Goal: Task Accomplishment & Management: Complete application form

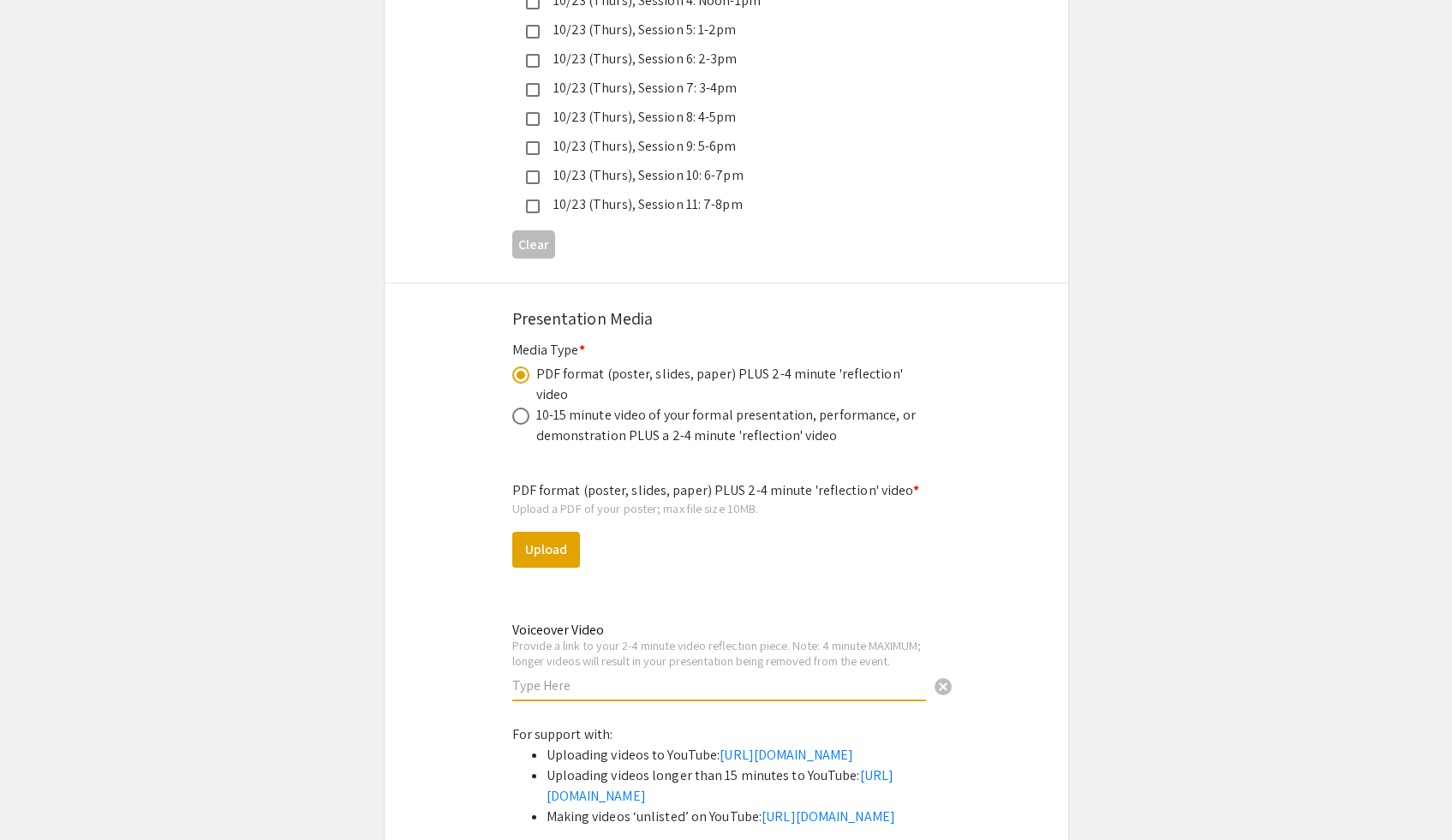
scroll to position [4872, 0]
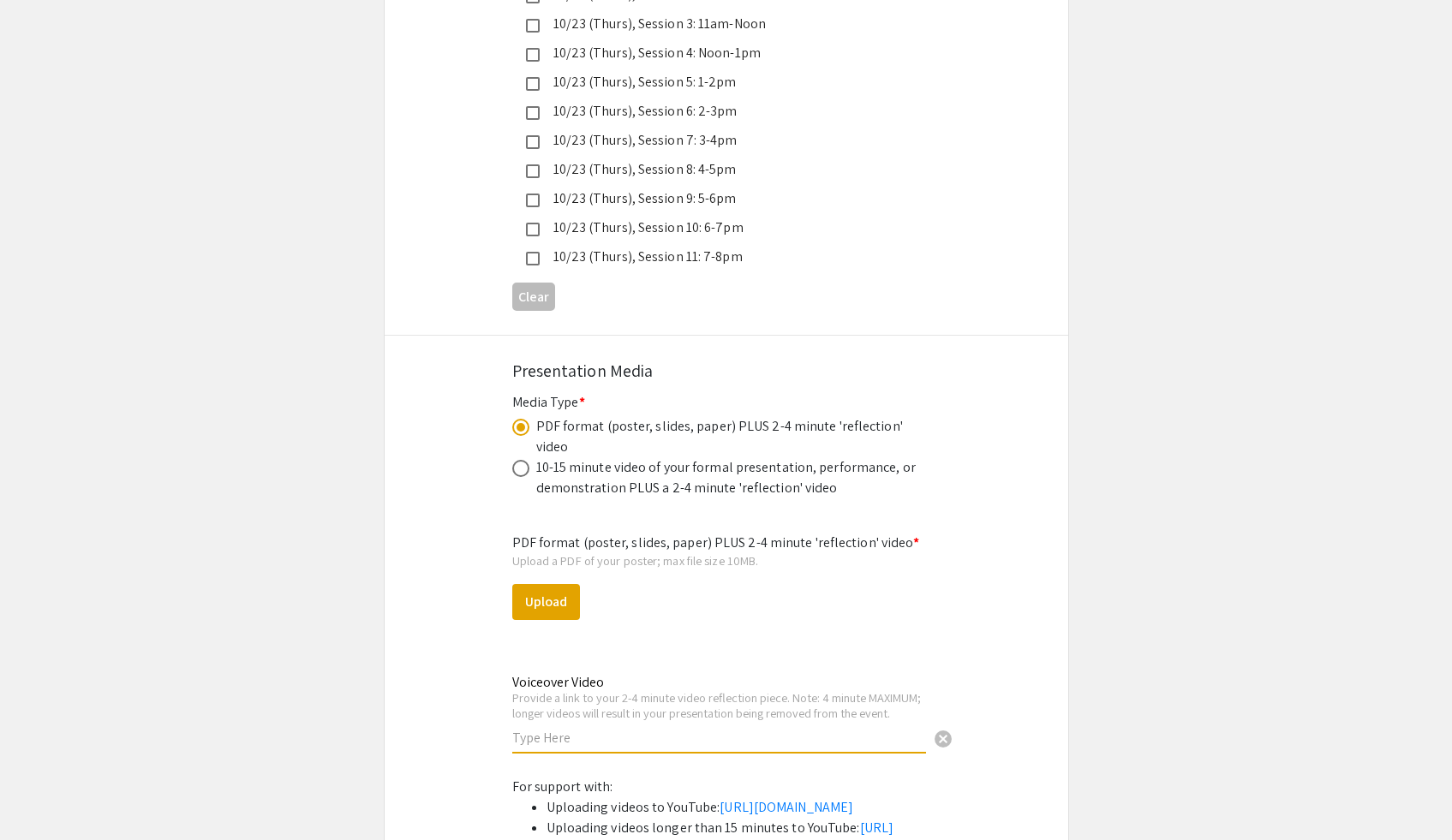
click at [676, 729] on input "text" at bounding box center [719, 737] width 414 height 18
paste input "[URL][DOMAIN_NAME]"
type input "[URL][DOMAIN_NAME]"
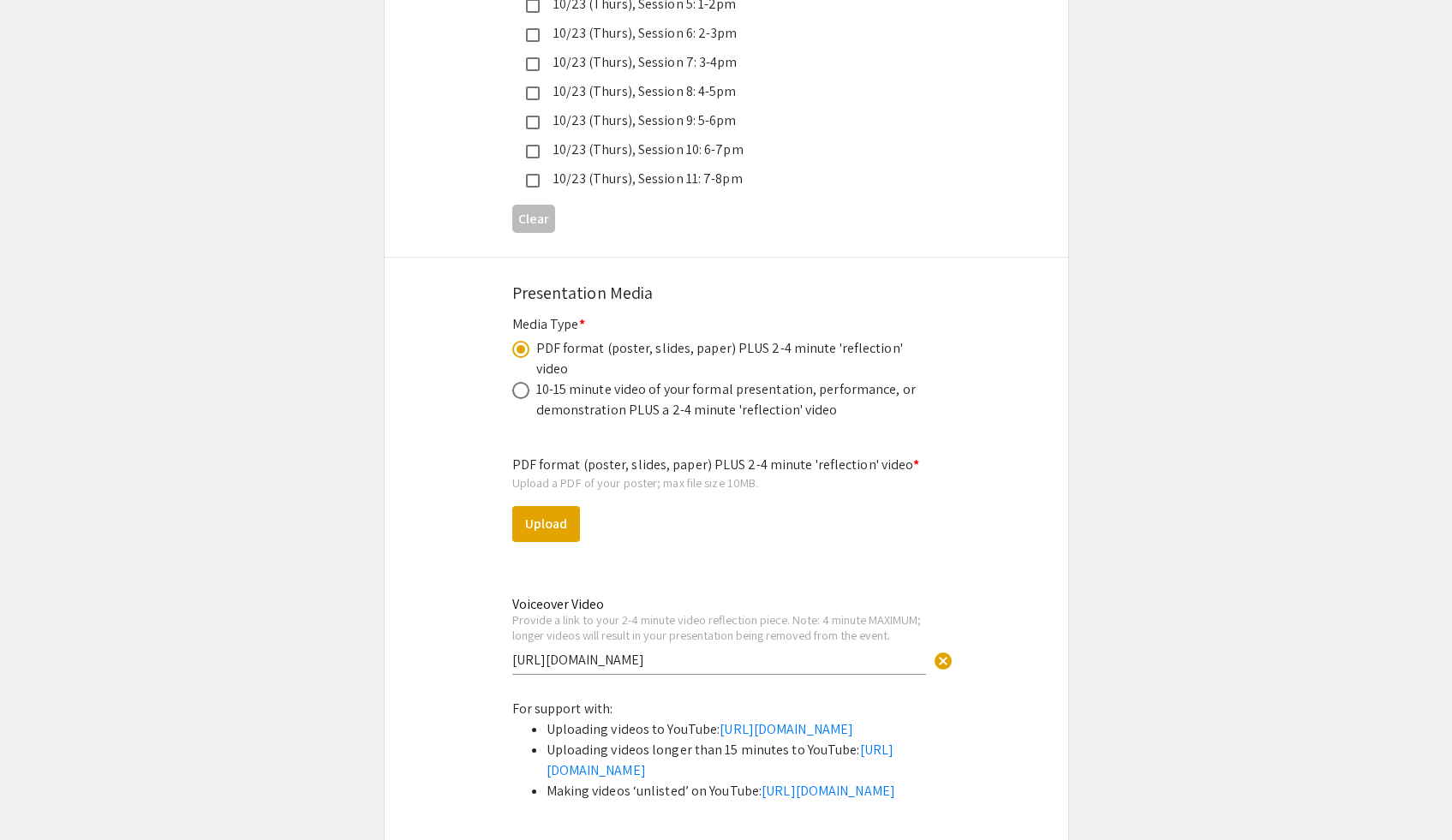
scroll to position [4945, 0]
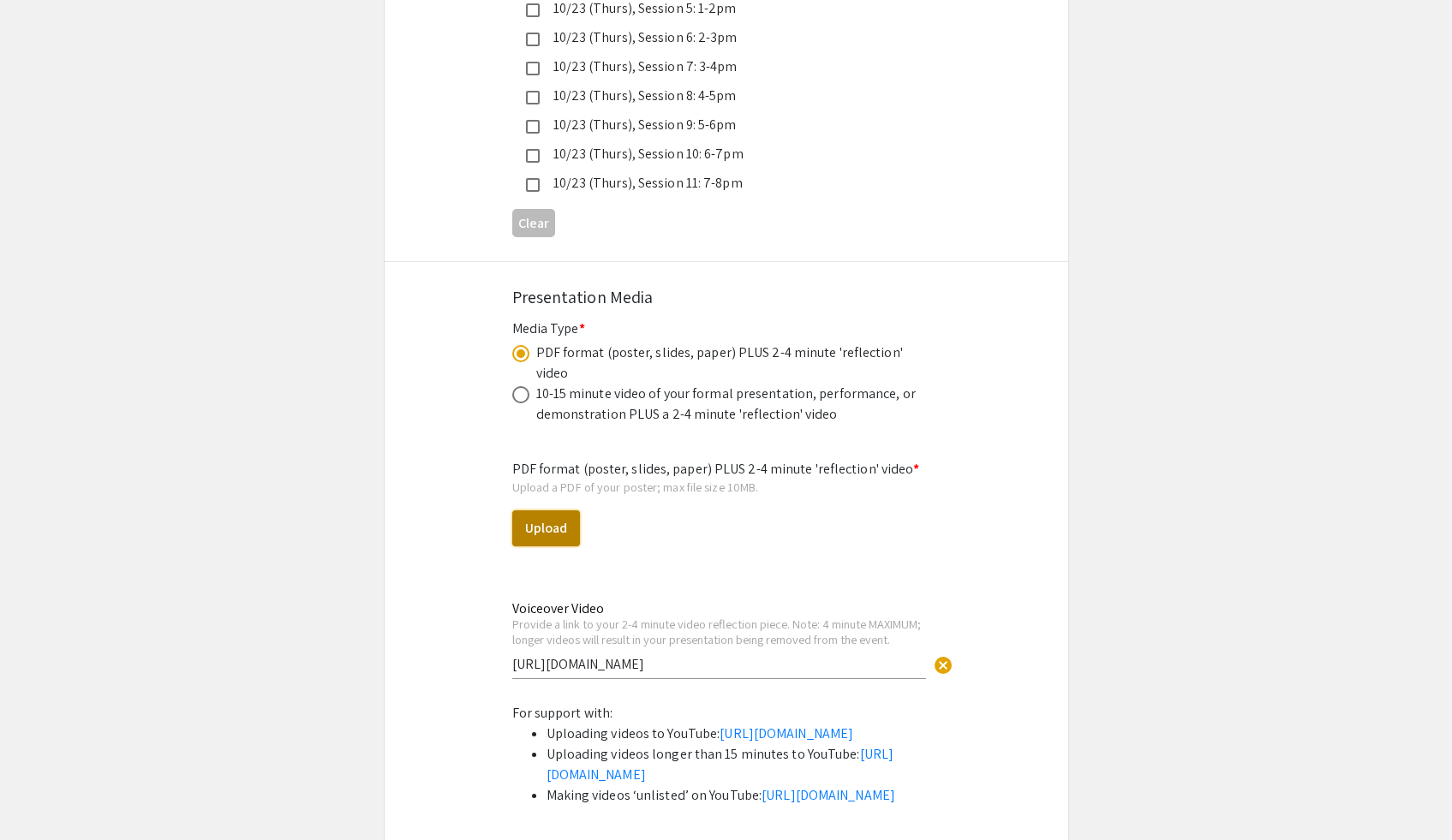
click at [565, 510] on button "Upload" at bounding box center [546, 528] width 68 height 36
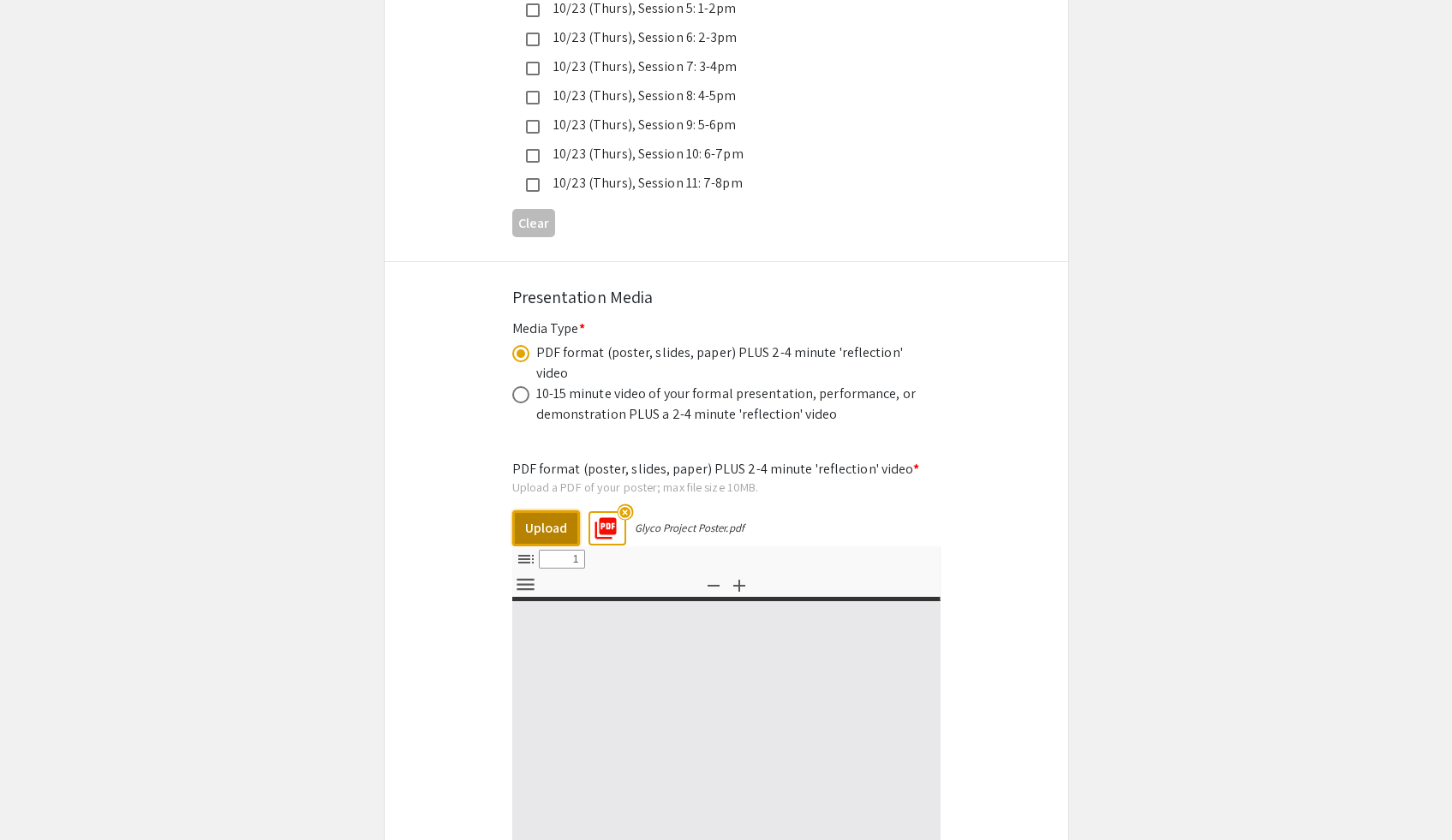
select select "custom"
type input "0"
select select "custom"
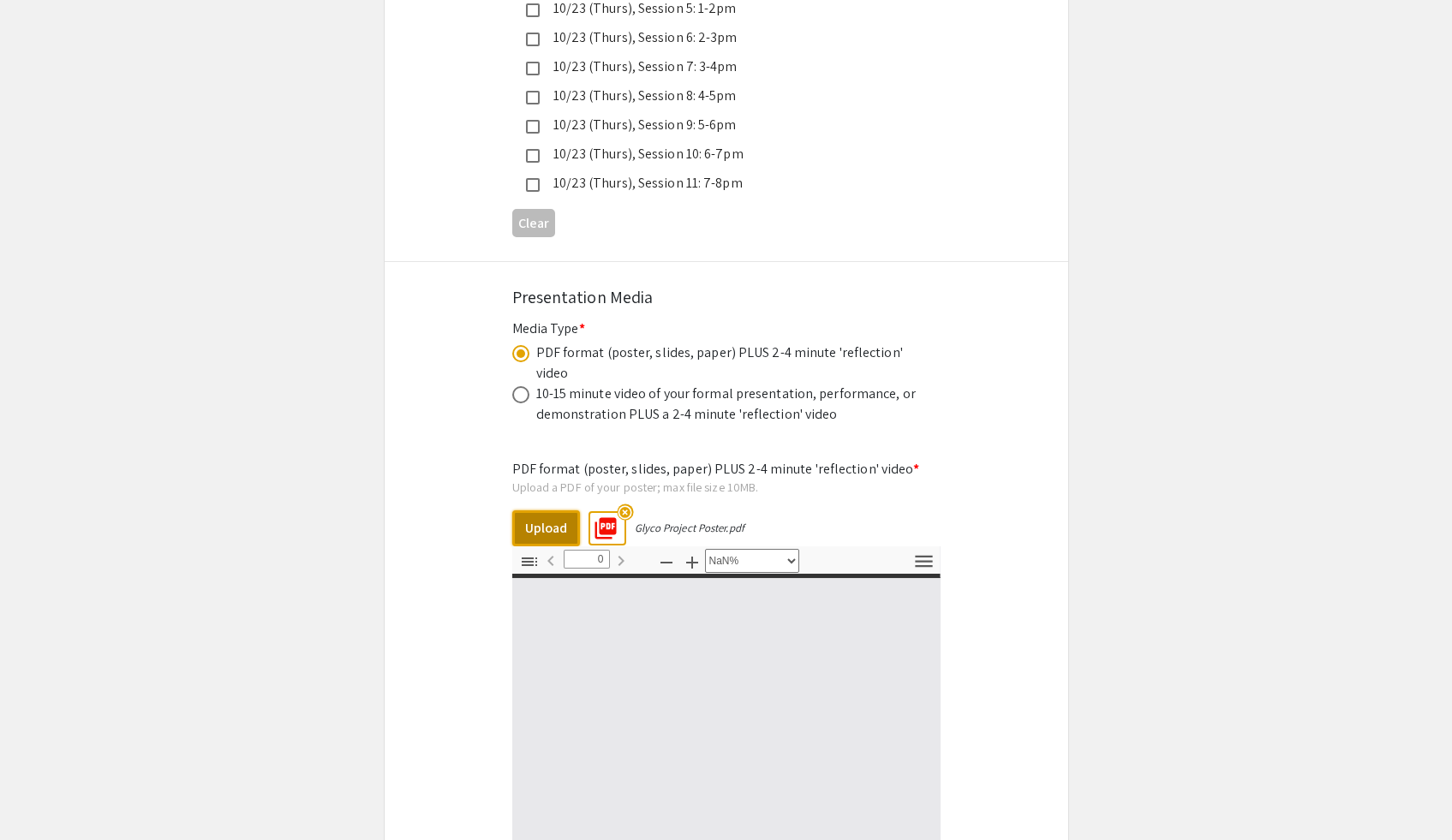
type input "1"
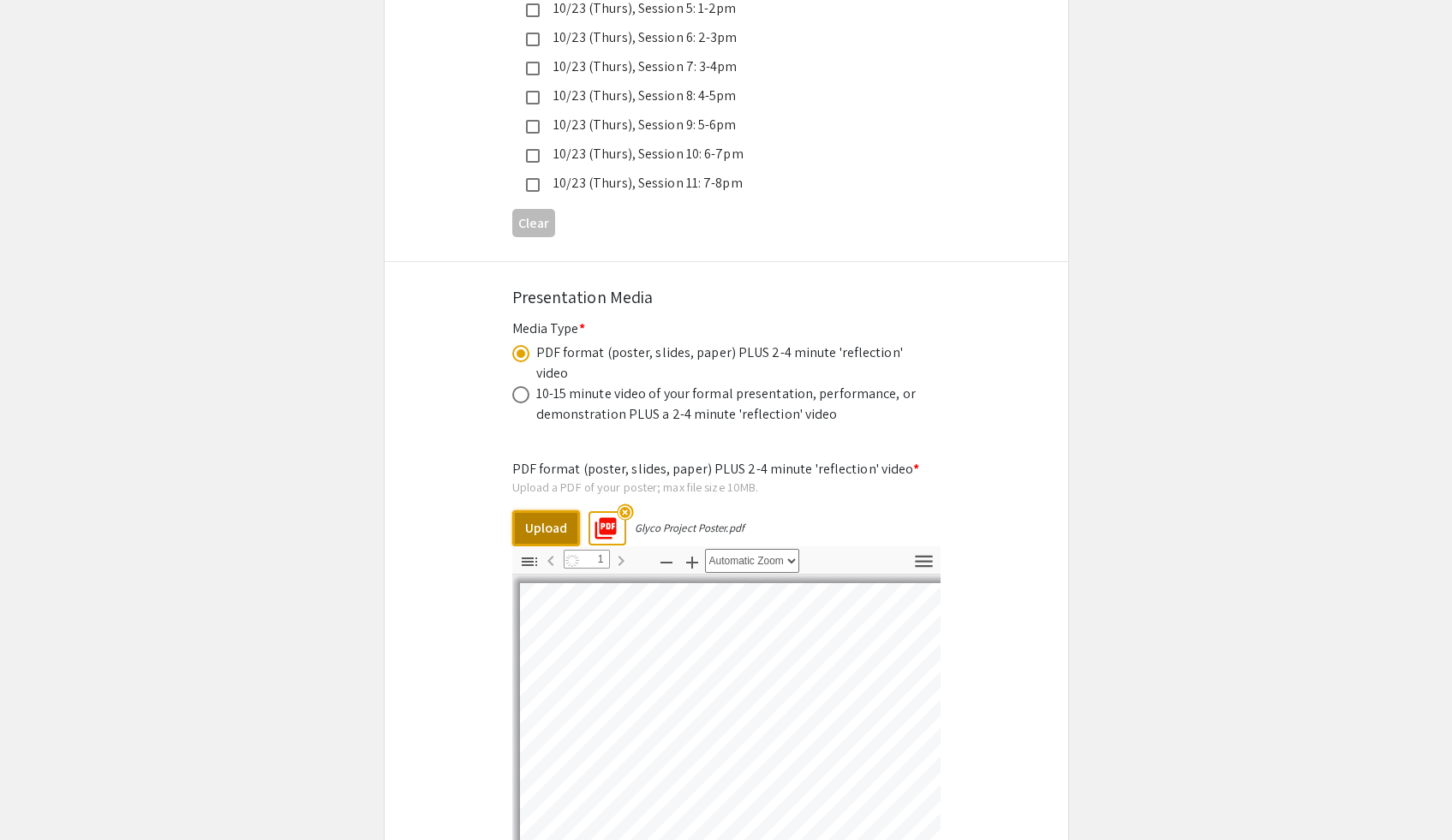
select select "auto"
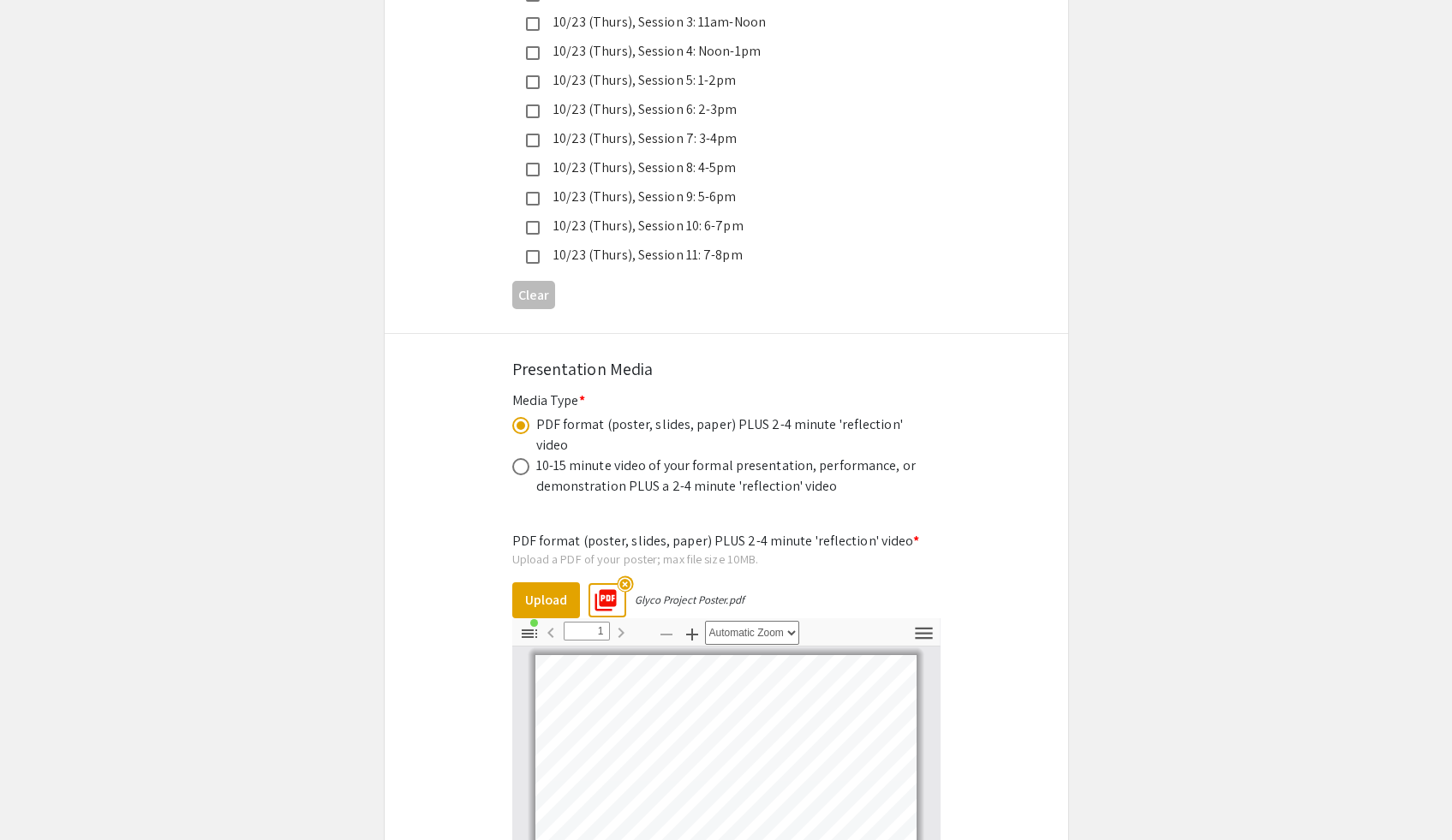
scroll to position [4587, 0]
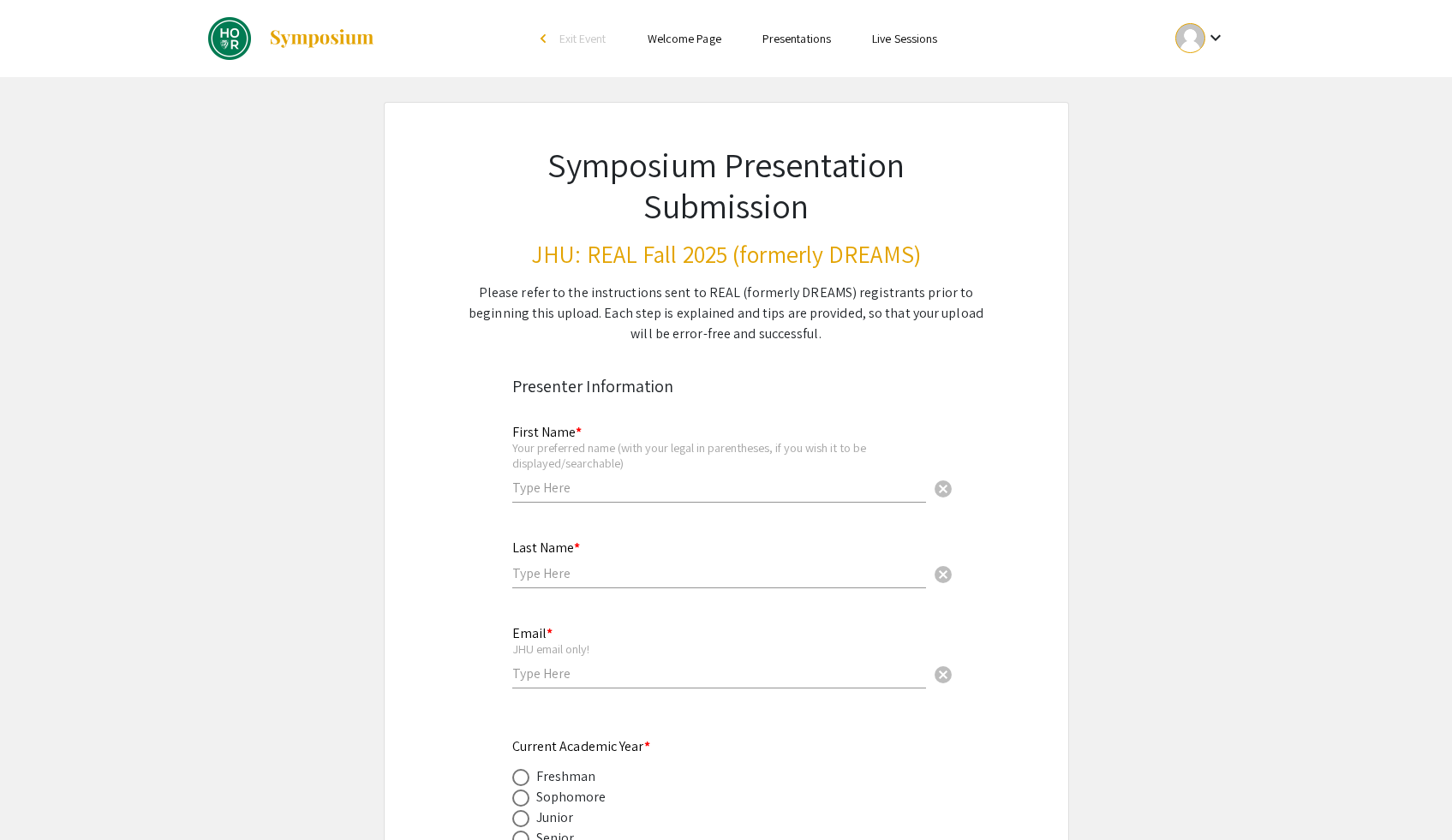
click at [721, 469] on div "Your preferred name (with your legal in parentheses, if you wish it to be displ…" at bounding box center [719, 455] width 414 height 30
type input "Effram"
click at [556, 575] on input "text" at bounding box center [719, 573] width 414 height 18
type input "Wei"
click at [548, 674] on input "email" at bounding box center [719, 673] width 414 height 18
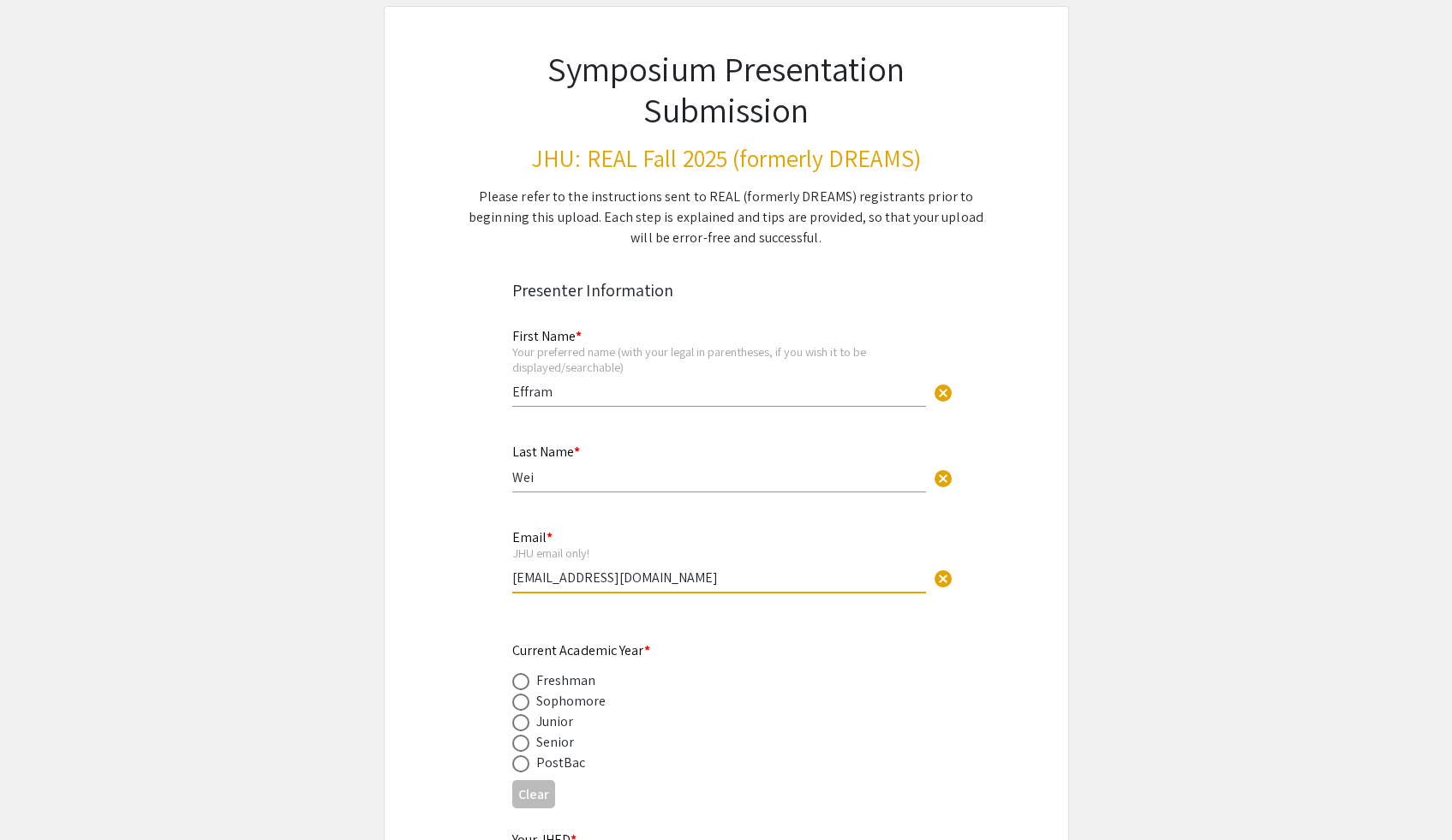
scroll to position [99, 0]
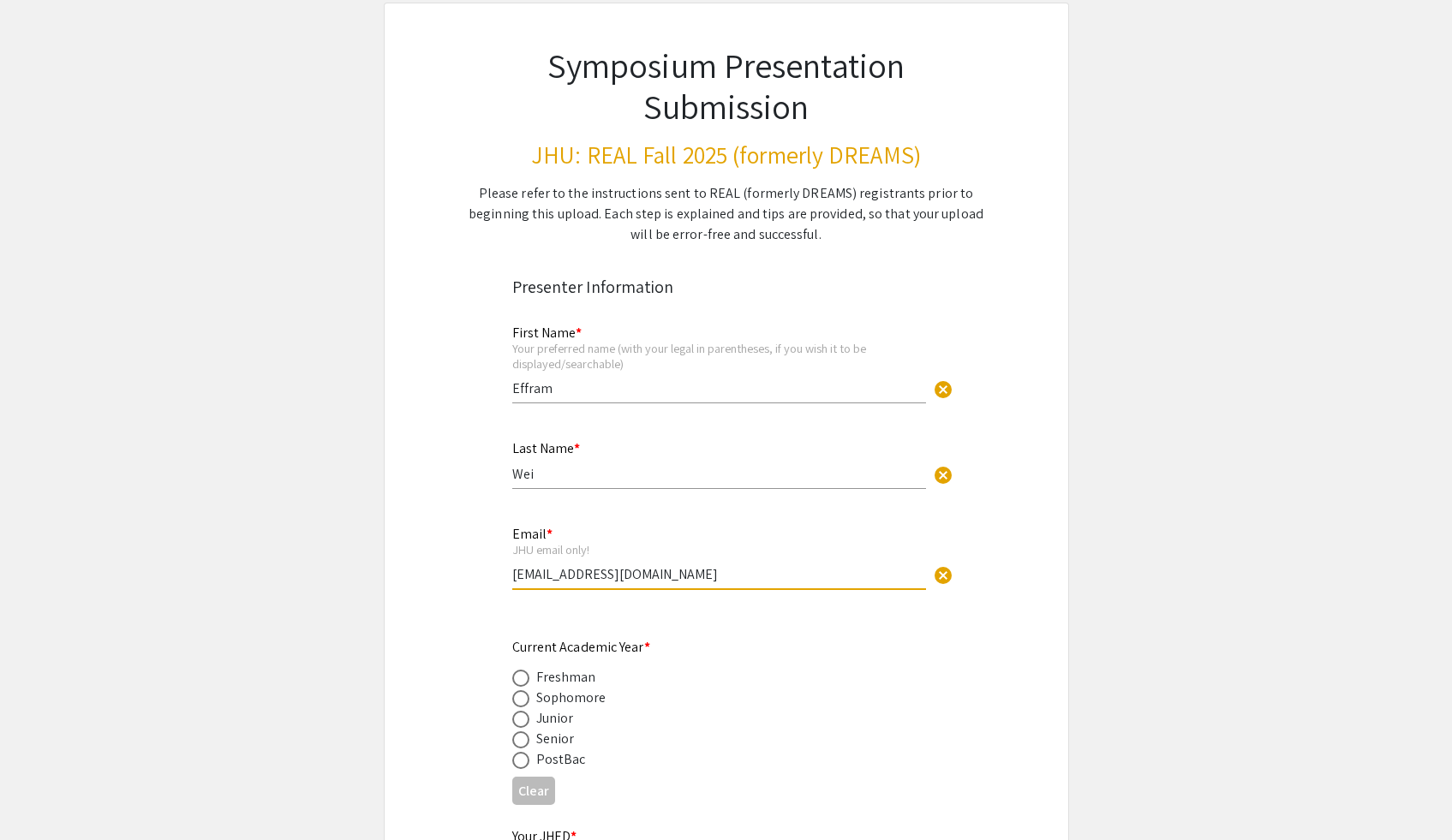
type input "ewei6@jh.edu"
click at [545, 721] on div "Junior" at bounding box center [554, 718] width 37 height 21
click at [523, 717] on span at bounding box center [521, 719] width 17 height 17
click at [523, 717] on input "radio" at bounding box center [521, 719] width 17 height 17
radio input "true"
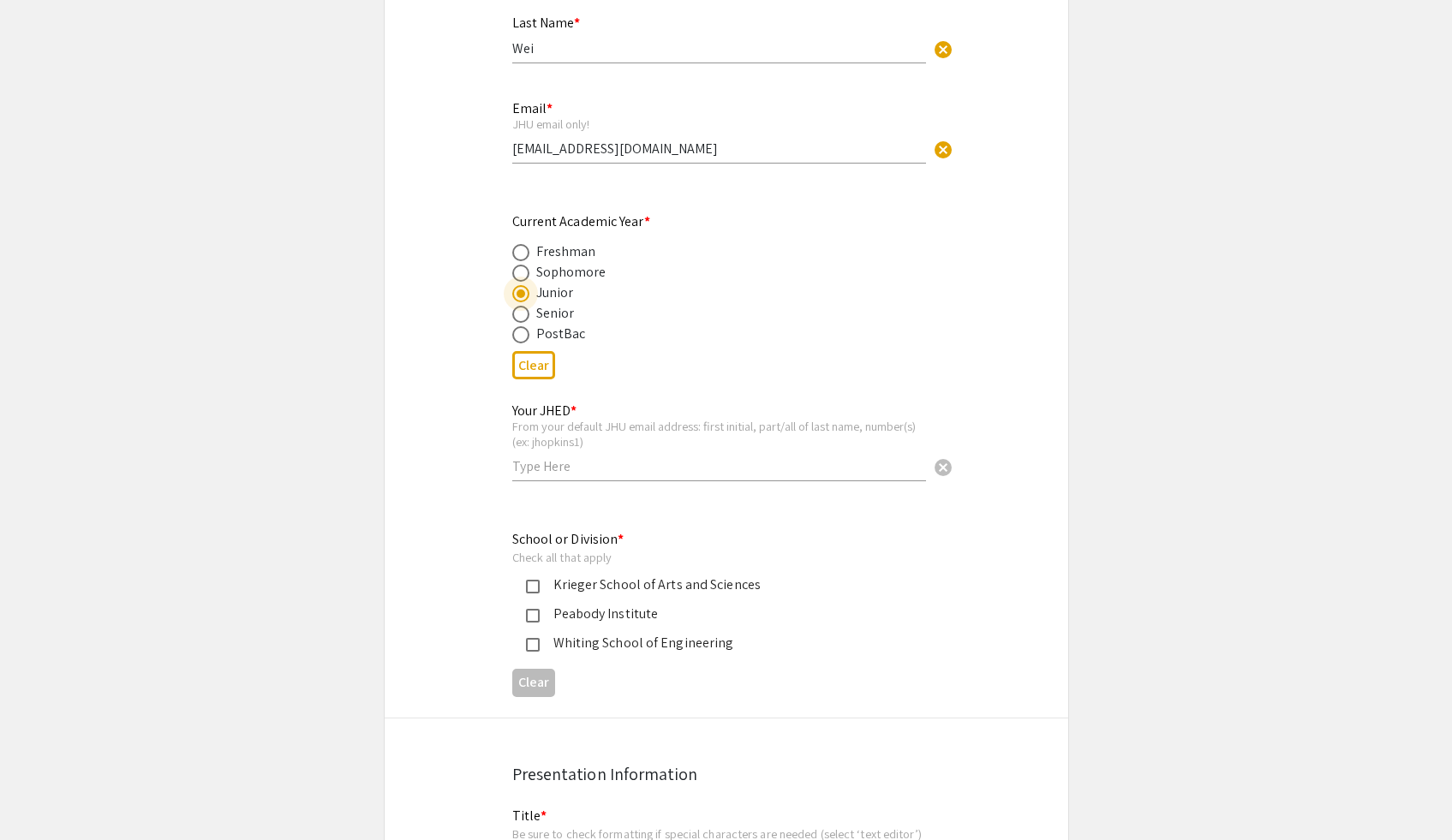
scroll to position [647, 0]
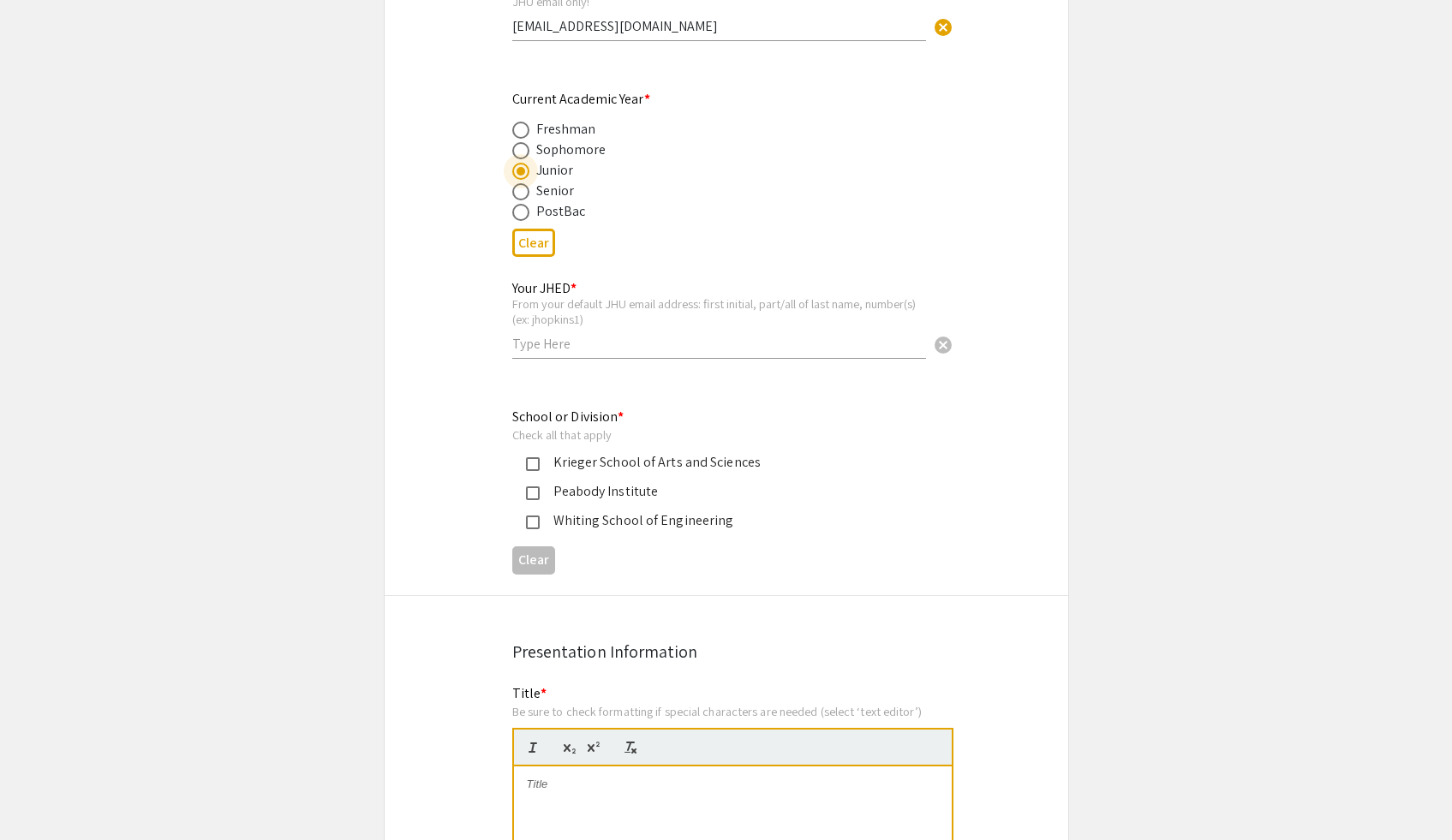
click at [601, 346] on input "text" at bounding box center [719, 343] width 414 height 18
type input "ewei6"
click at [589, 521] on div "Whiting School of Engineering" at bounding box center [719, 521] width 359 height 21
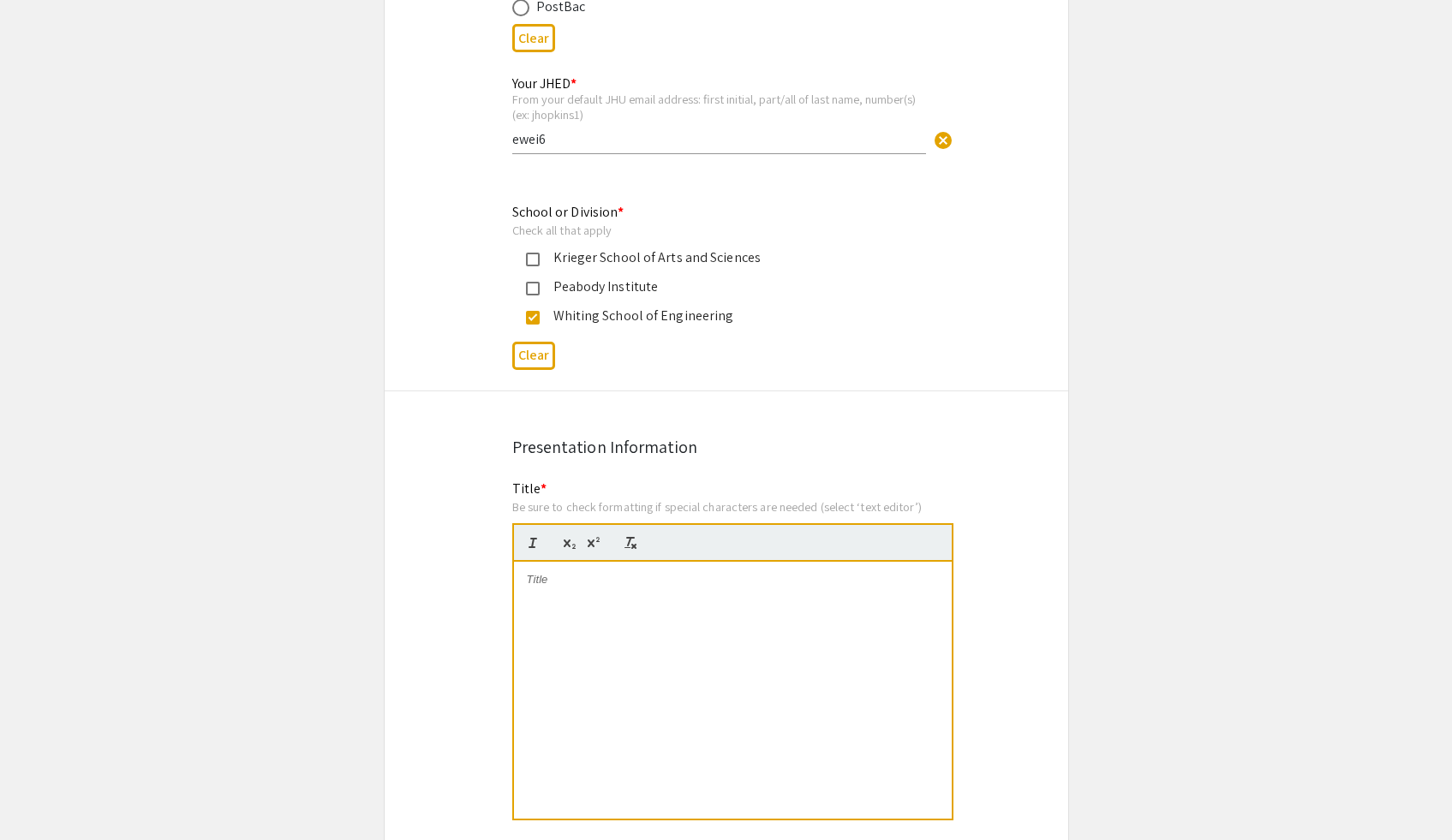
click at [608, 611] on div at bounding box center [733, 690] width 438 height 257
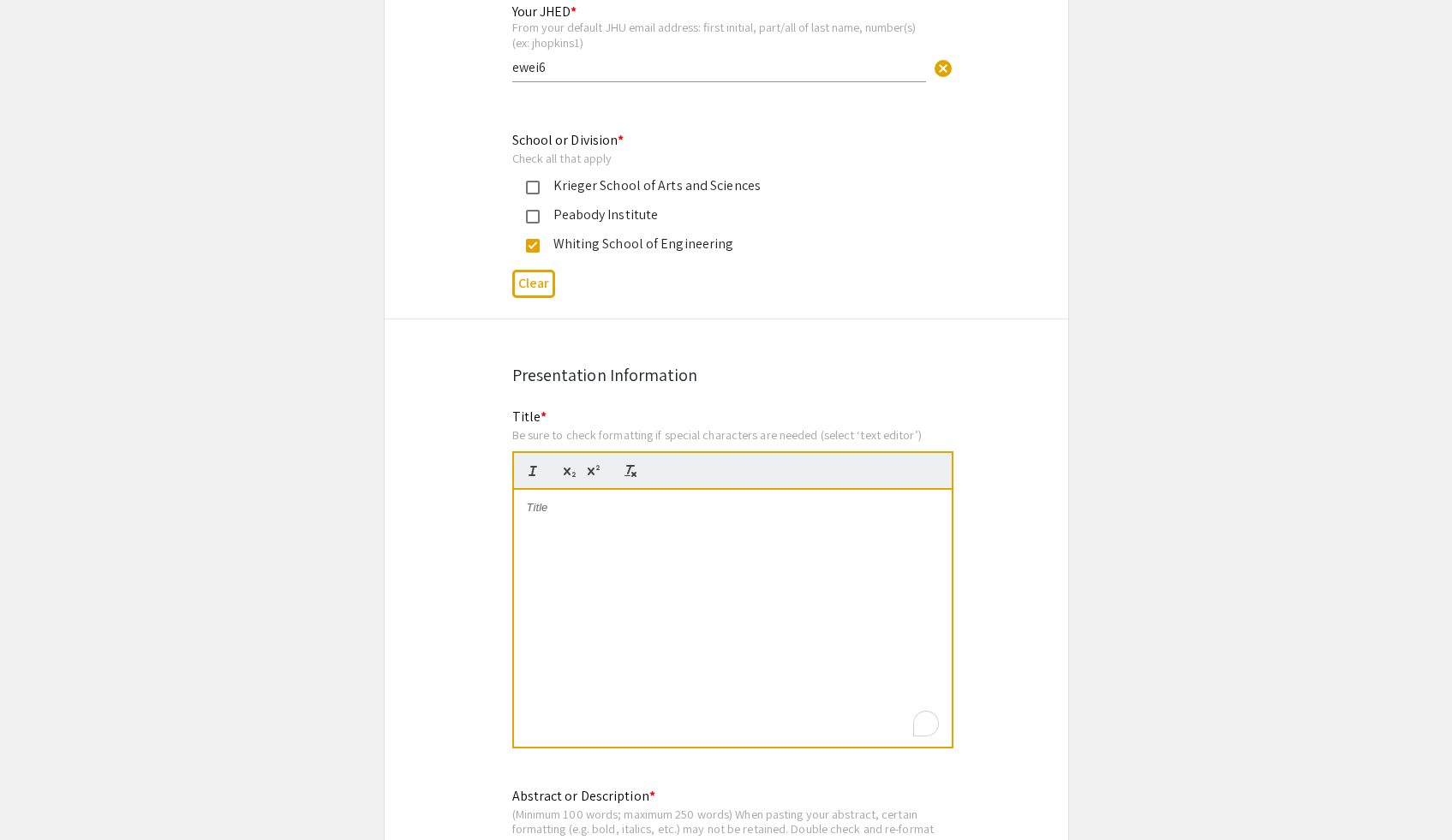
scroll to position [990, 0]
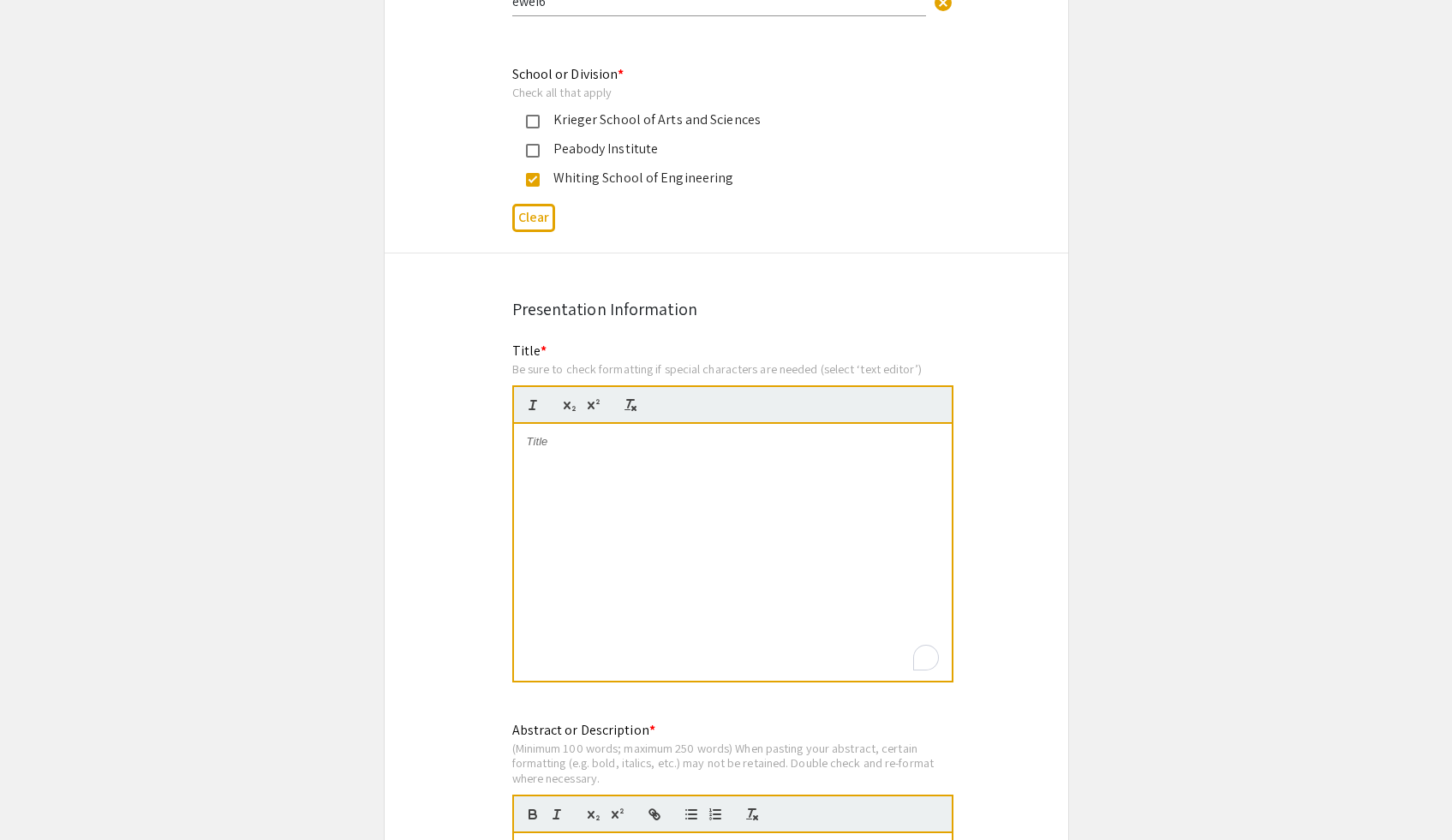
click at [867, 441] on p "To enrich screen reader interactions, please activate Accessibility in Grammarl…" at bounding box center [733, 442] width 412 height 16
drag, startPoint x: 751, startPoint y: 451, endPoint x: 621, endPoint y: 362, distance: 157.5
click at [621, 362] on div "Title * Be sure to check formatting if special characters are needed (select ‘t…" at bounding box center [733, 522] width 441 height 362
click at [699, 478] on p "To enrich screen reader interactions, please activate Accessibility in Grammarl…" at bounding box center [733, 474] width 412 height 16
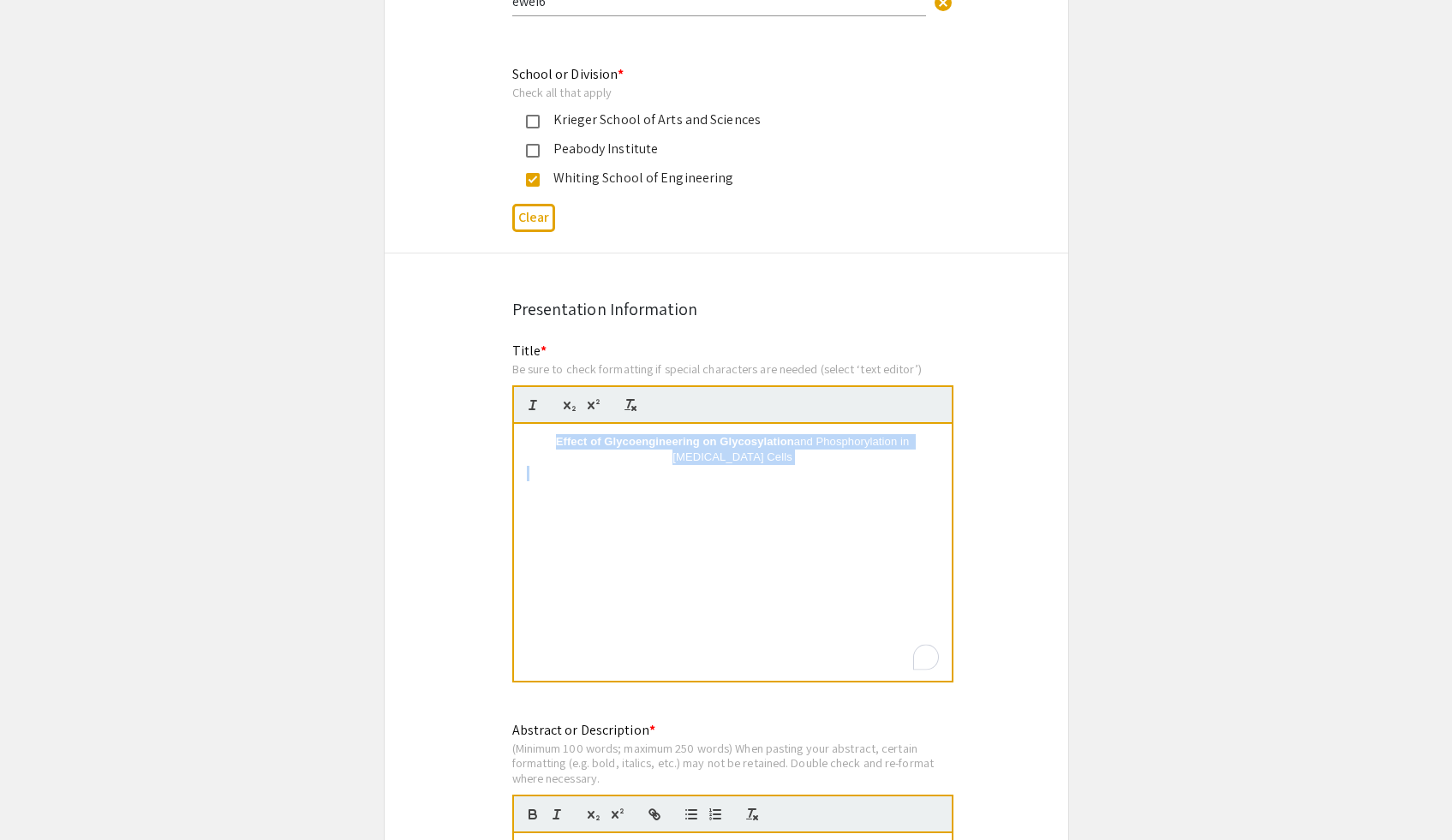
drag, startPoint x: 699, startPoint y: 489, endPoint x: 451, endPoint y: 388, distance: 267.8
click at [537, 410] on icon "button" at bounding box center [532, 405] width 16 height 16
click at [688, 474] on div "Effect of Glycoengineering on Glycosylation and Phosphorylation in HEK293 Cells" at bounding box center [733, 551] width 438 height 257
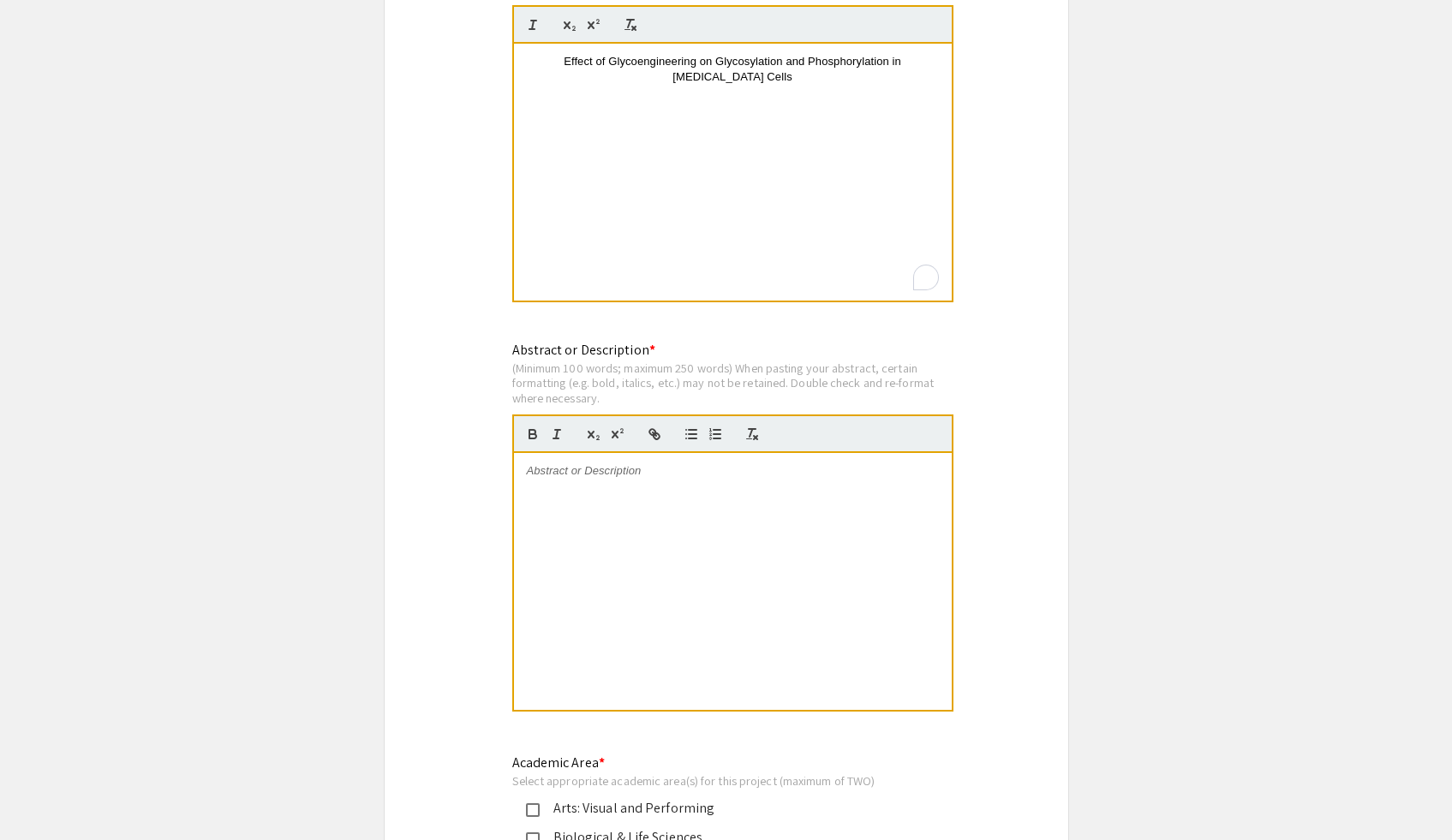
click at [680, 529] on div at bounding box center [733, 581] width 438 height 257
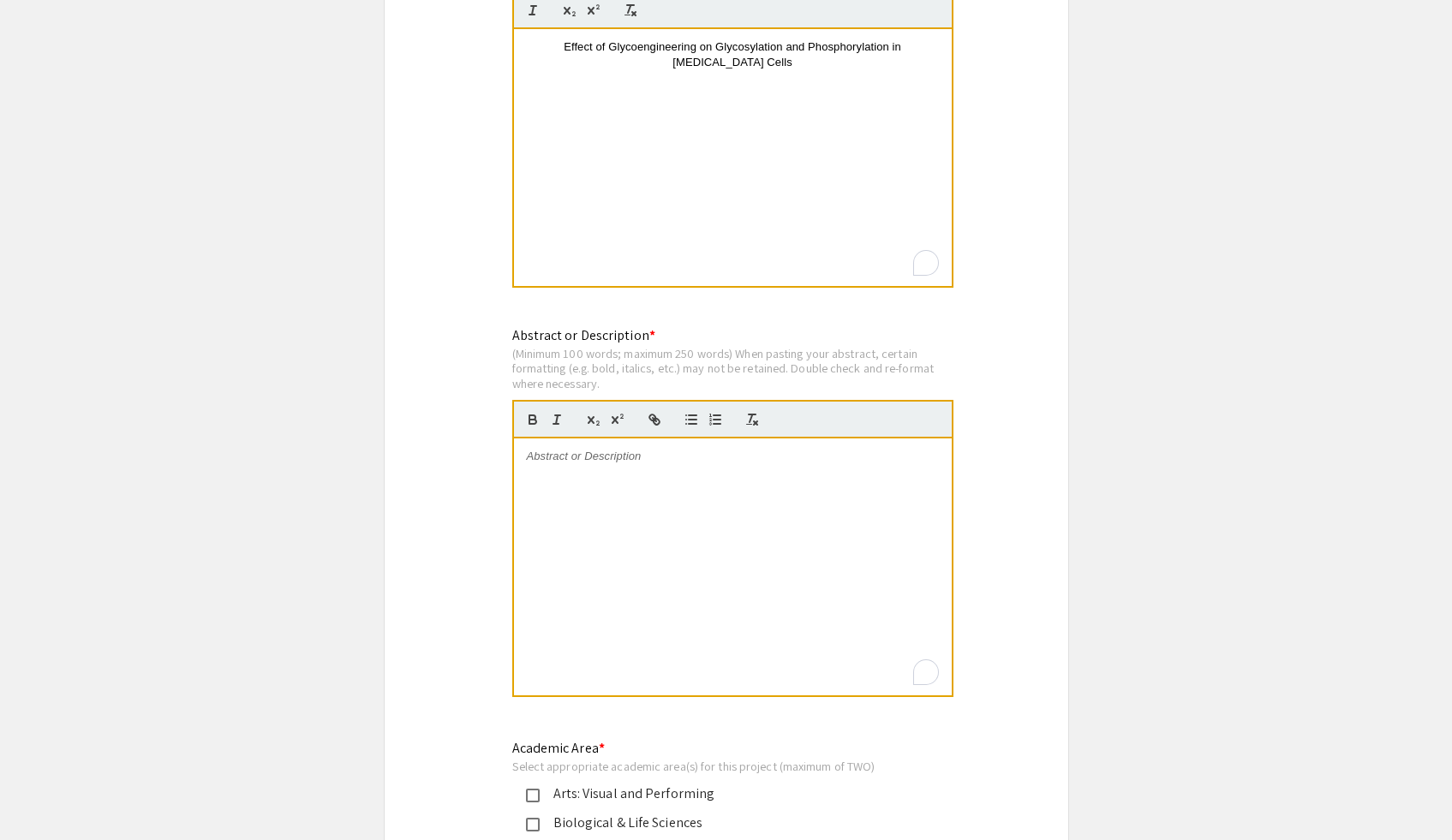
click at [649, 519] on div "To enrich screen reader interactions, please activate Accessibility in Grammarl…" at bounding box center [733, 566] width 438 height 257
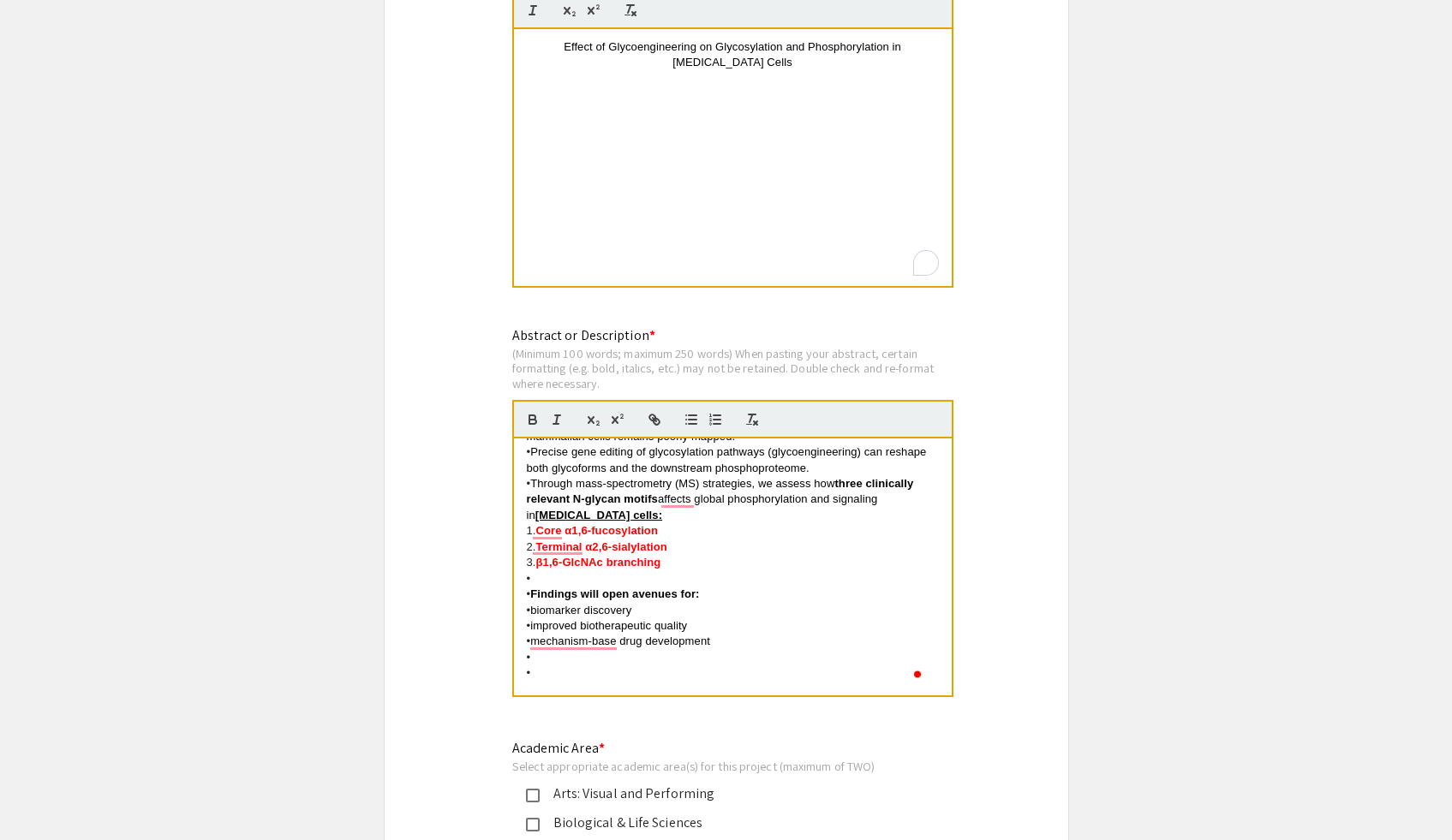
scroll to position [0, 0]
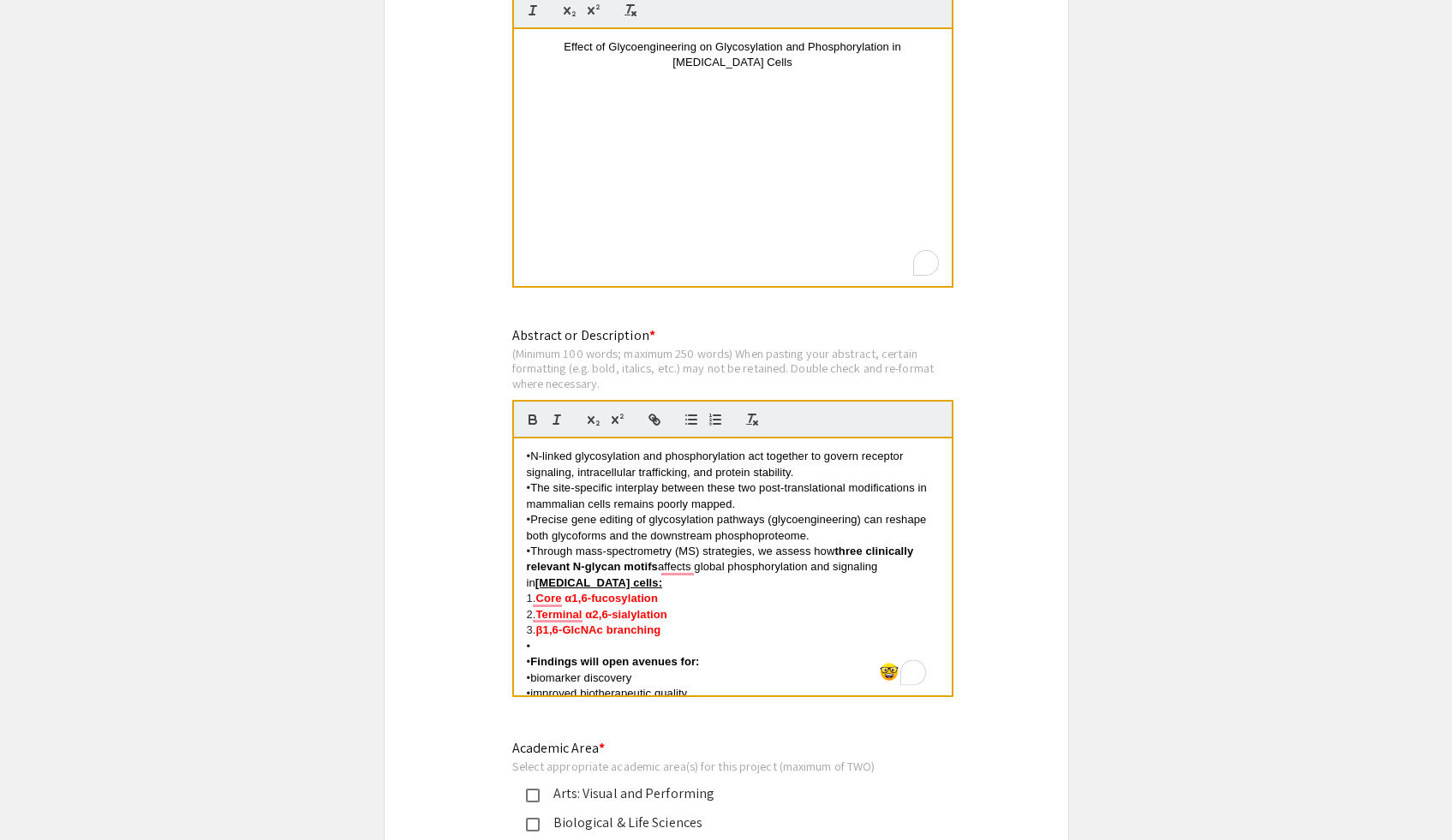
click at [532, 460] on span "N-linked glycosylation and phosphorylation act together to govern receptor sign…" at bounding box center [716, 463] width 380 height 28
click at [531, 490] on span "The site-specific interplay between these two post-translational modifications …" at bounding box center [728, 495] width 404 height 28
click at [530, 523] on span "Precise gene editing of glycosylation pathways (glycoengineering) can reshape b…" at bounding box center [728, 527] width 404 height 28
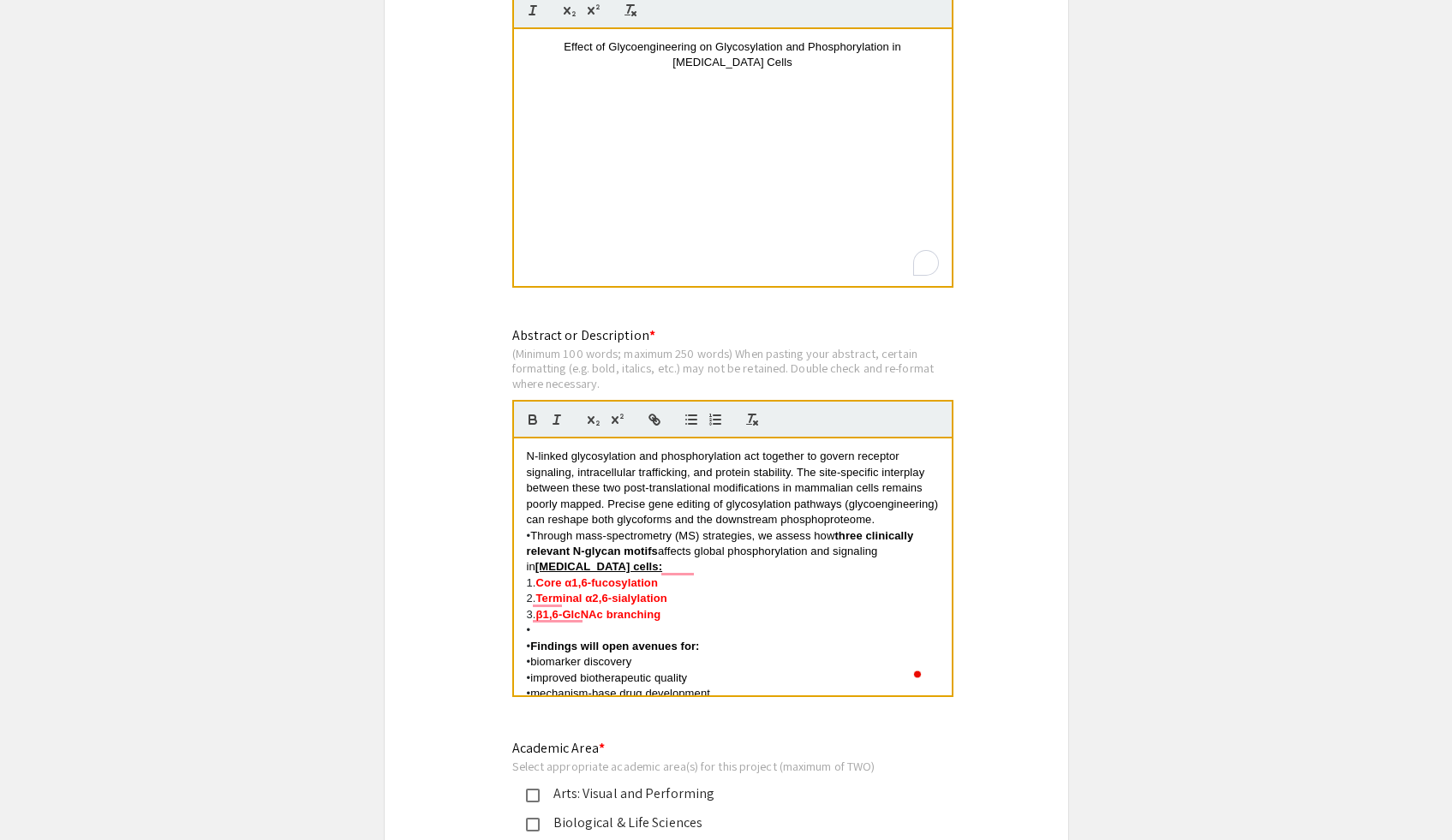
click at [531, 542] on span "Through mass-spectrometry (MS) strategies, we assess how" at bounding box center [681, 535] width 304 height 13
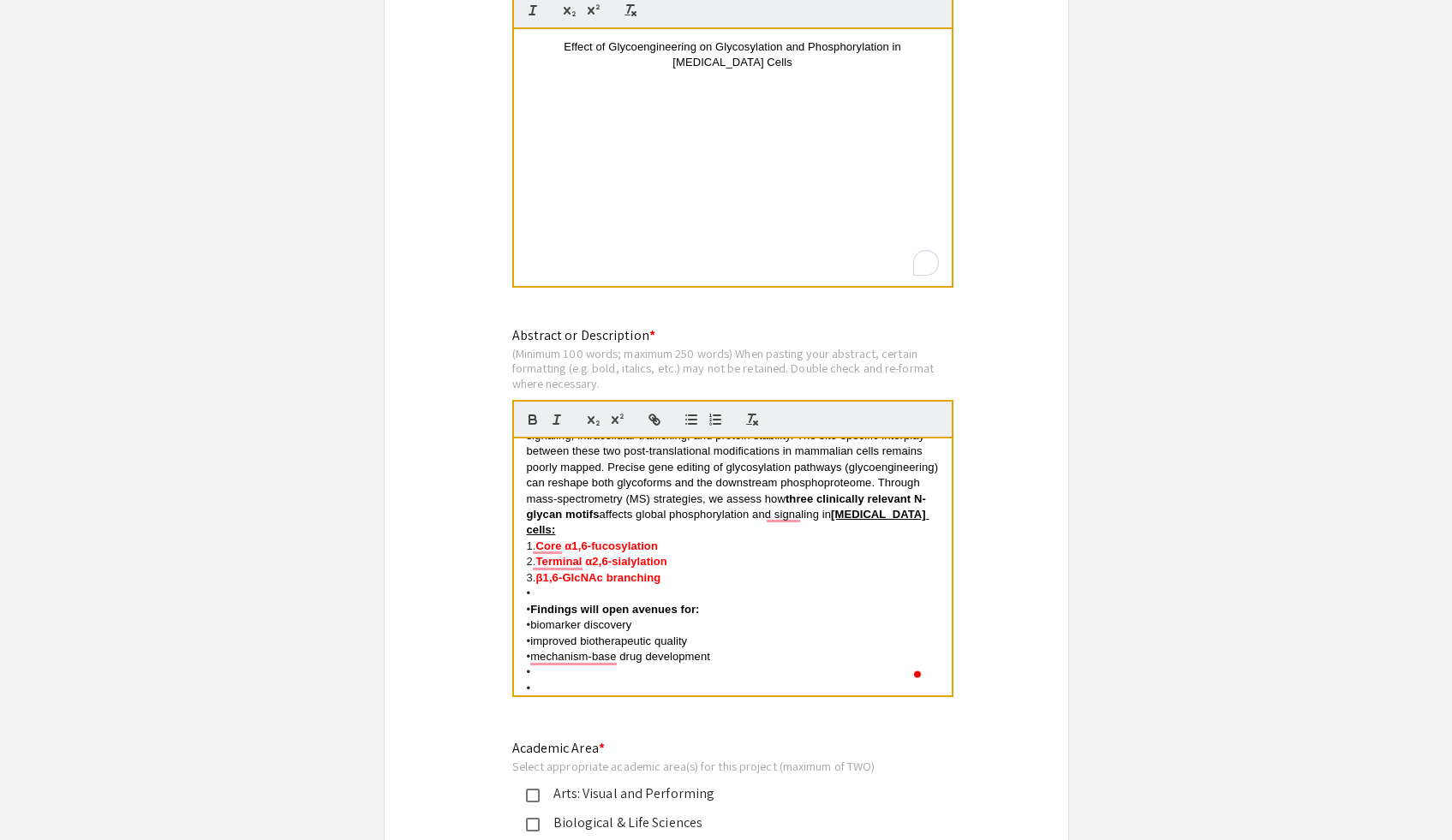
scroll to position [49, 0]
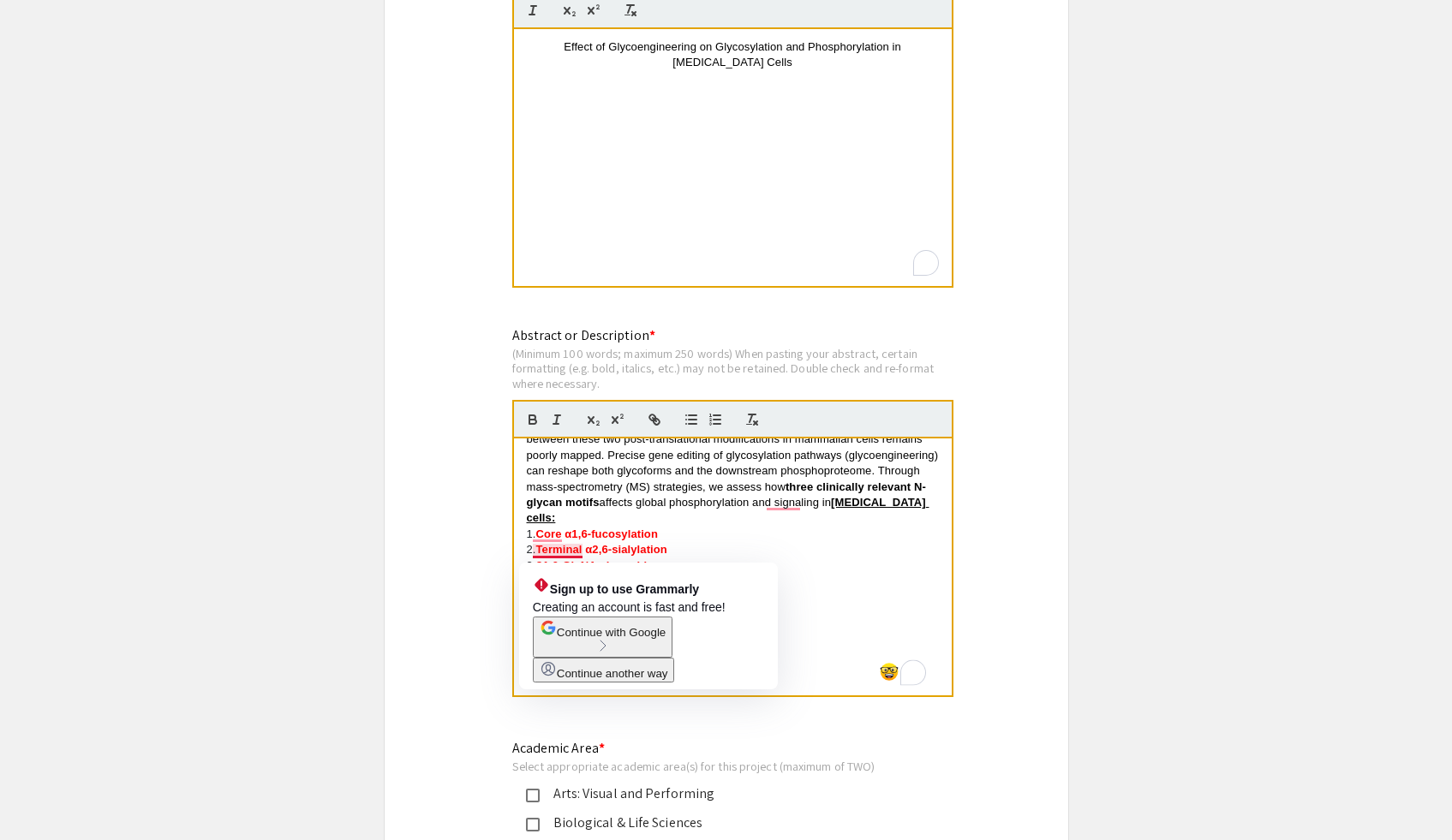
click at [819, 570] on p "3. β1,6-GlcNAc branching" at bounding box center [733, 566] width 412 height 16
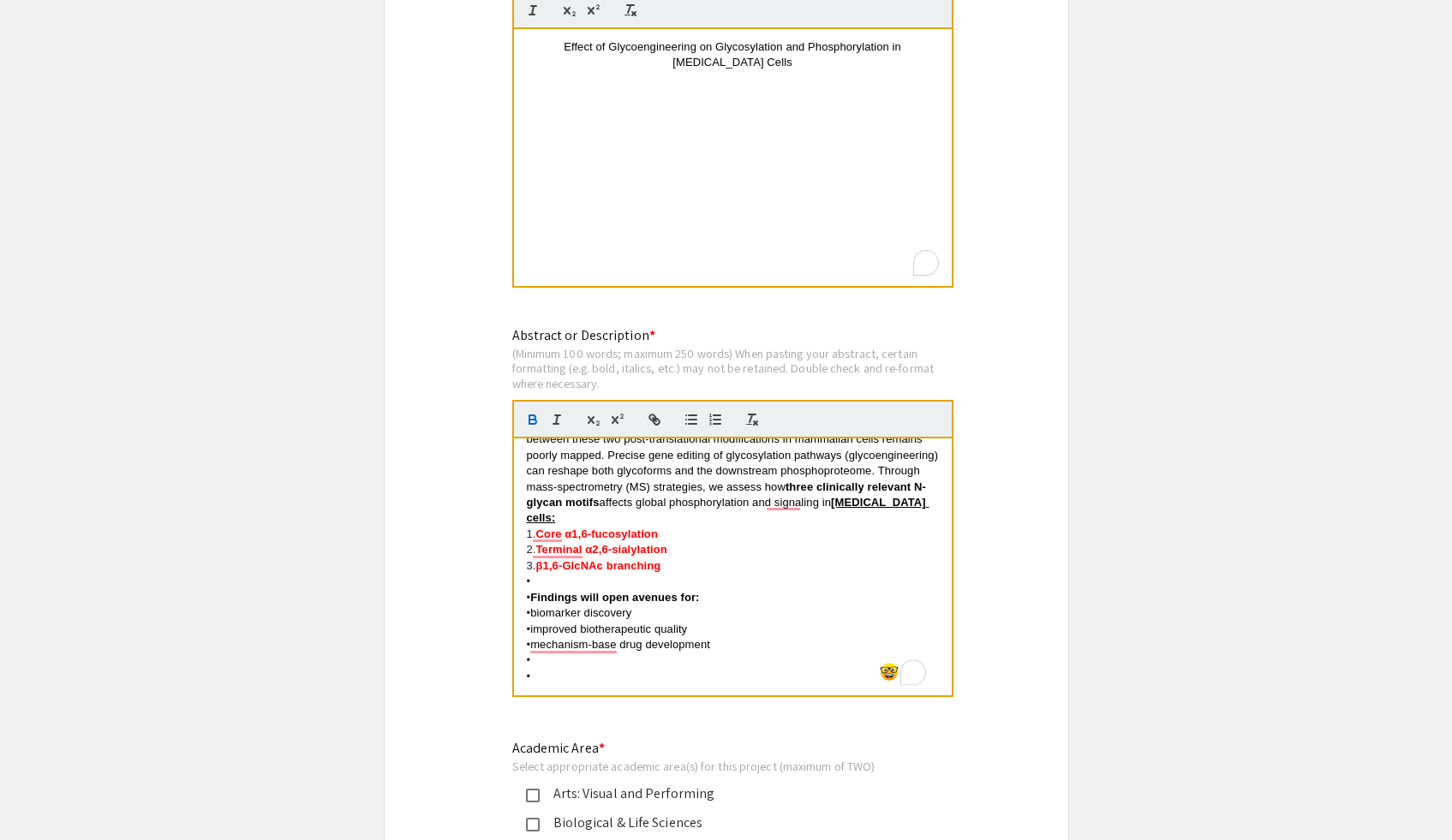
click at [686, 586] on p "•" at bounding box center [733, 582] width 412 height 16
click at [533, 585] on strong "Findings will open avenues for:" at bounding box center [614, 582] width 169 height 13
drag, startPoint x: 545, startPoint y: 667, endPoint x: 745, endPoint y: 635, distance: 202.5
click at [745, 635] on div "N-linked glycosylation and phosphorylation act together to govern receptor sign…" at bounding box center [733, 566] width 438 height 257
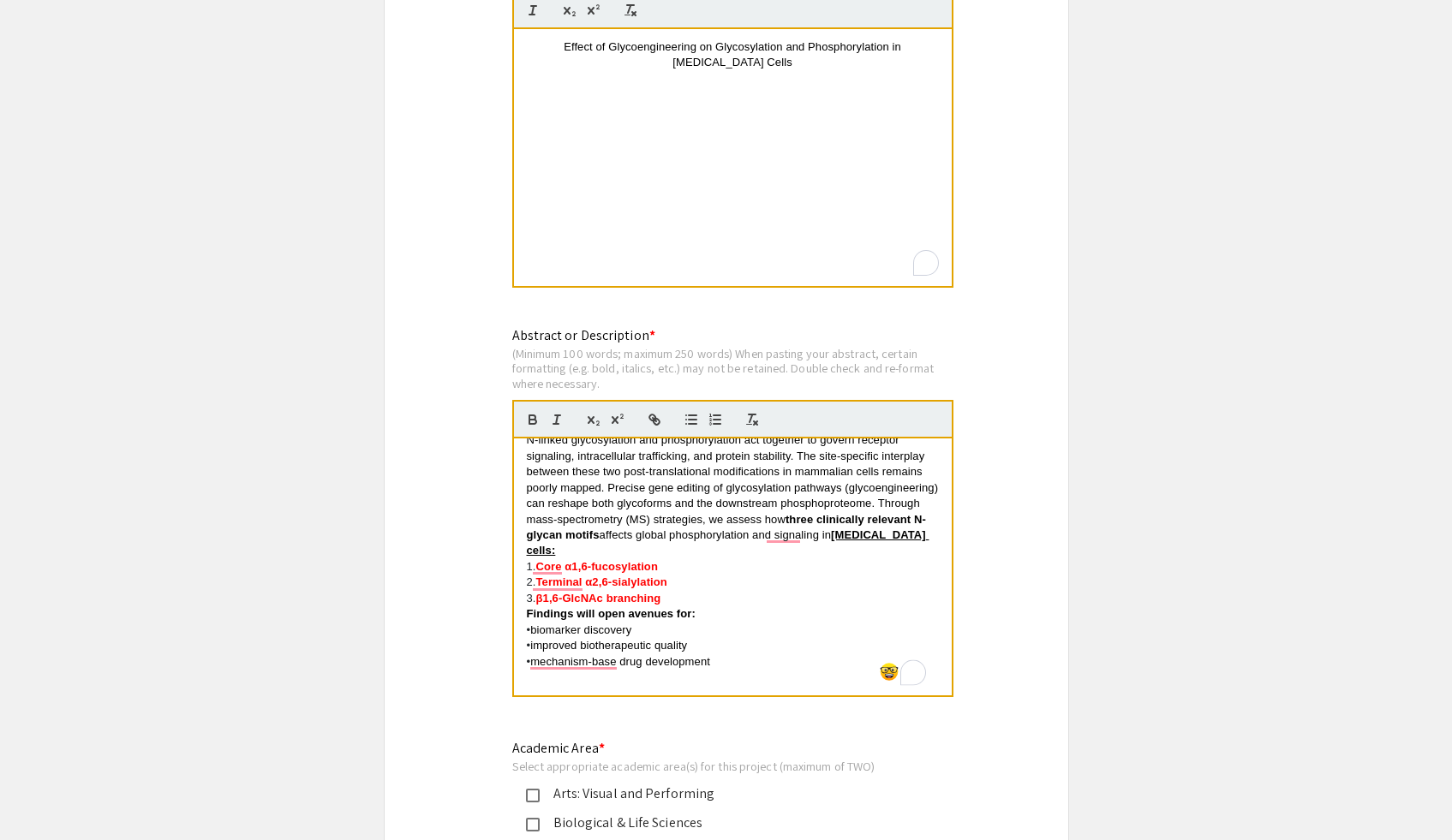
scroll to position [0, 0]
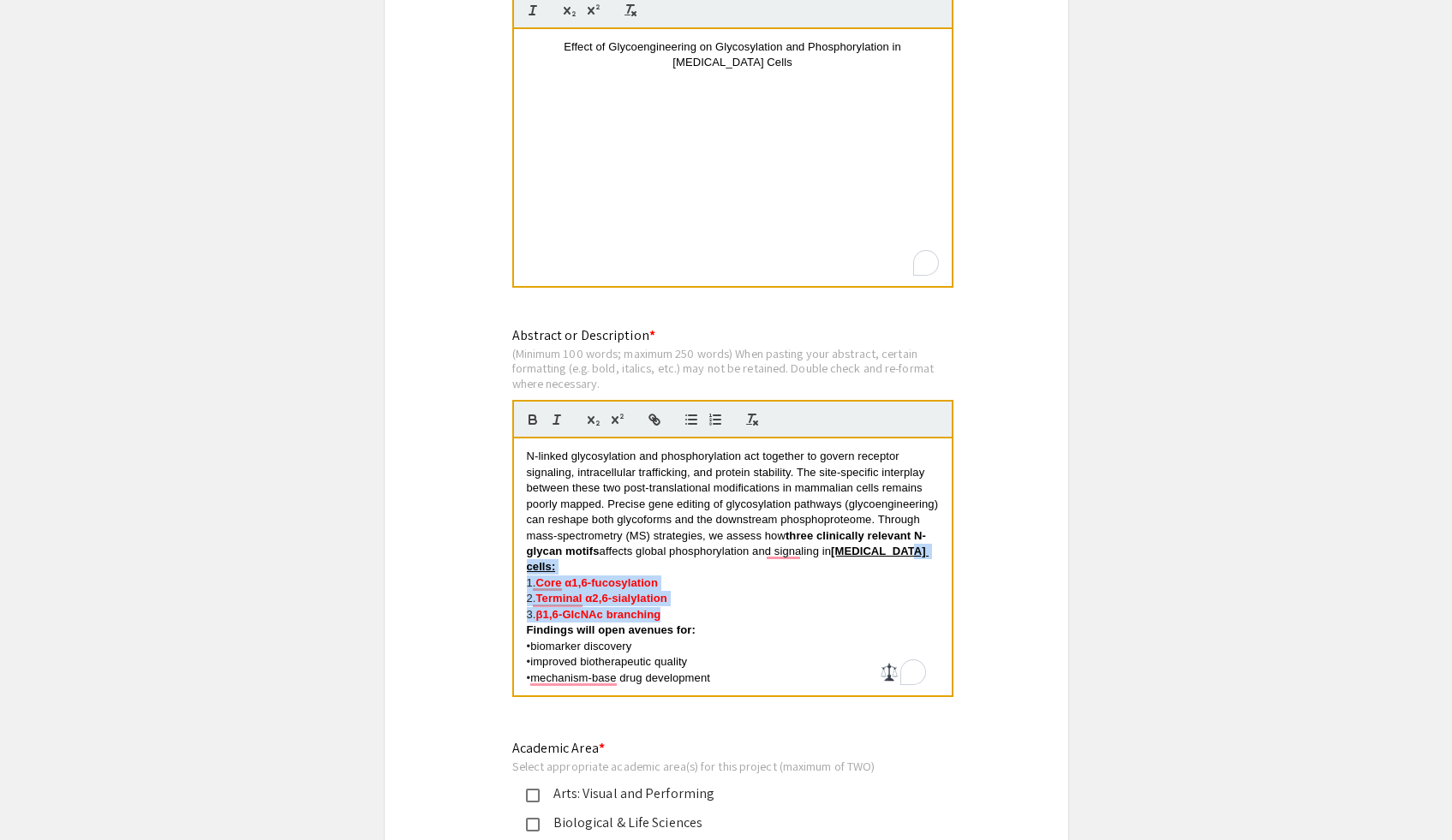
drag, startPoint x: 685, startPoint y: 619, endPoint x: 679, endPoint y: 569, distance: 50.4
click at [679, 569] on div "N-linked glycosylation and phosphorylation act together to govern receptor sign…" at bounding box center [733, 566] width 438 height 257
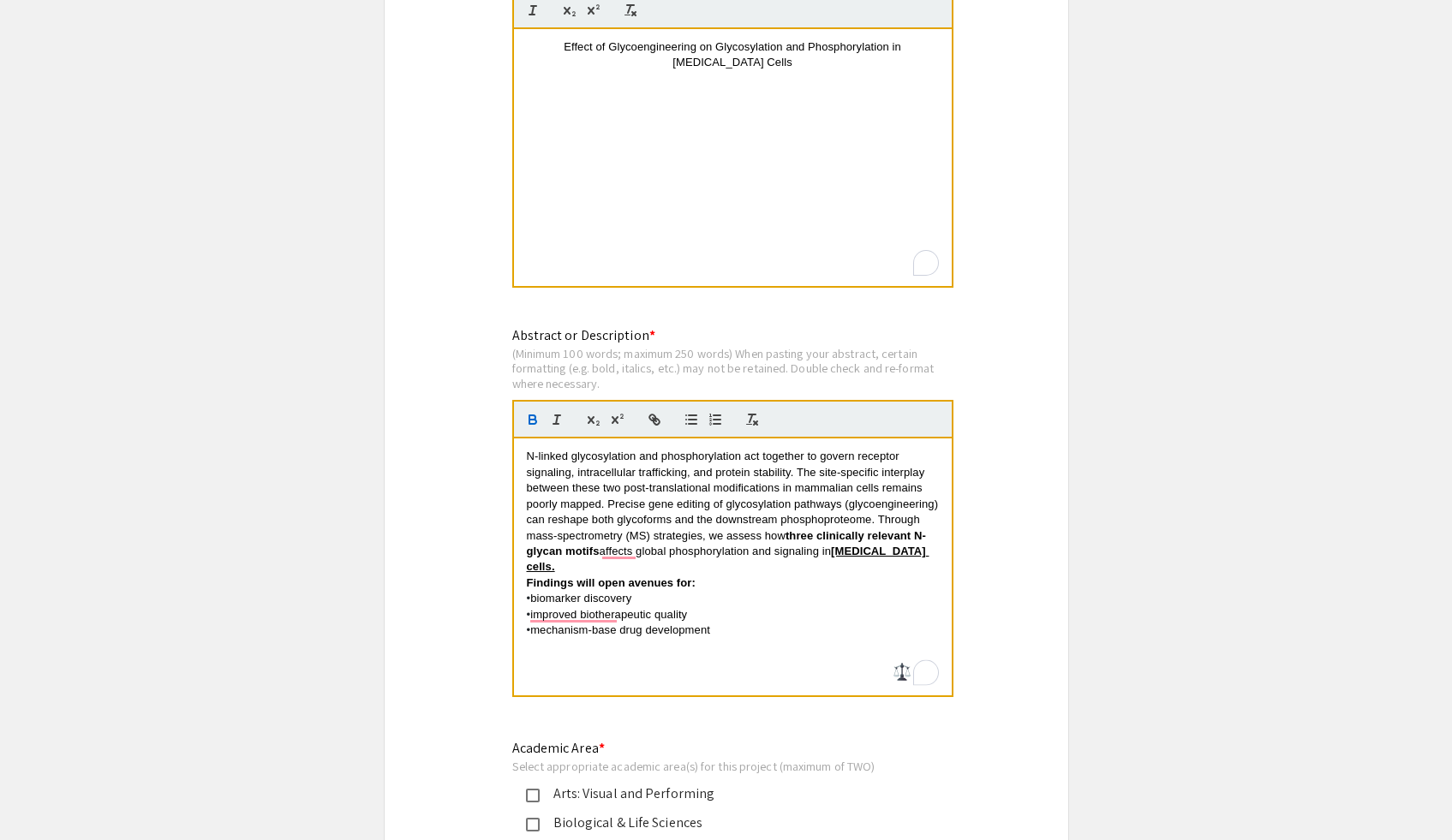
click at [862, 623] on p "• mechanism-base drug development" at bounding box center [733, 630] width 412 height 16
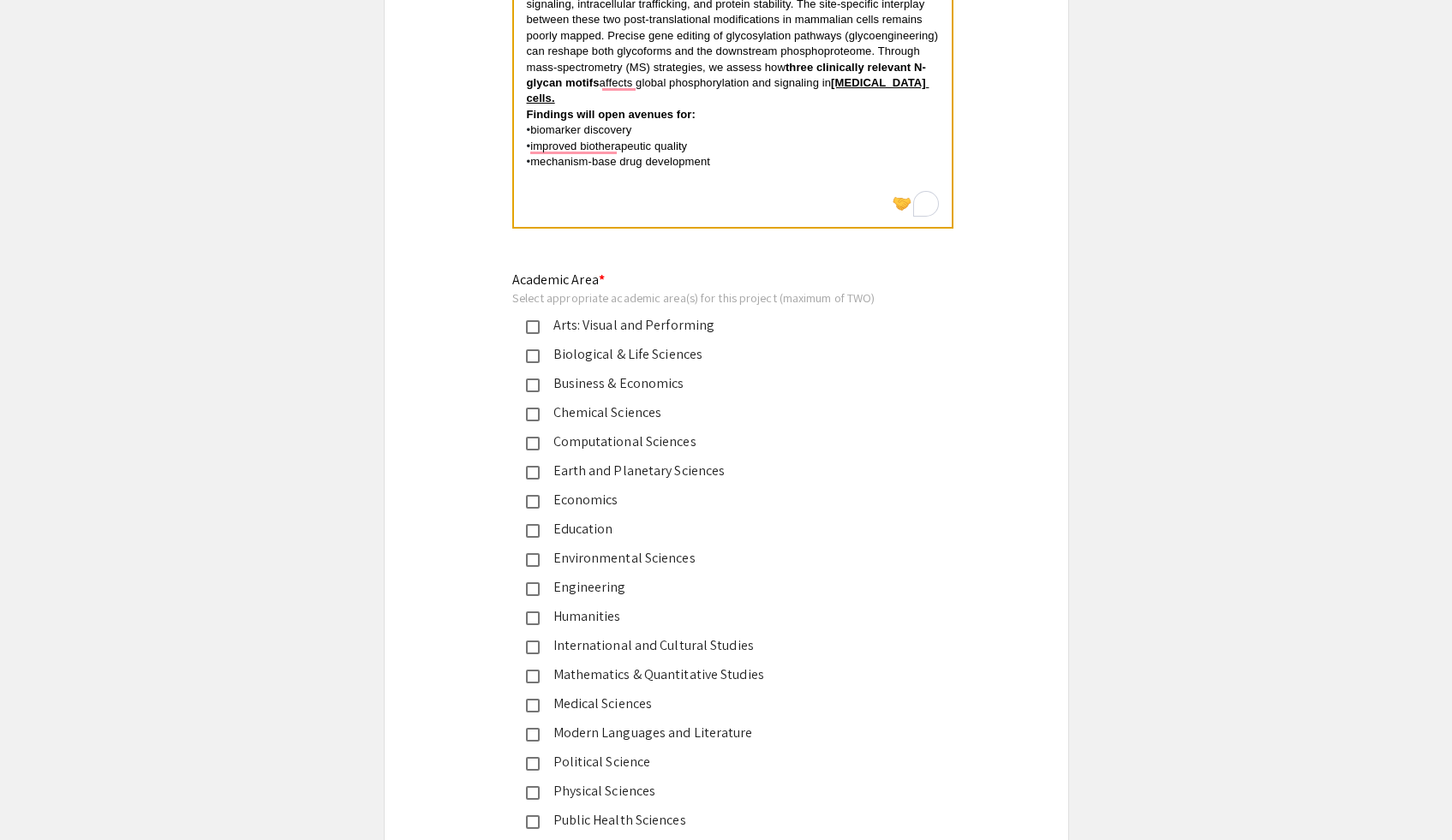
scroll to position [1912, 0]
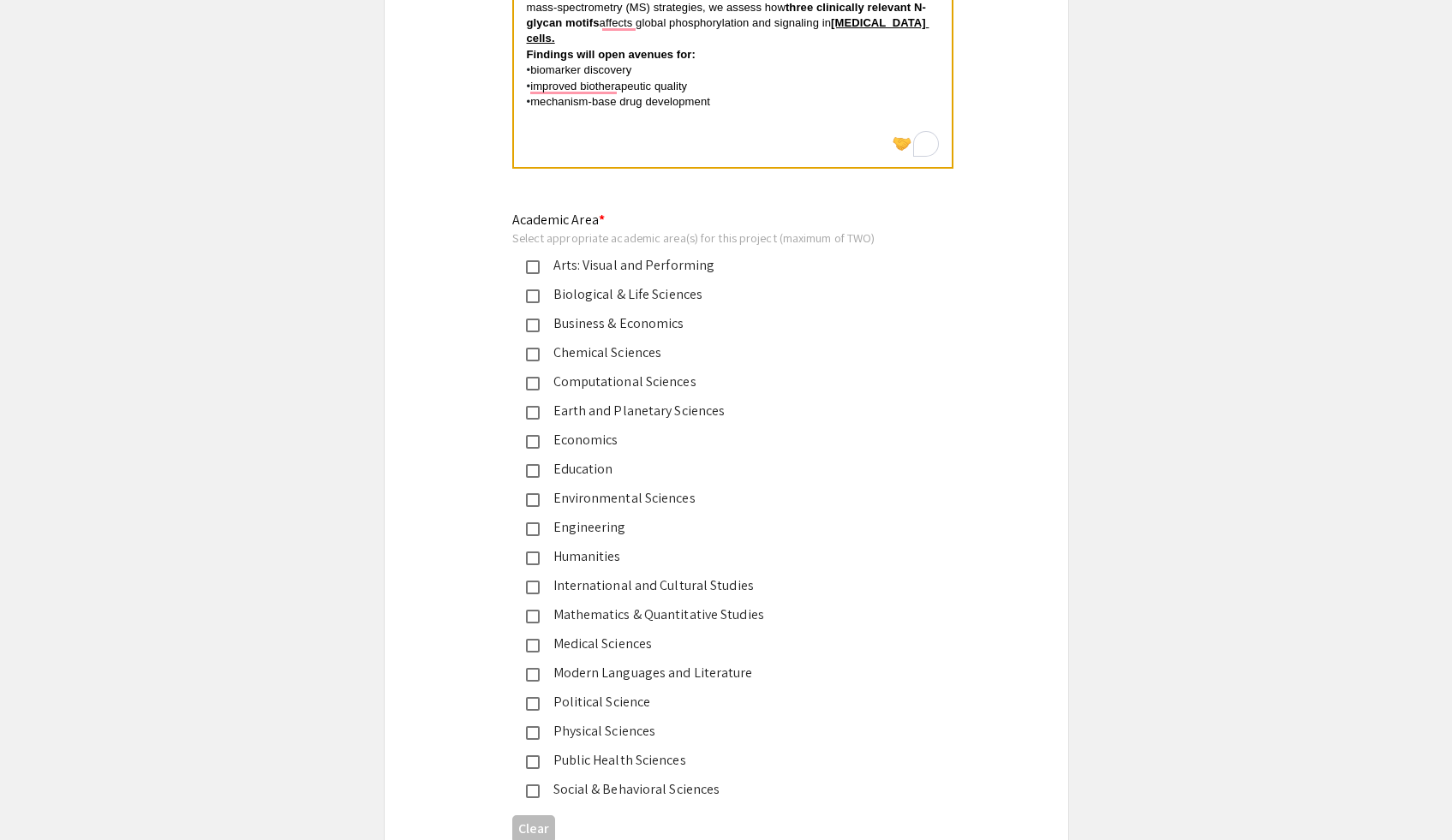
click at [629, 297] on div "Biological & Life Sciences" at bounding box center [719, 295] width 359 height 21
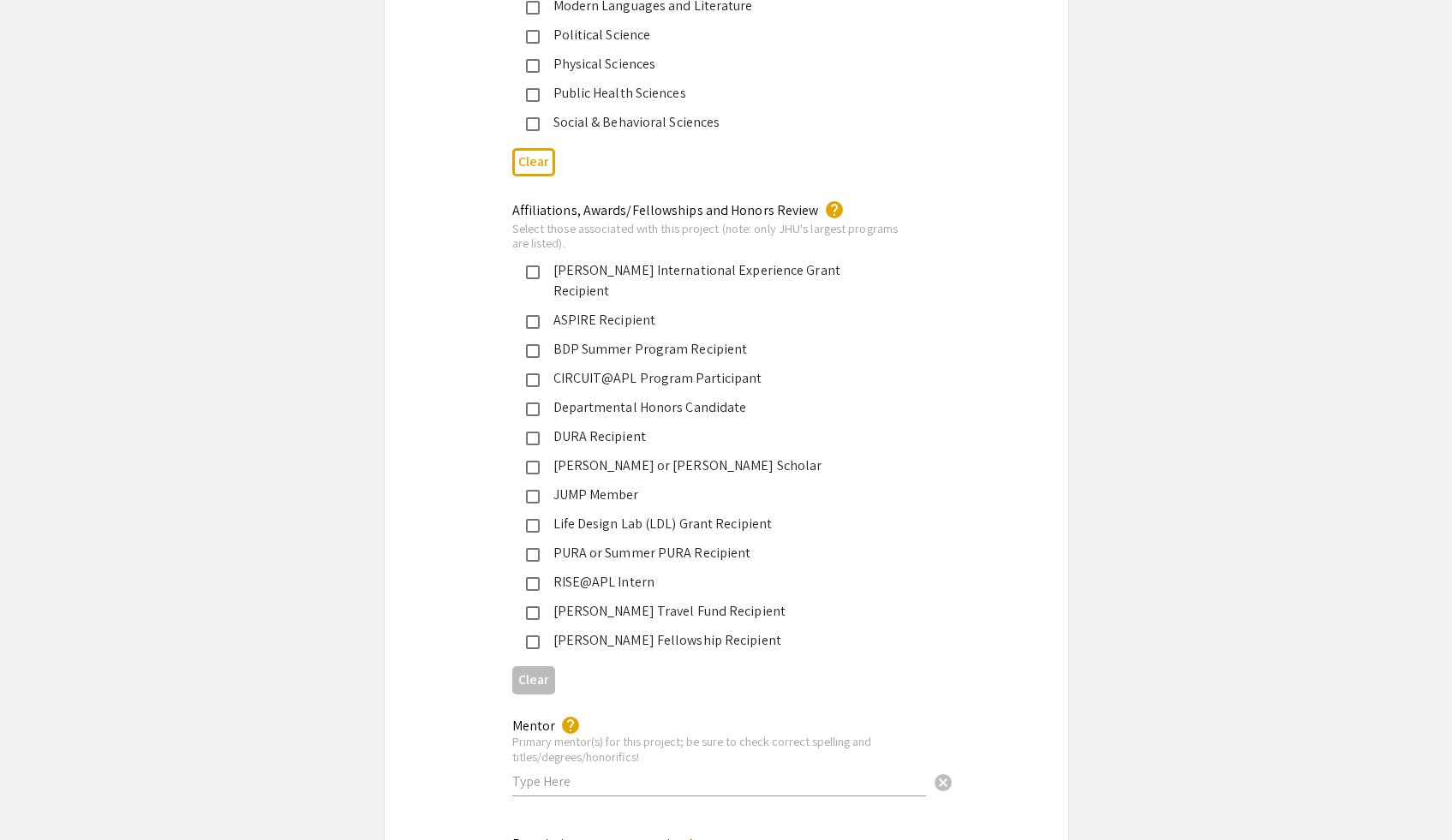
scroll to position [2590, 0]
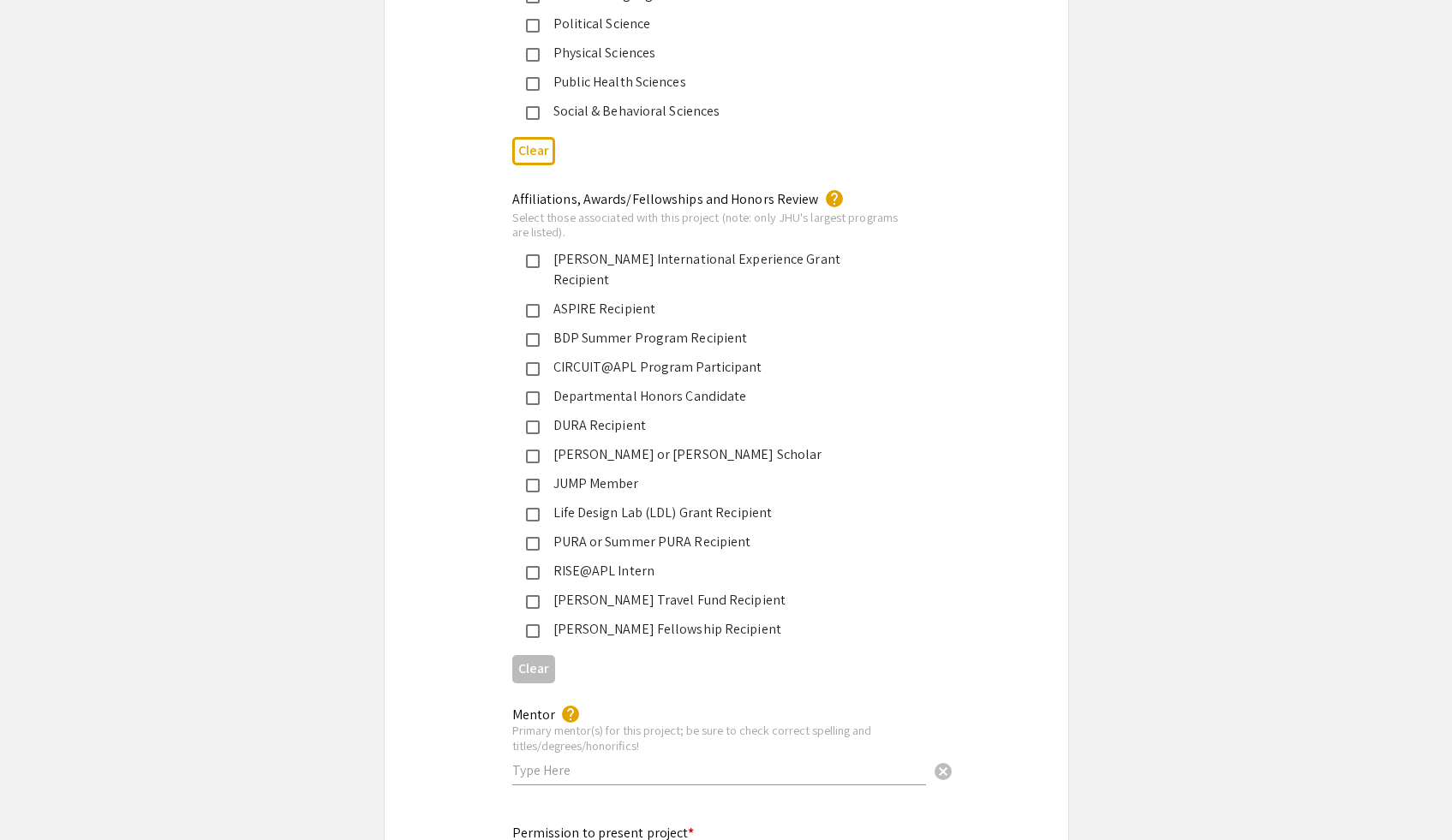
click at [610, 531] on div "PURA or Summer PURA Recipient" at bounding box center [719, 542] width 359 height 21
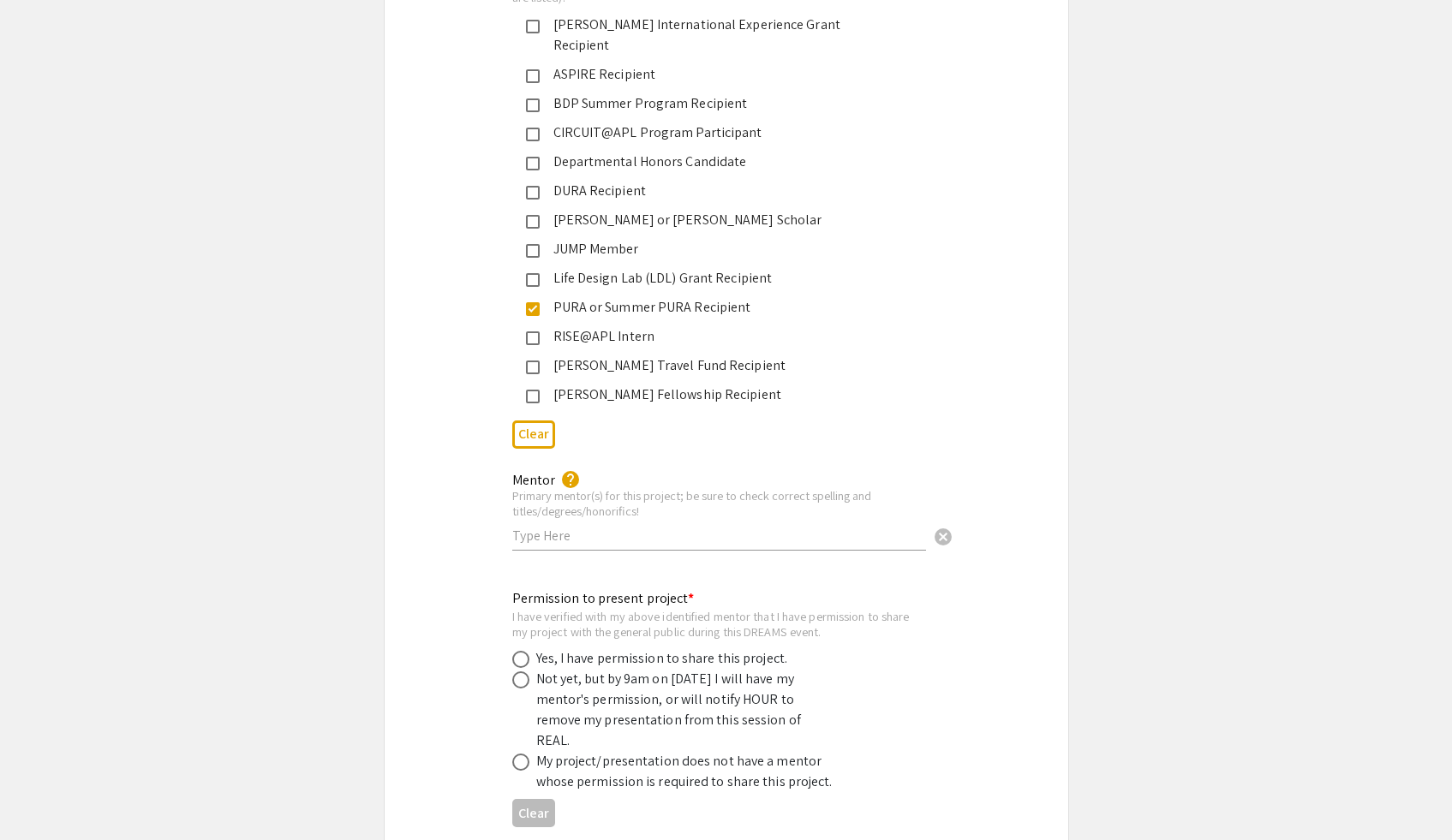
click at [591, 526] on input "text" at bounding box center [719, 535] width 414 height 18
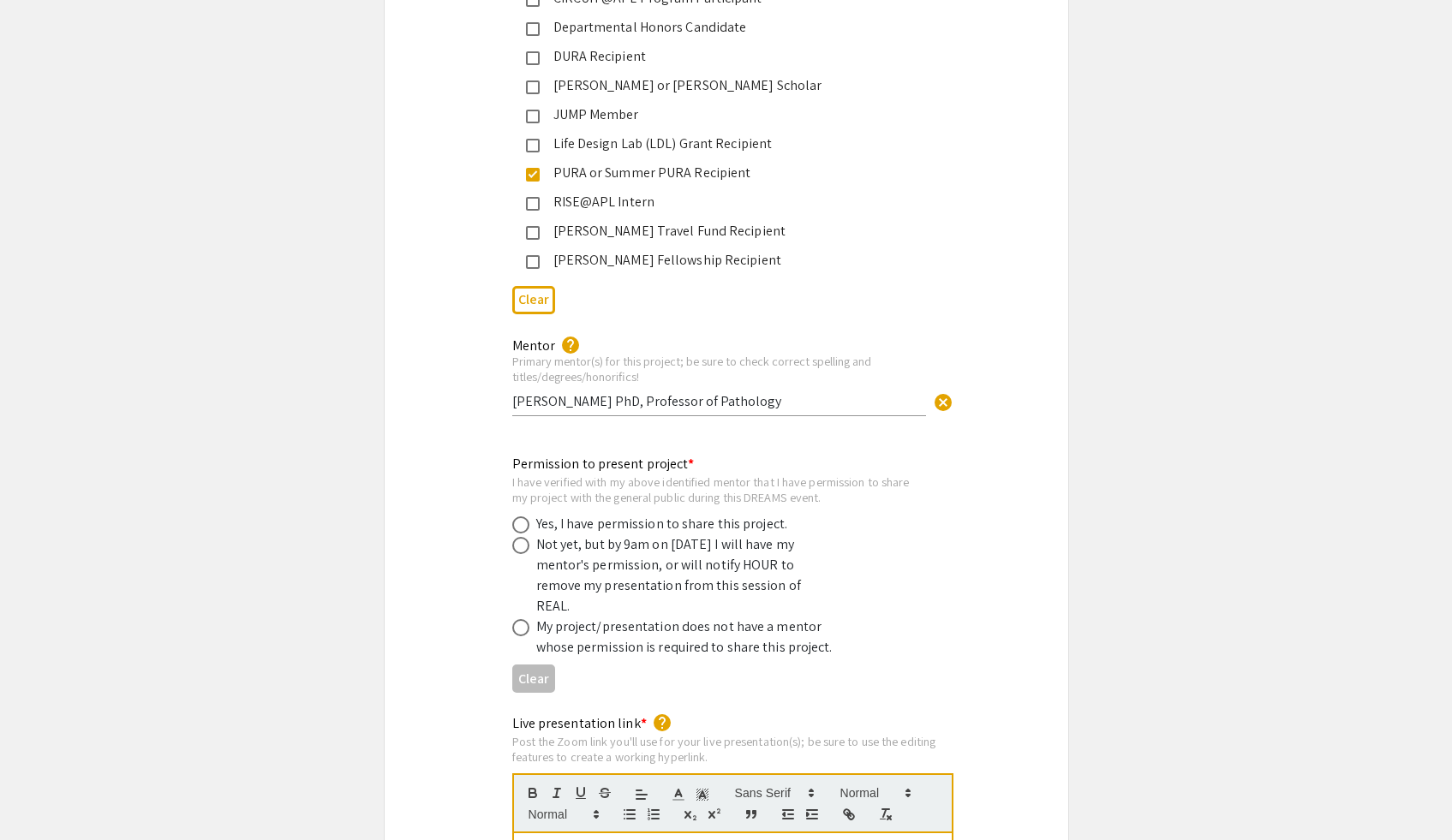
click at [443, 413] on div "Mentor help Primary mentor(s) for this project; be sure to check correct spelli…" at bounding box center [726, 385] width 684 height 102
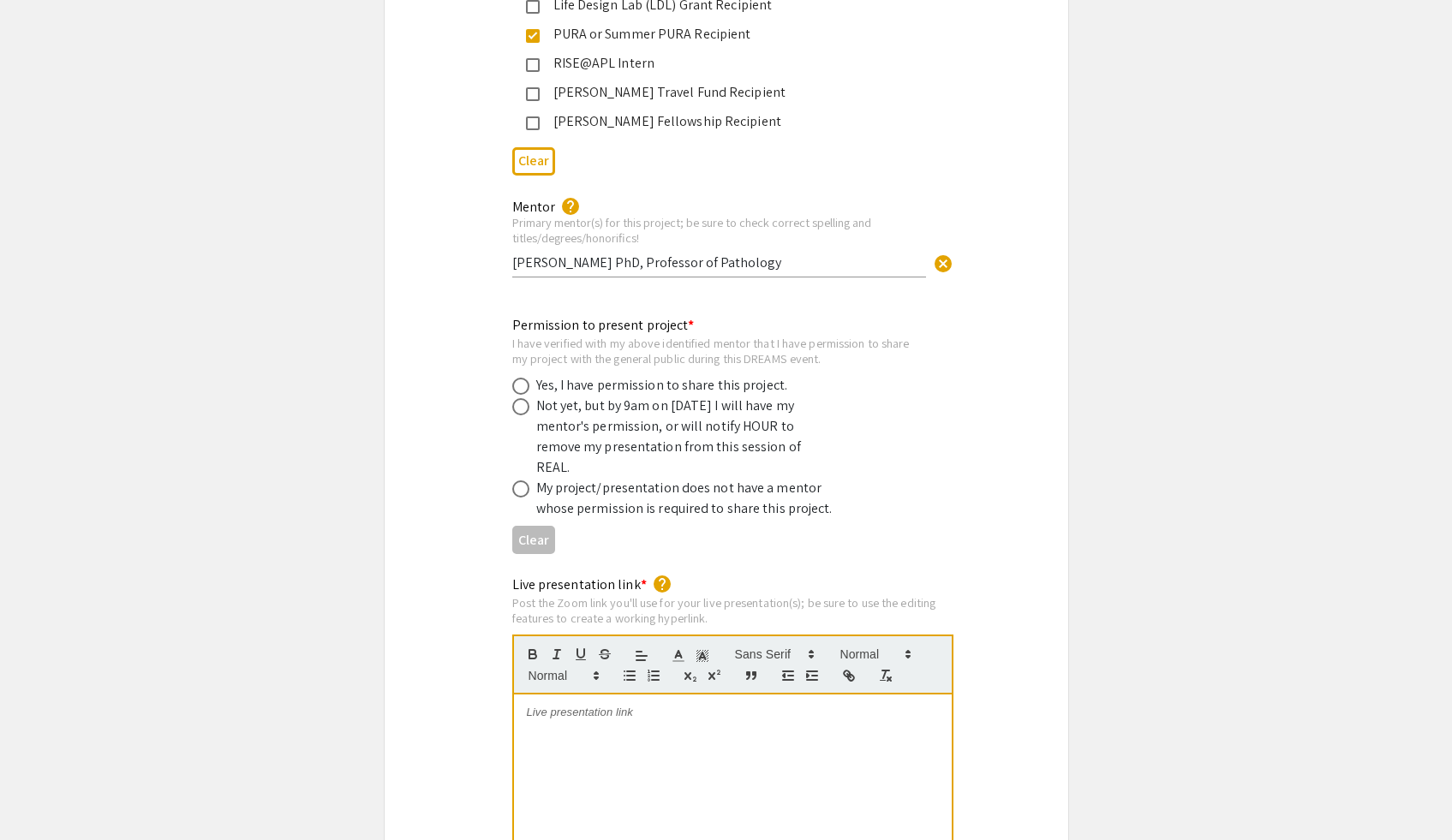
scroll to position [3115, 0]
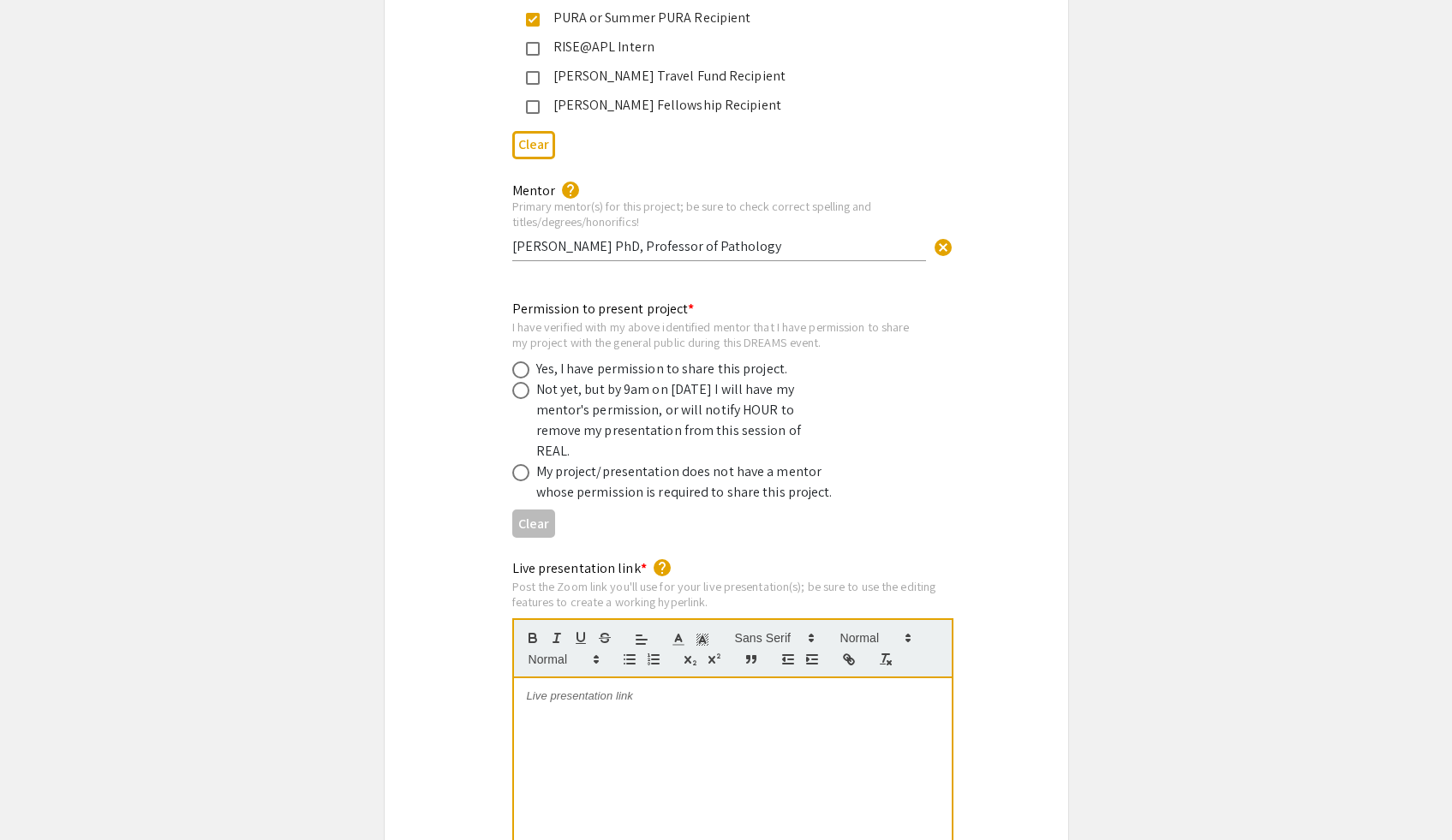
click at [759, 237] on input "Hui Zhang PhD, Professor of Pathology" at bounding box center [719, 246] width 414 height 18
drag, startPoint x: 850, startPoint y: 232, endPoint x: 729, endPoint y: 232, distance: 121.0
click at [729, 237] on input "Hui Zhang PhD, Professor of Pathology; Michael Betenbaugh PhD" at bounding box center [719, 246] width 414 height 18
type input "Hui Zhang PhD, Professor of Pathology"
click at [436, 342] on div "Permission to present project * I have verified with my above identified mentor…" at bounding box center [726, 422] width 684 height 246
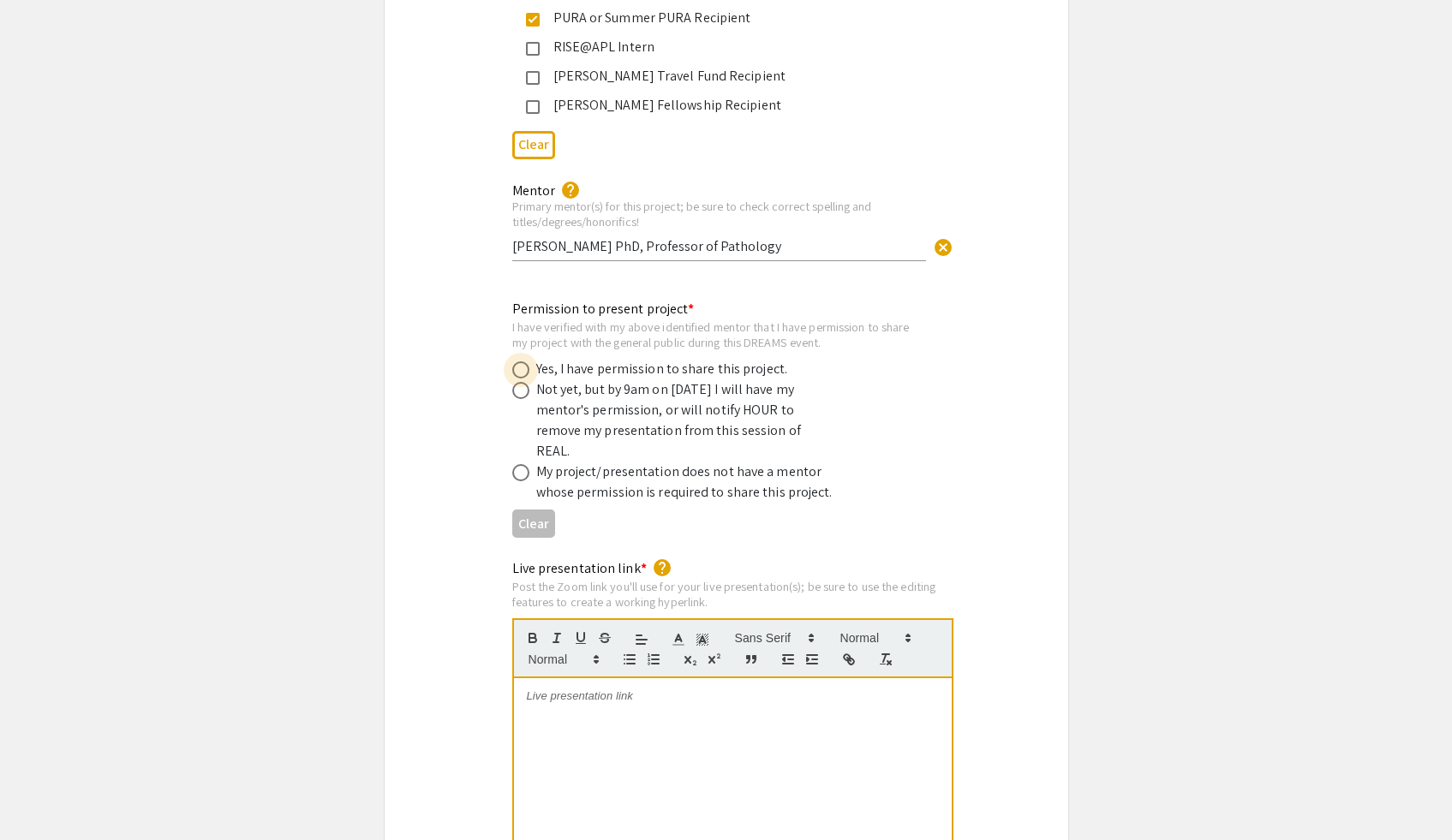
click at [524, 361] on span at bounding box center [521, 370] width 17 height 17
click at [524, 361] on input "radio" at bounding box center [521, 370] width 17 height 17
radio input "true"
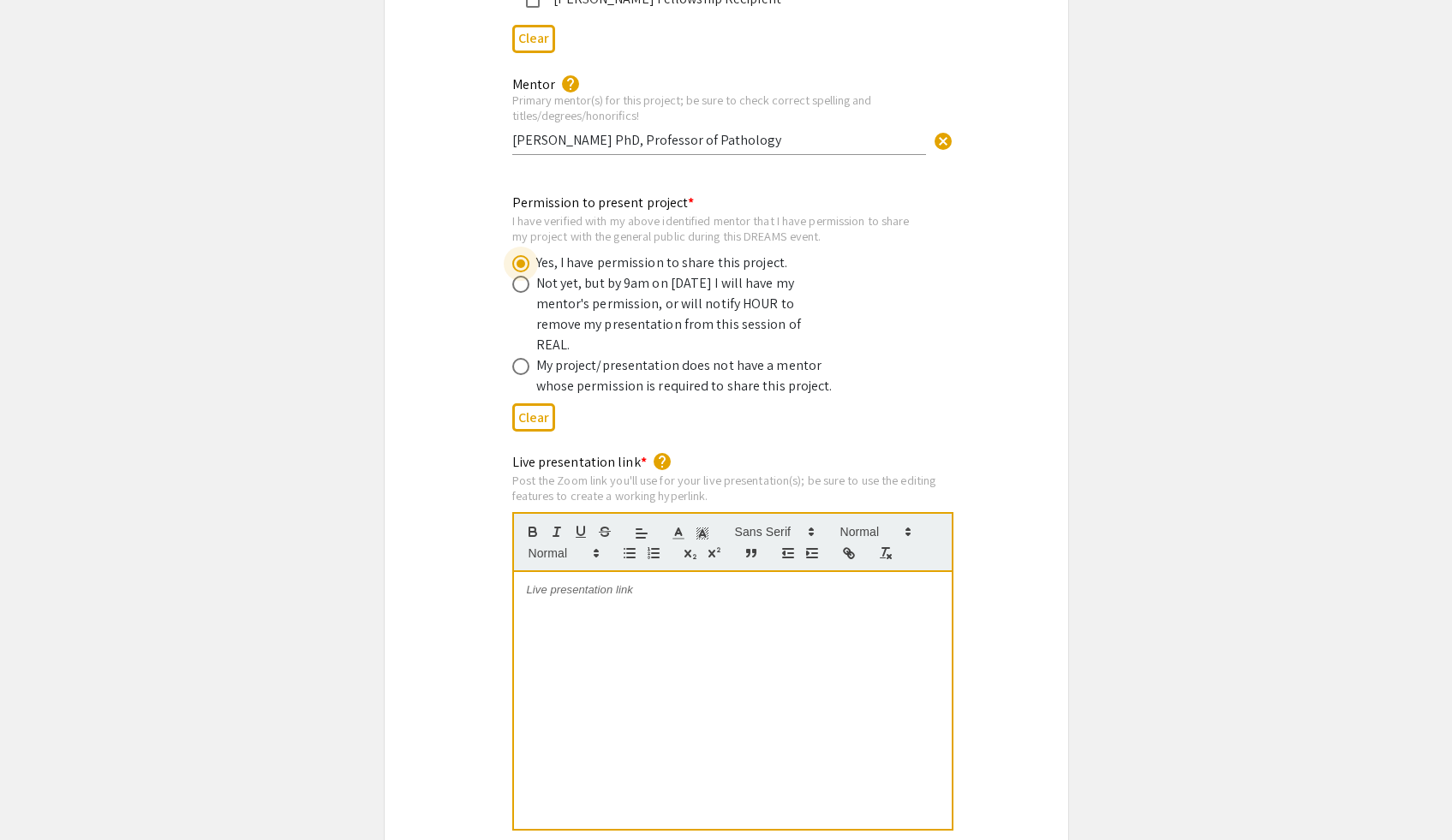
scroll to position [3231, 0]
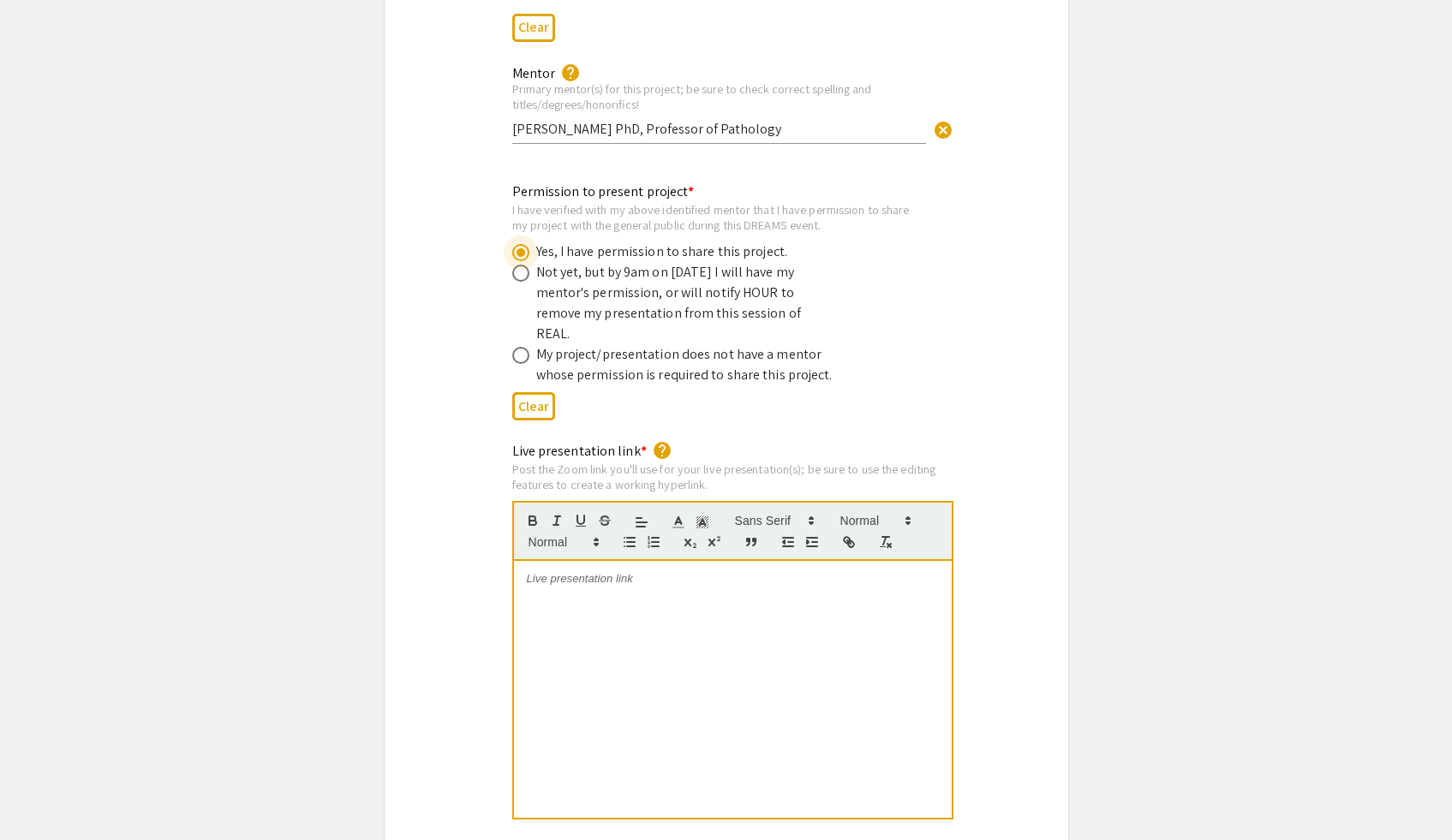
click at [461, 284] on div "Permission to present project * I have verified with my above identified mentor…" at bounding box center [726, 304] width 684 height 246
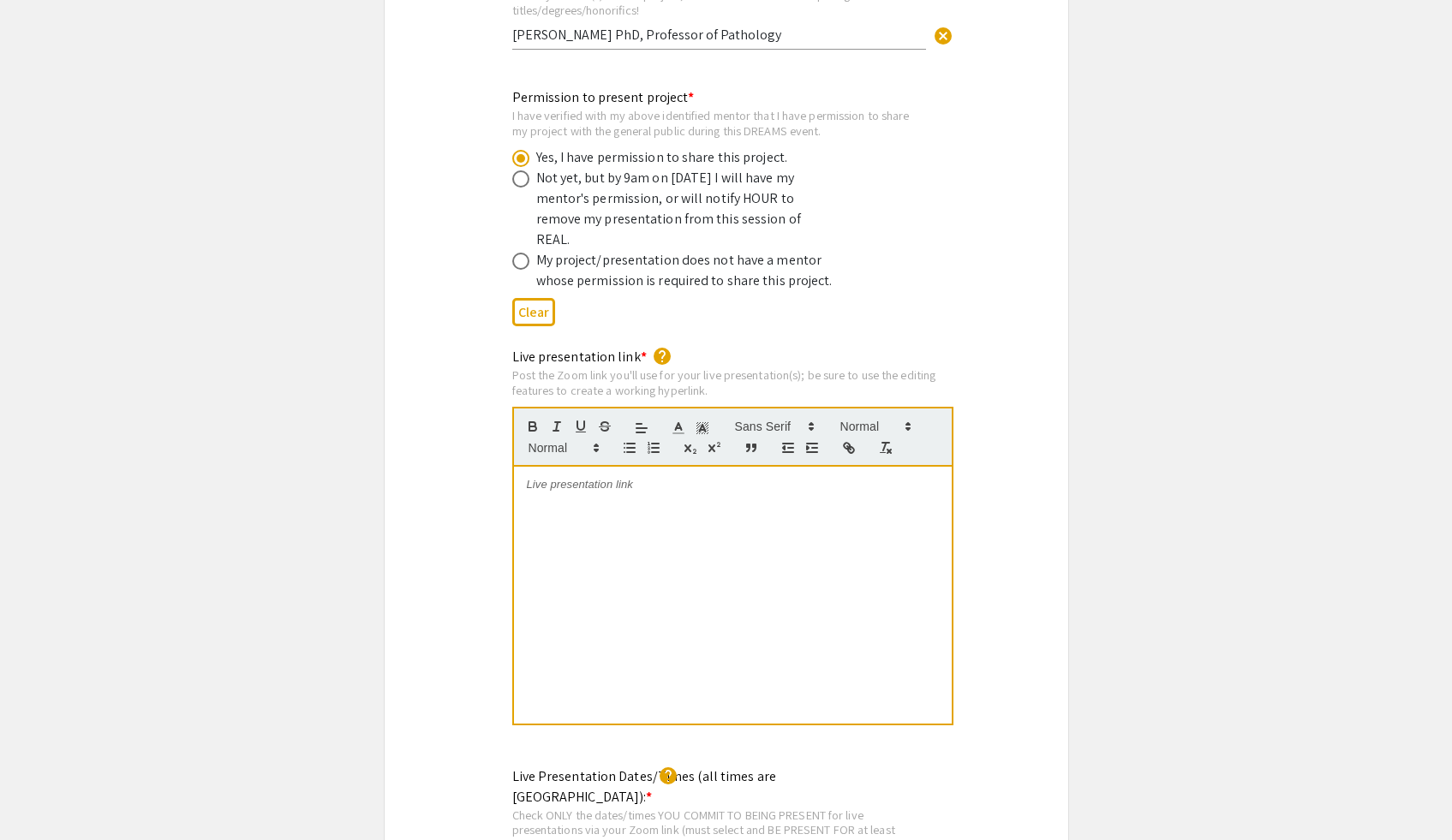
scroll to position [3422, 0]
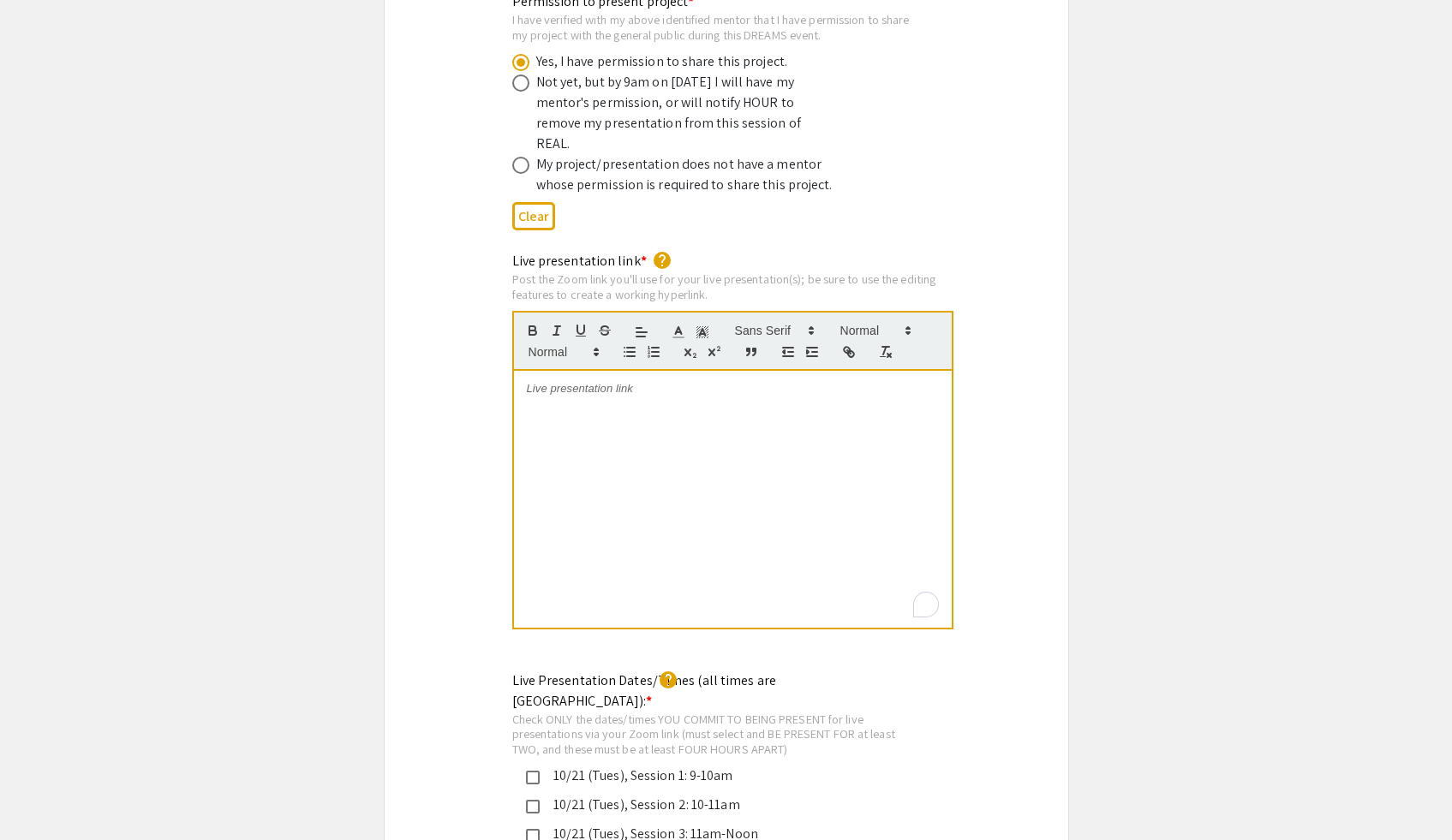
click at [646, 427] on div "To enrich screen reader interactions, please activate Accessibility in Grammarl…" at bounding box center [733, 498] width 438 height 257
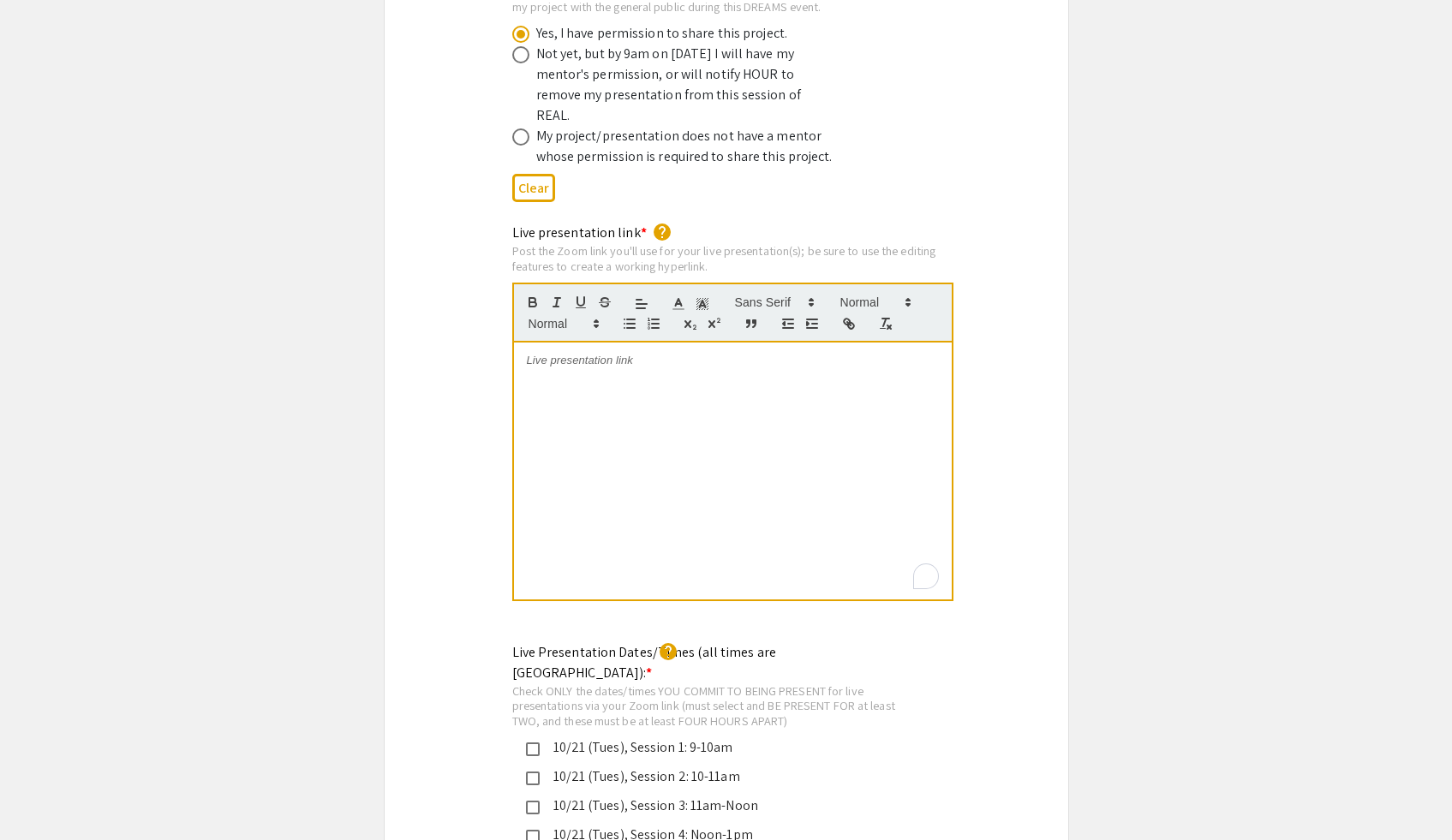
scroll to position [3415, 0]
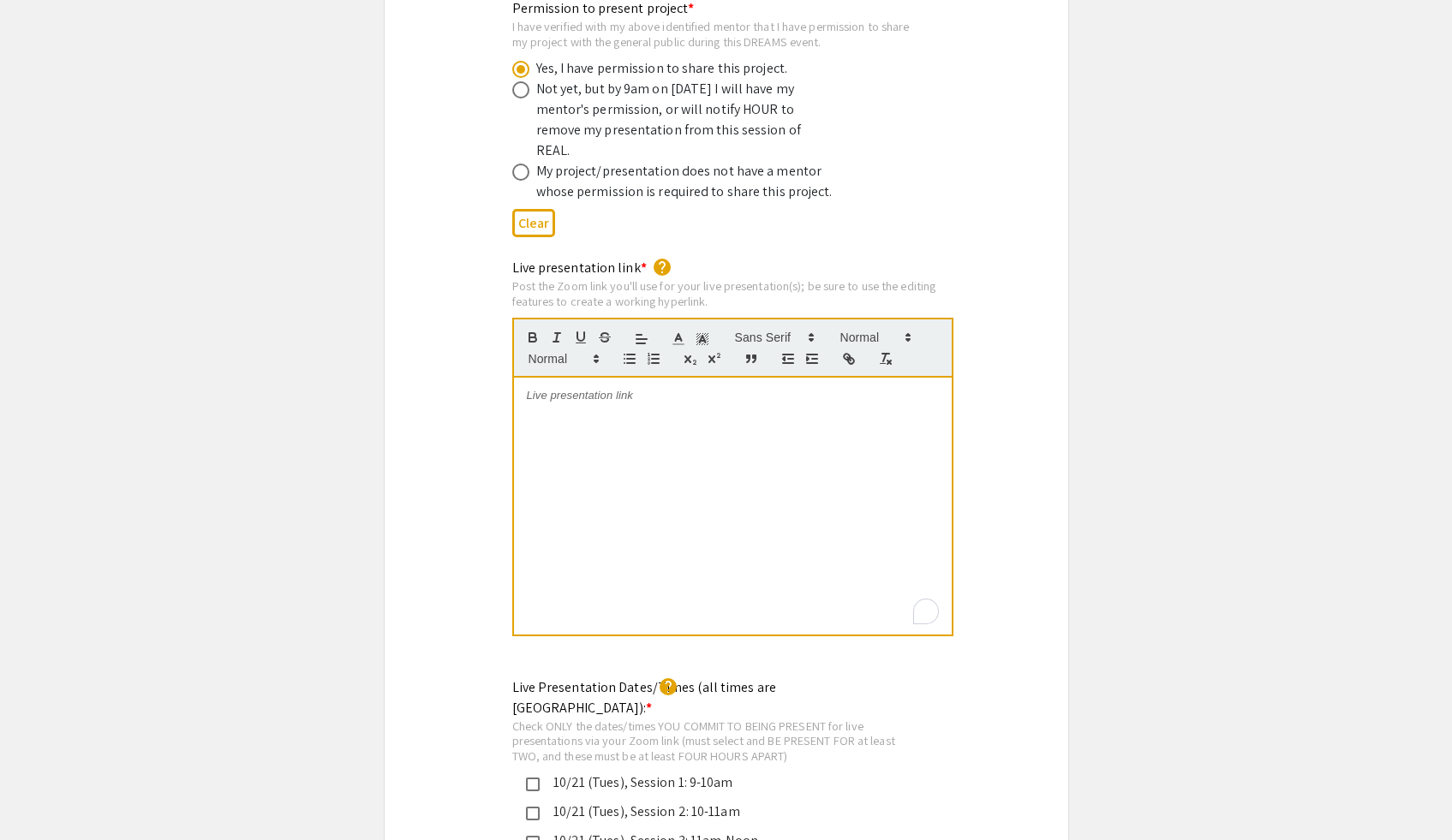
click at [776, 391] on div "To enrich screen reader interactions, please activate Accessibility in Grammarl…" at bounding box center [733, 505] width 438 height 257
click at [408, 404] on div "Live presentation link * help Post the Zoom link you'll use for your live prese…" at bounding box center [726, 458] width 684 height 403
click at [779, 382] on div "https://JHUBlueJays.zoom.us/j/9483472031" at bounding box center [733, 505] width 438 height 257
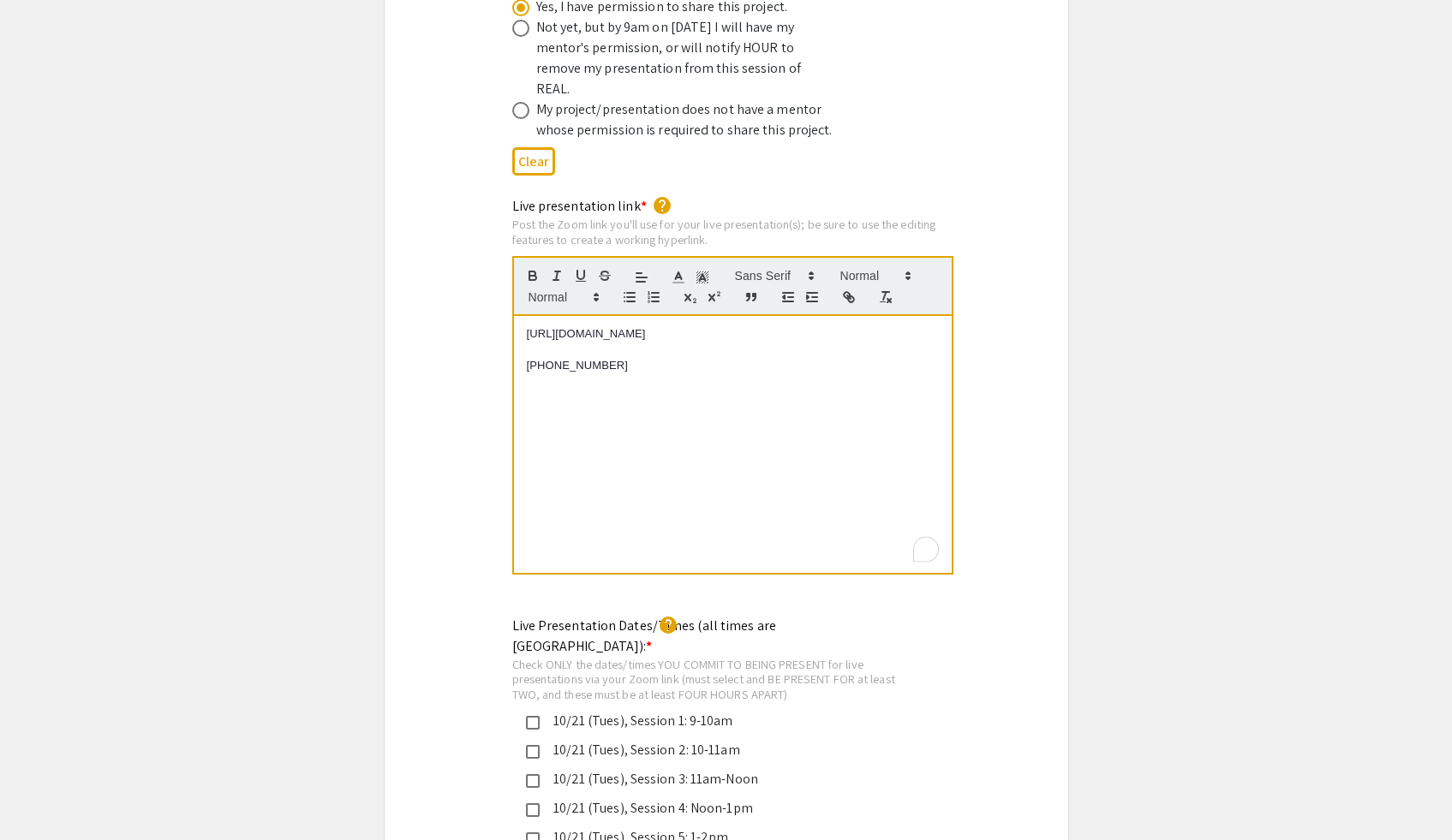
click at [406, 497] on div "Live presentation link * help Post the Zoom link you'll use for your live prese…" at bounding box center [726, 397] width 684 height 403
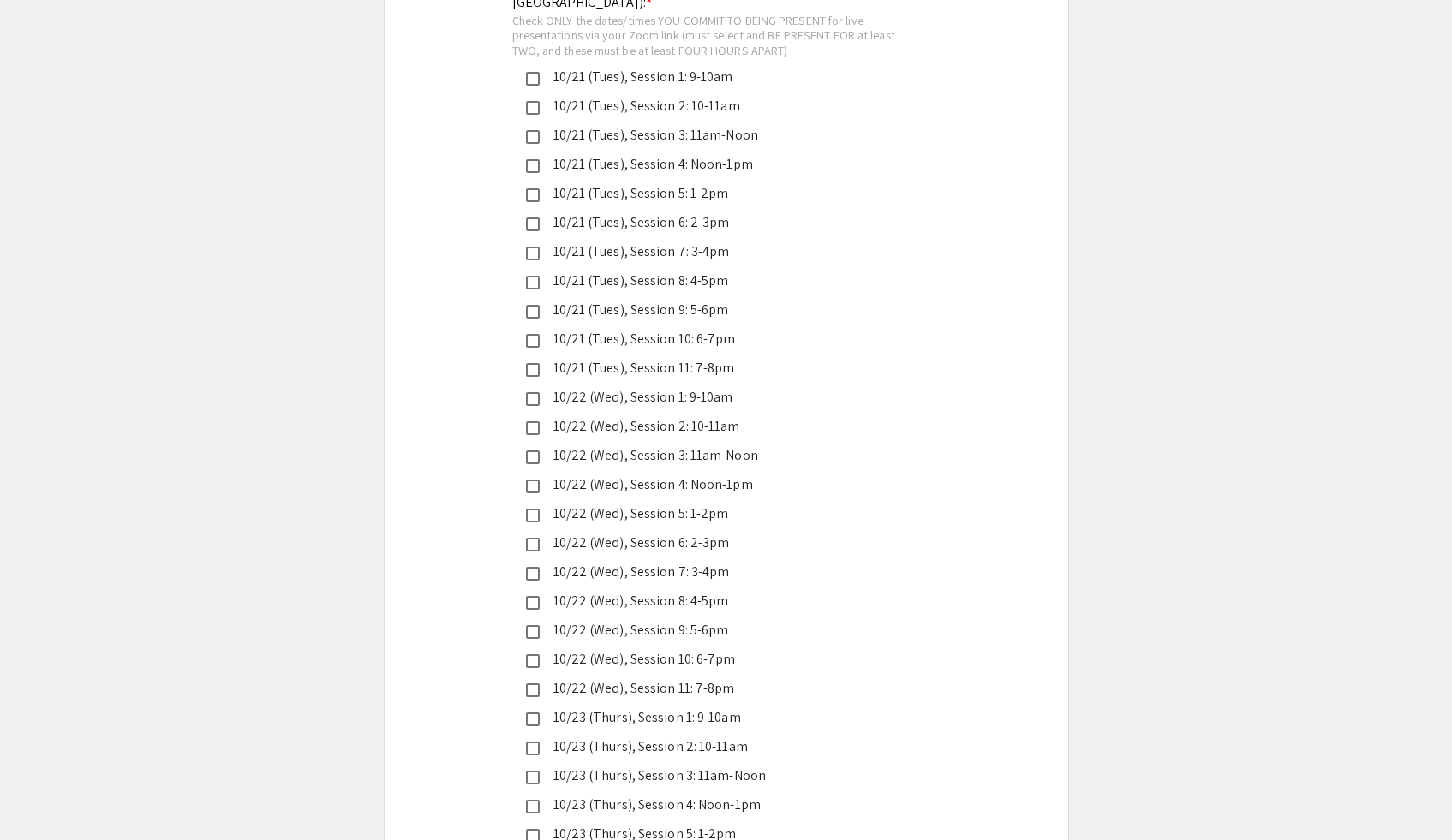
scroll to position [4171, 0]
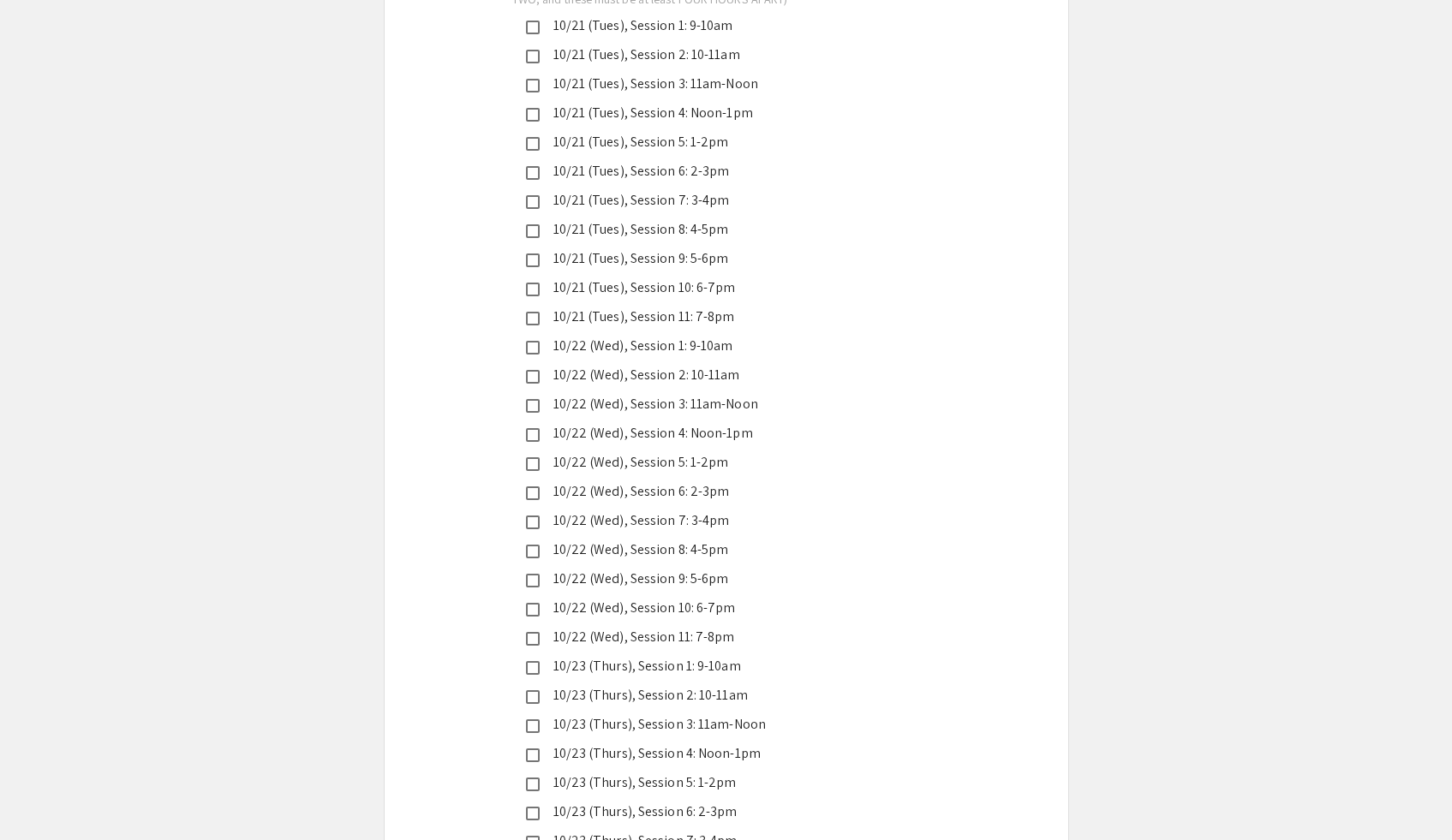
click at [722, 627] on div "10/22 (Wed), Session 11: 7-8pm" at bounding box center [719, 637] width 359 height 21
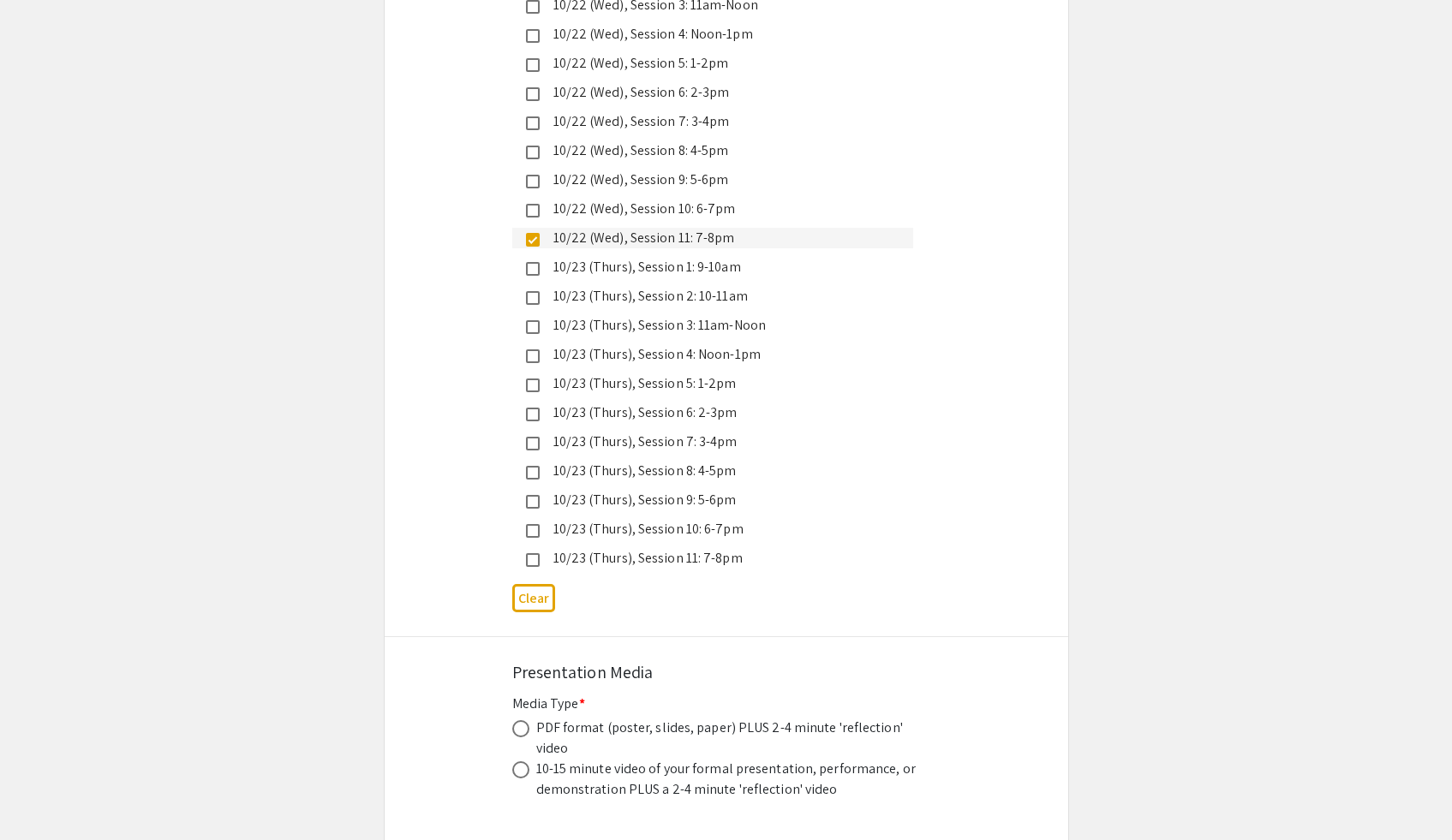
scroll to position [4702, 0]
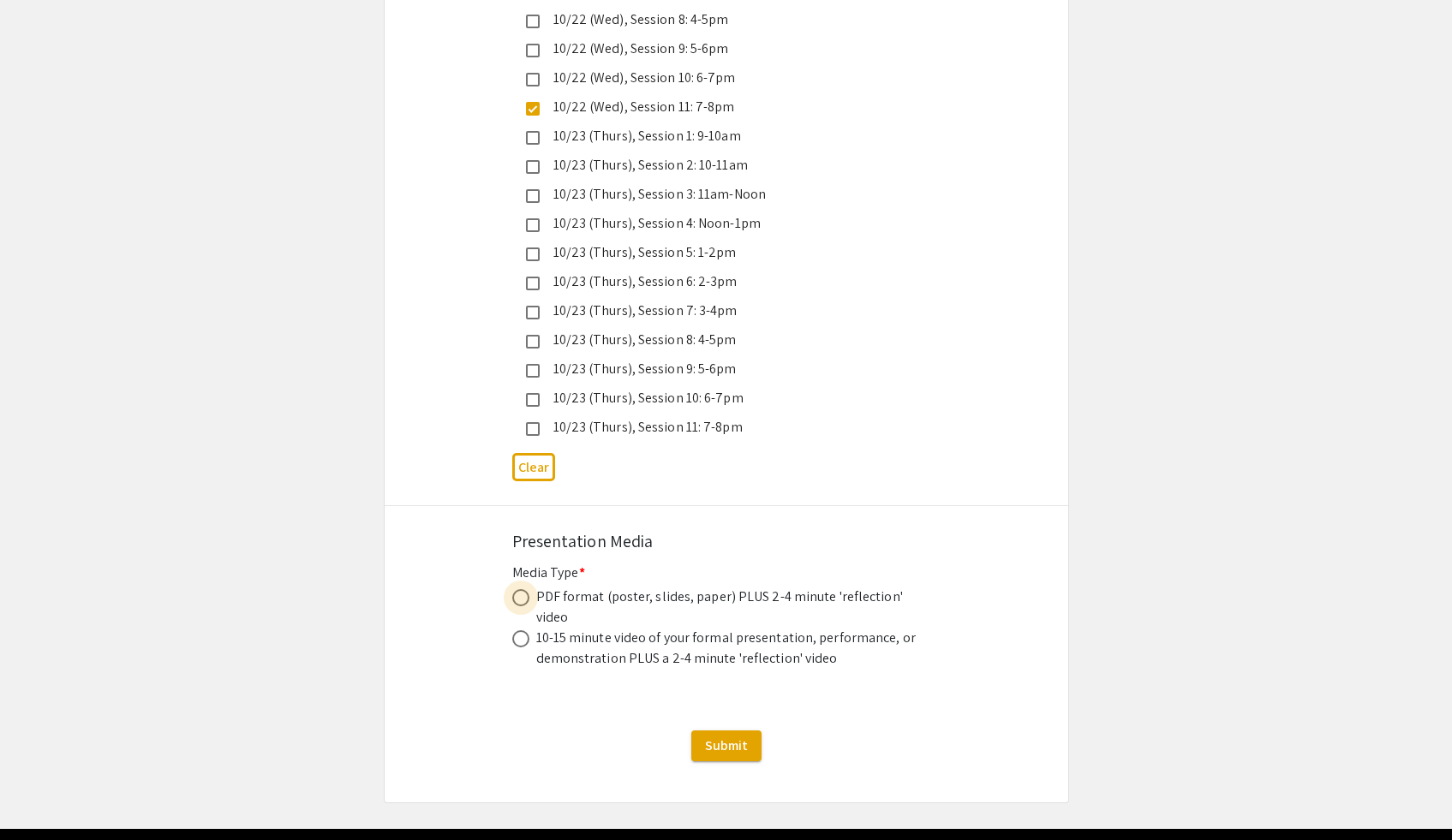
click at [521, 589] on span at bounding box center [521, 597] width 17 height 17
click at [521, 589] on input "radio" at bounding box center [521, 597] width 17 height 17
radio input "true"
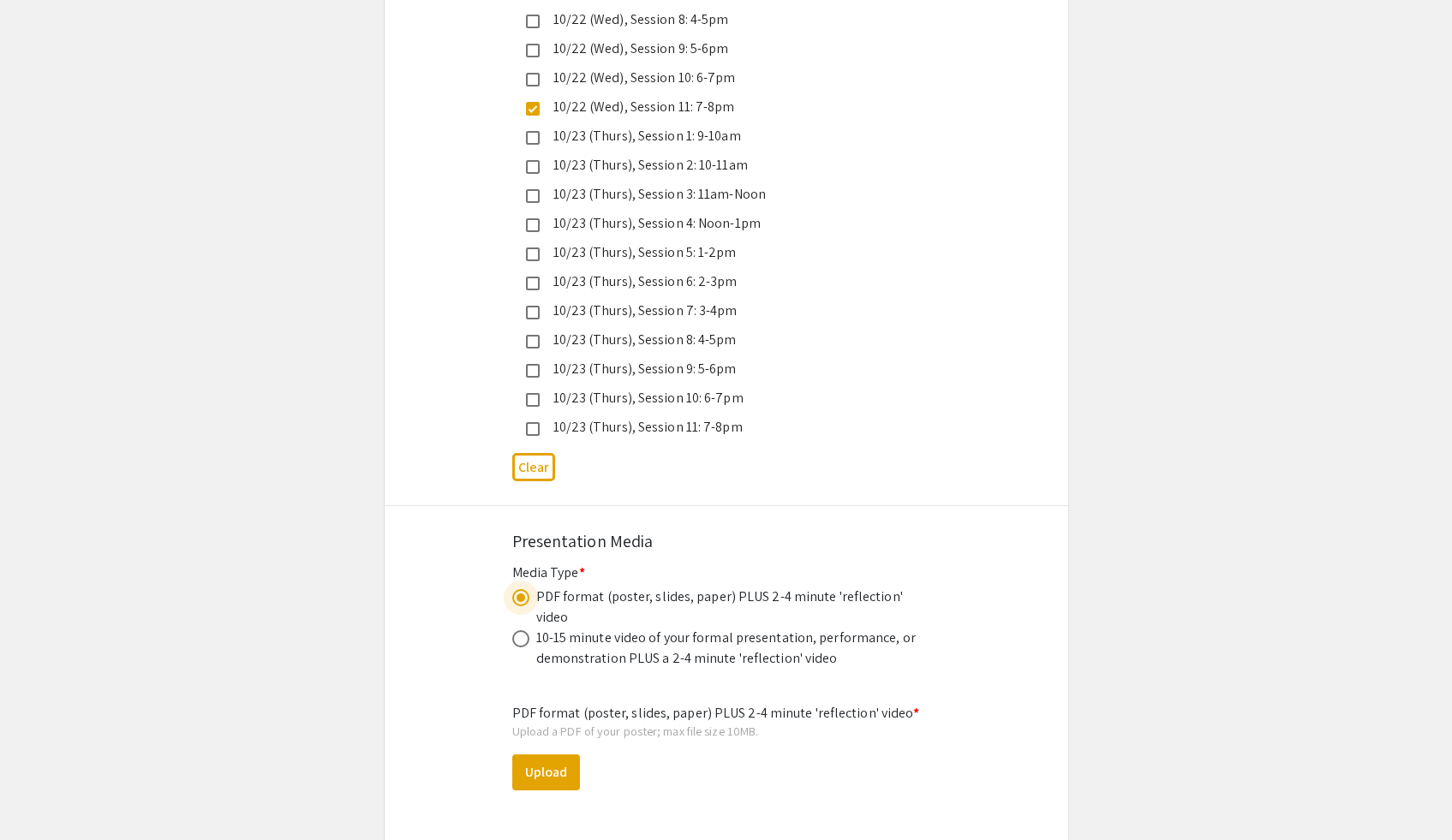
scroll to position [4920, 0]
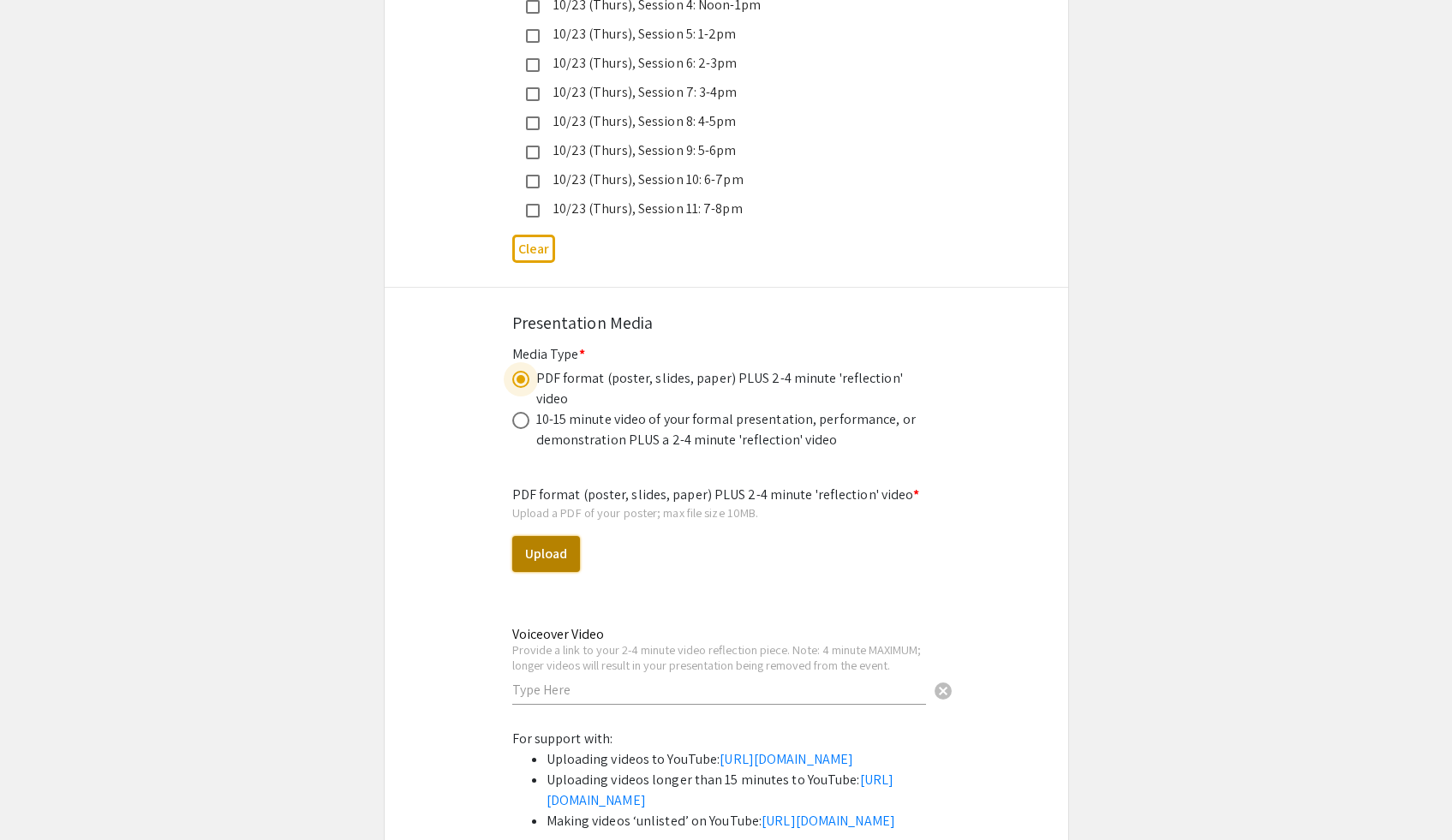
click at [548, 536] on button "Upload" at bounding box center [546, 553] width 68 height 36
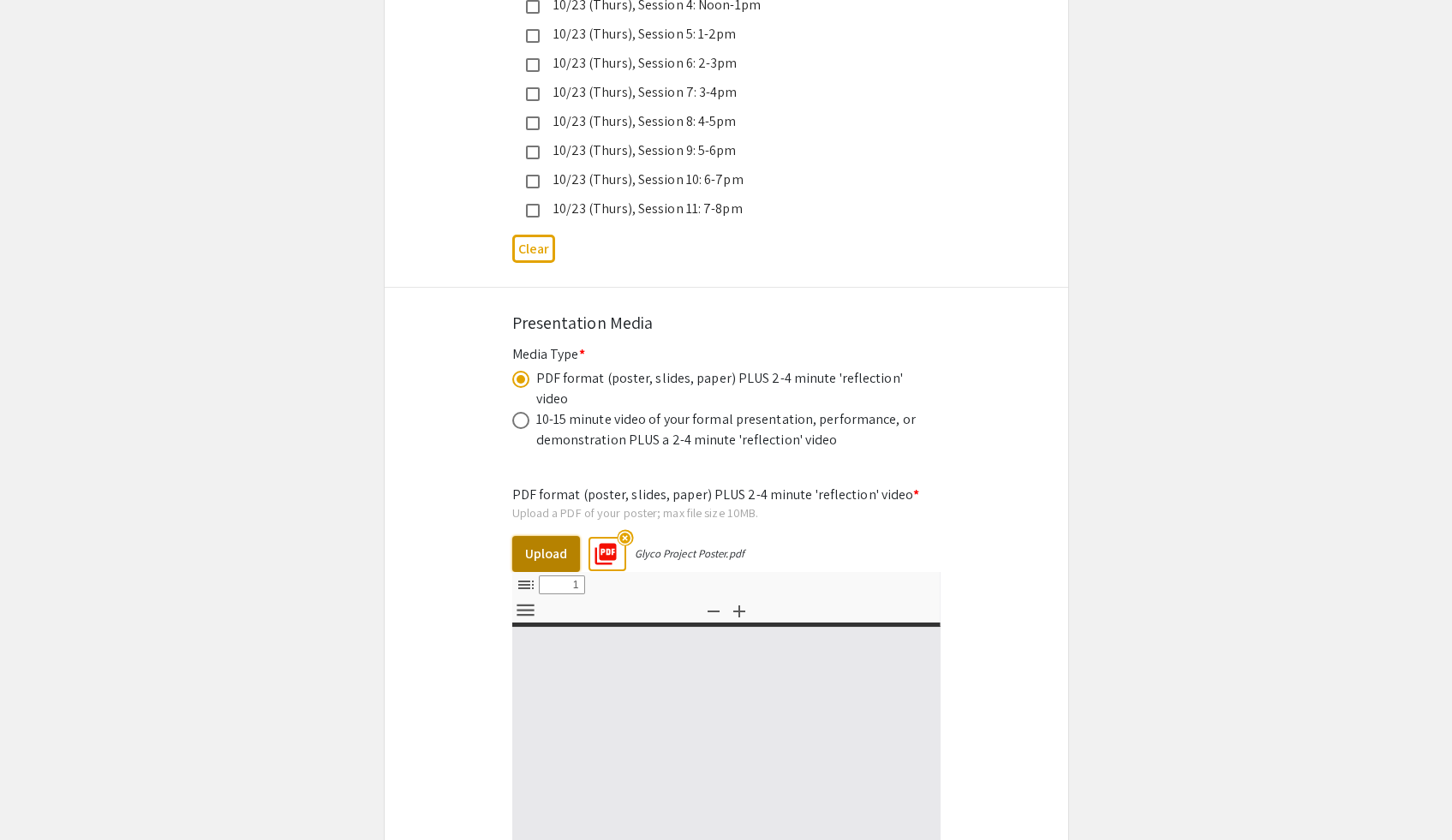
select select "custom"
type input "0"
select select "custom"
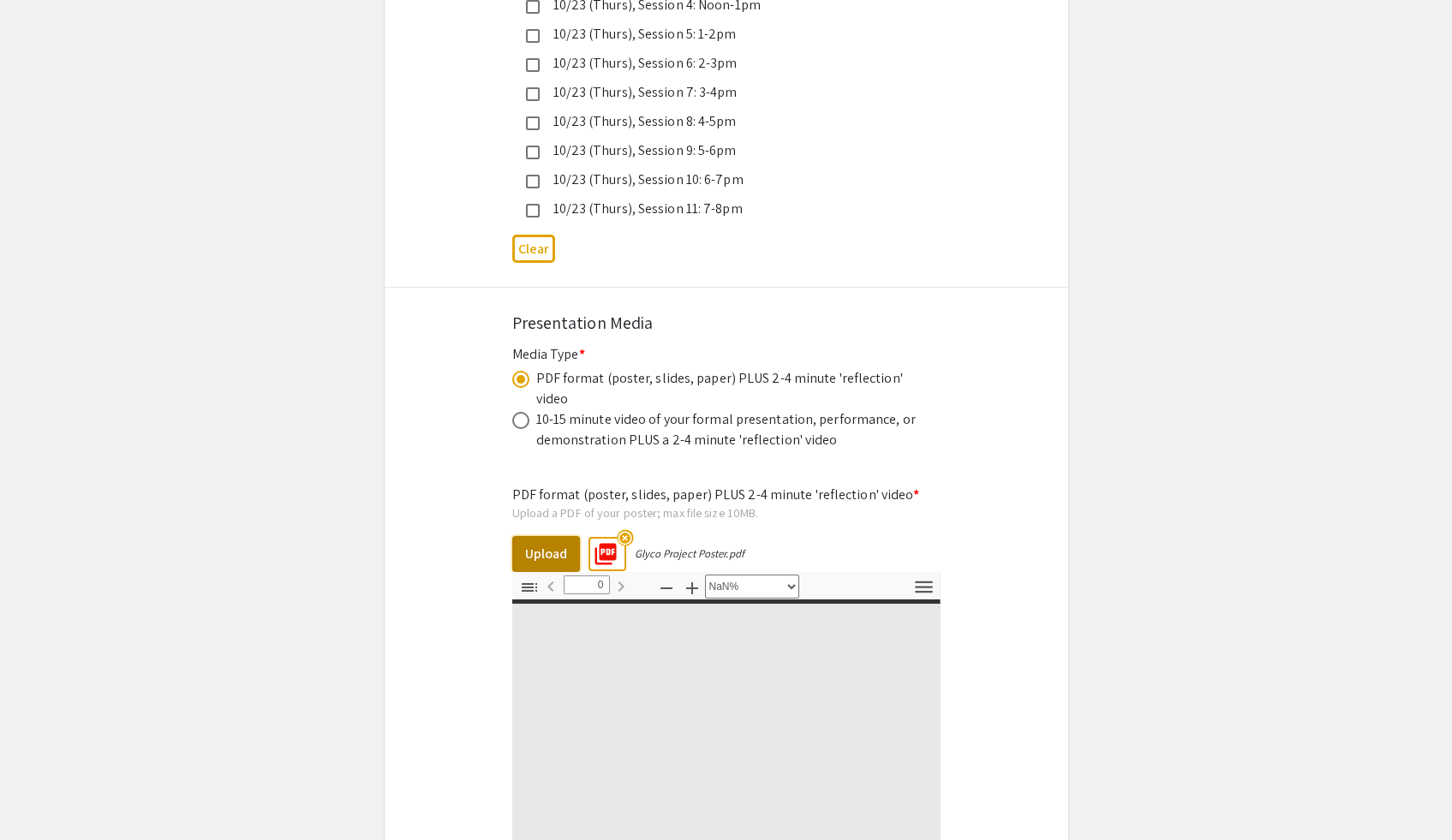
type input "1"
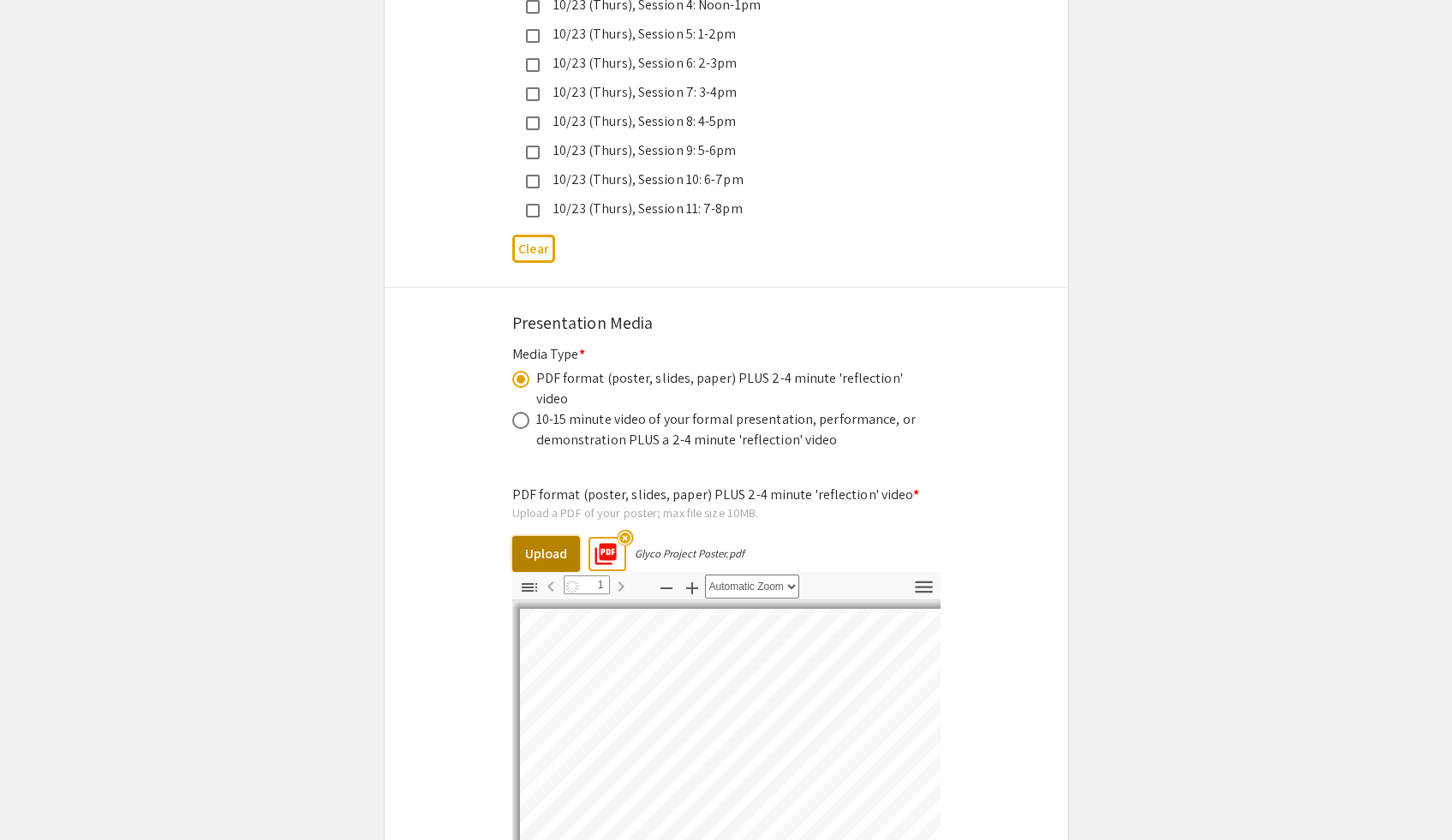
scroll to position [439, 0]
select select "auto"
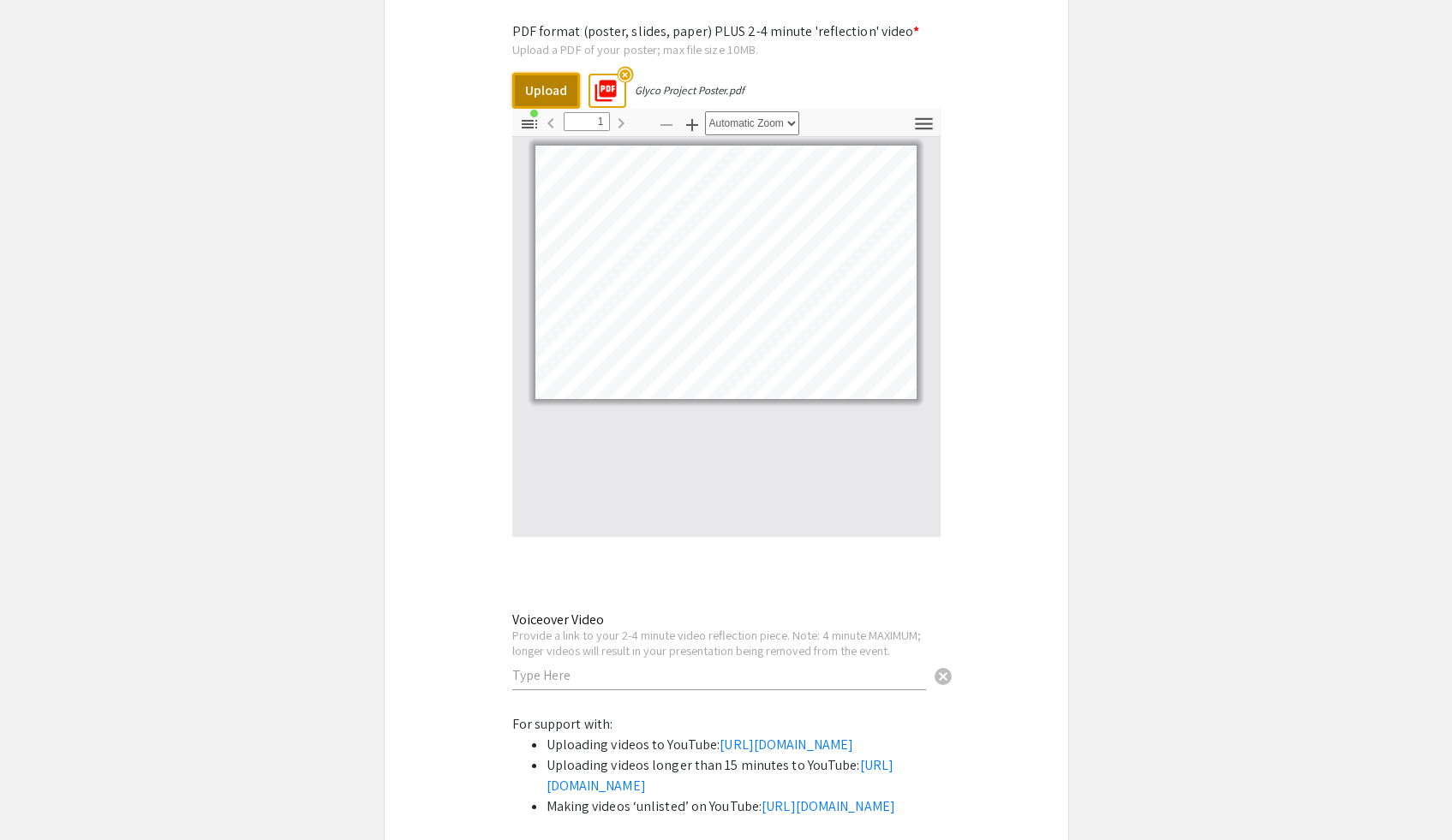
scroll to position [5464, 0]
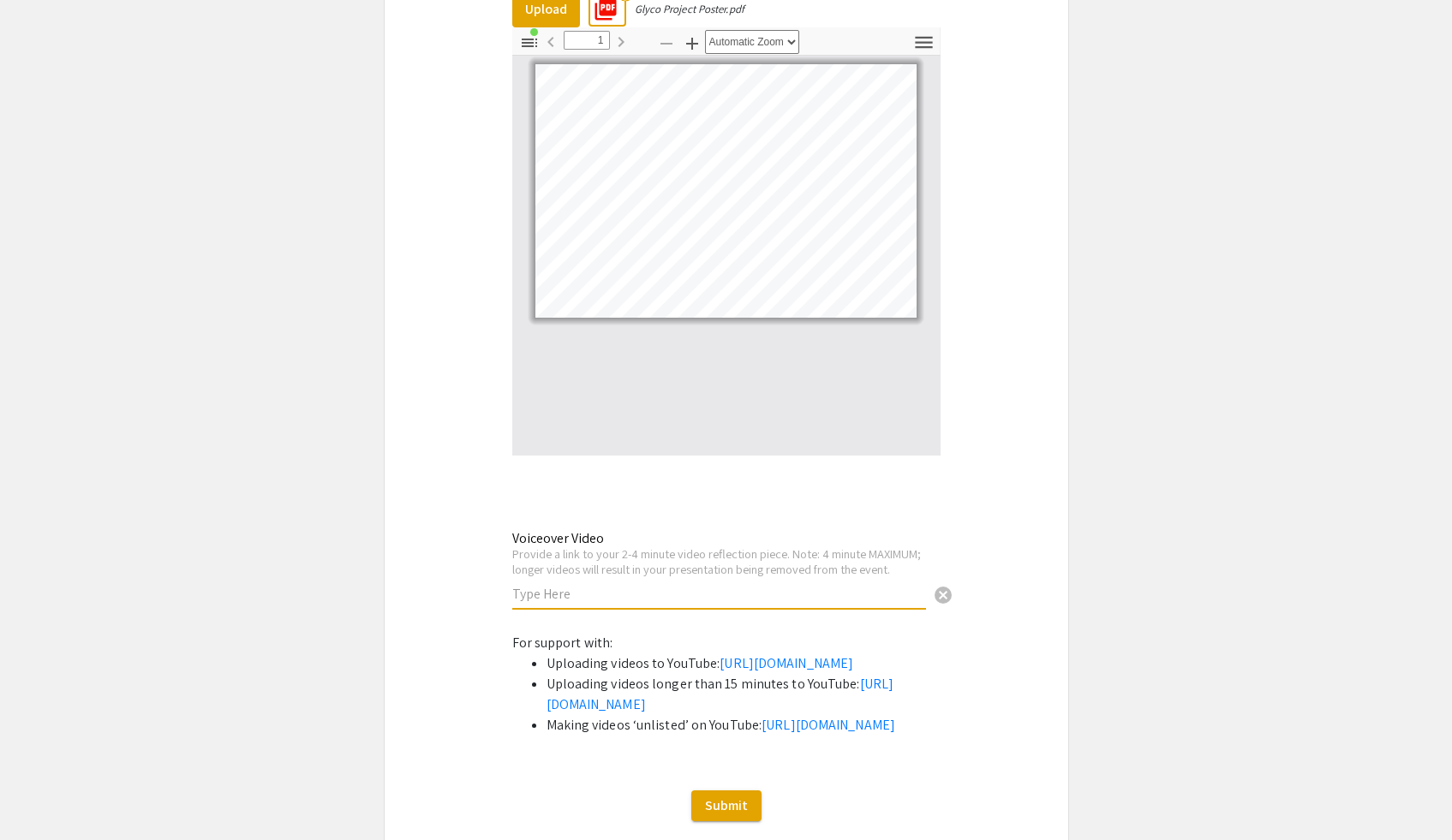
click at [816, 584] on input "text" at bounding box center [719, 593] width 414 height 18
paste input "[URL][DOMAIN_NAME]"
type input "[URL][DOMAIN_NAME]"
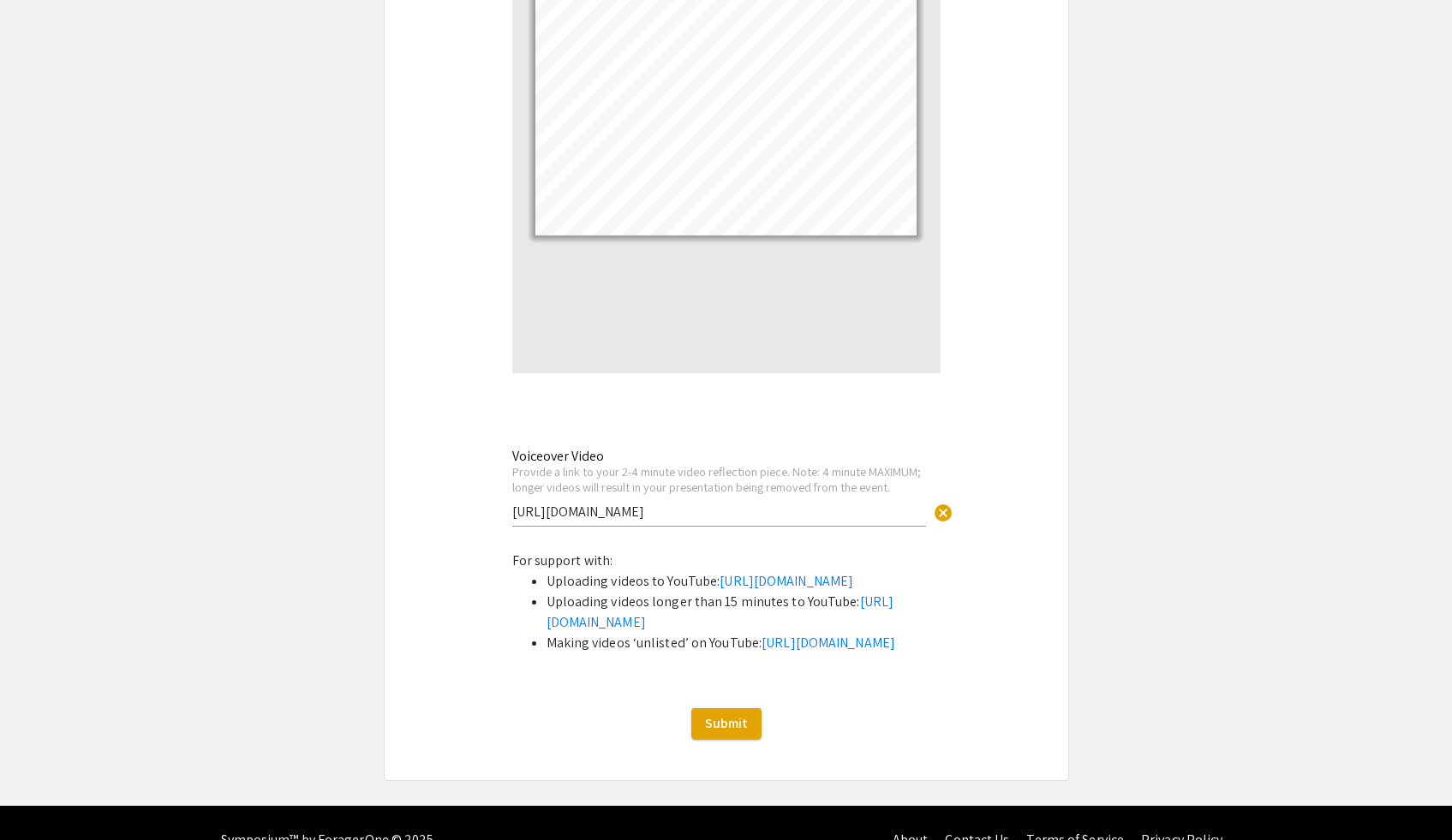
scroll to position [5628, 0]
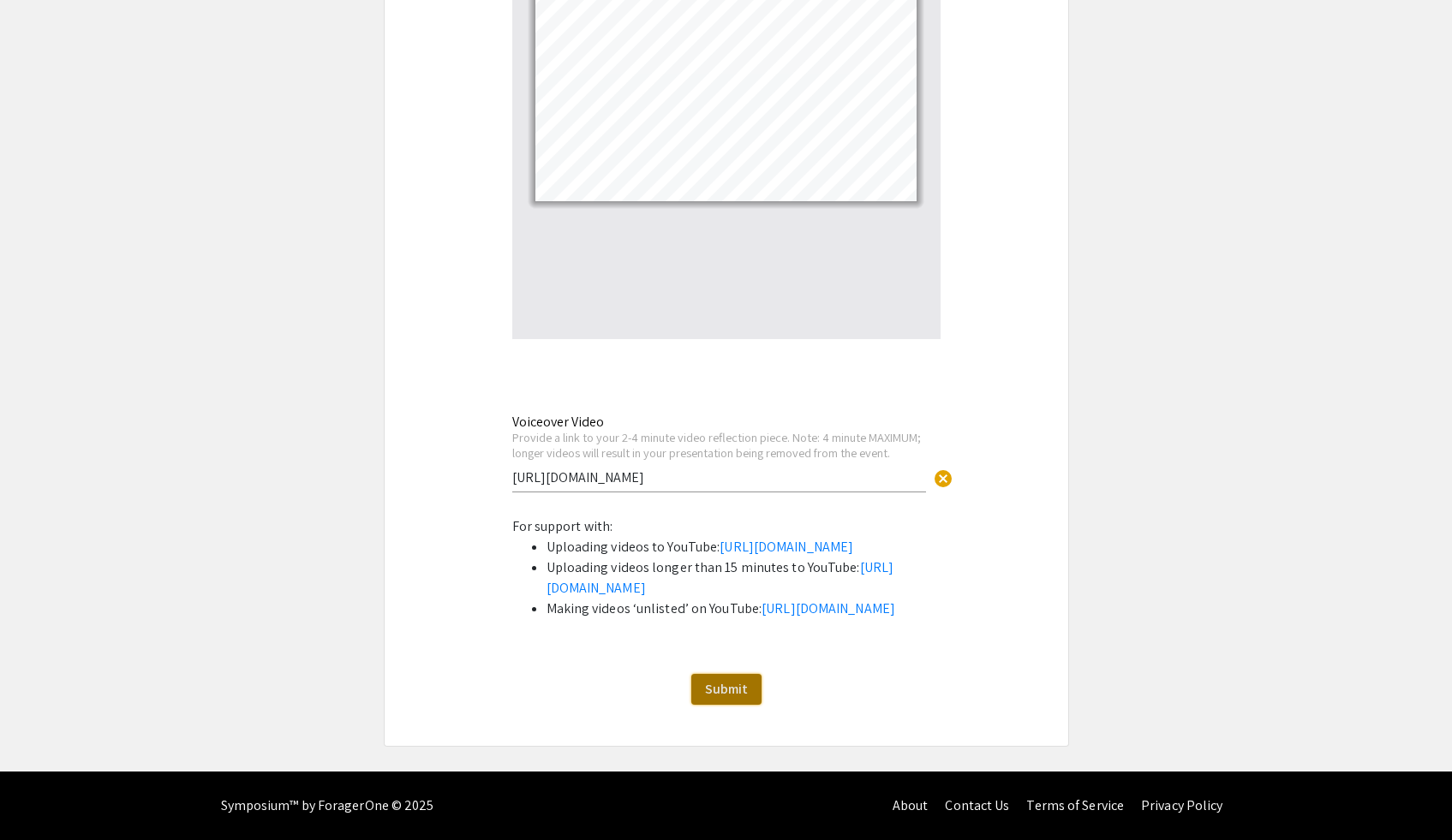
click at [739, 694] on span "Submit" at bounding box center [726, 689] width 43 height 18
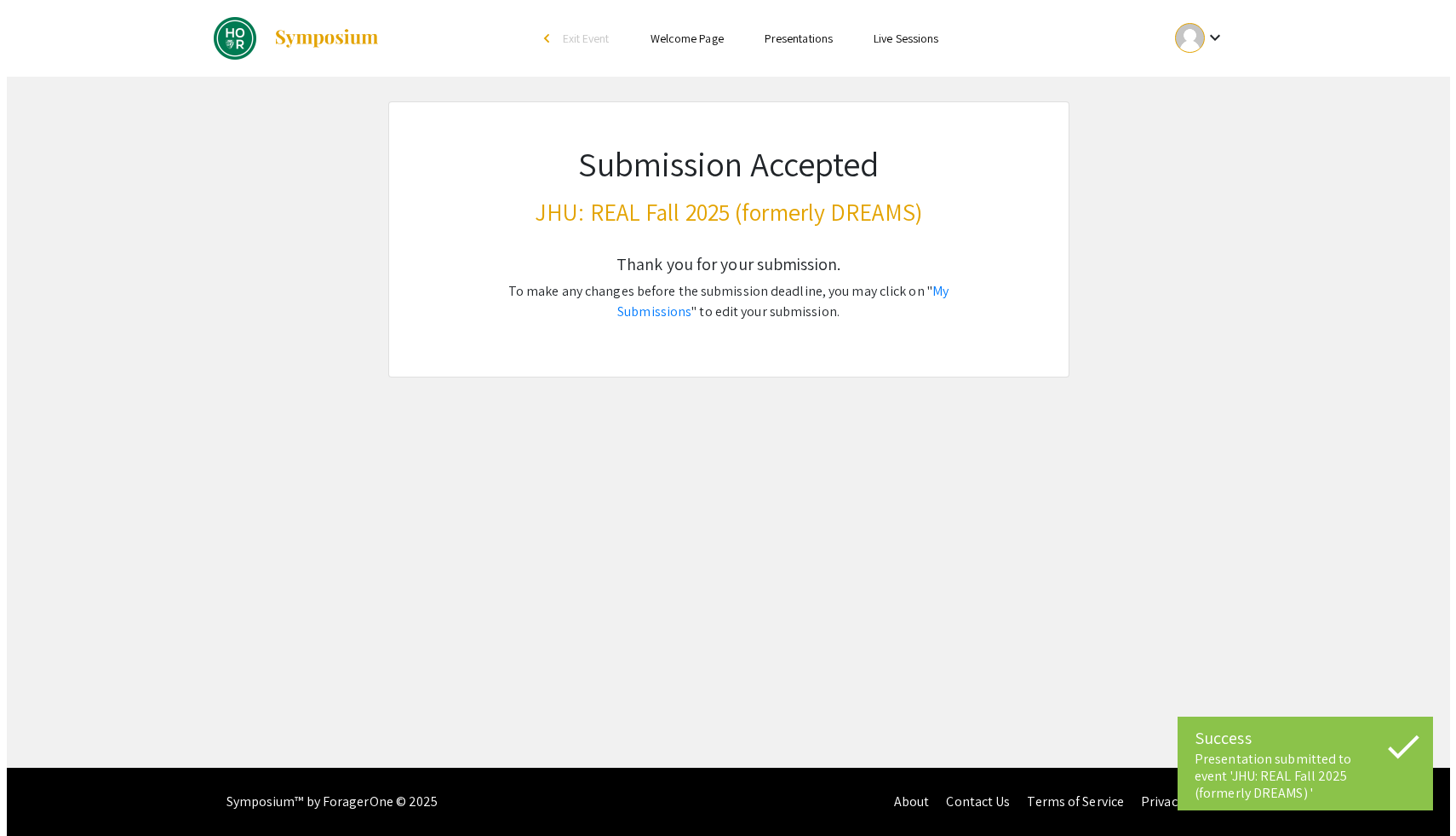
scroll to position [0, 0]
